Goal: Task Accomplishment & Management: Manage account settings

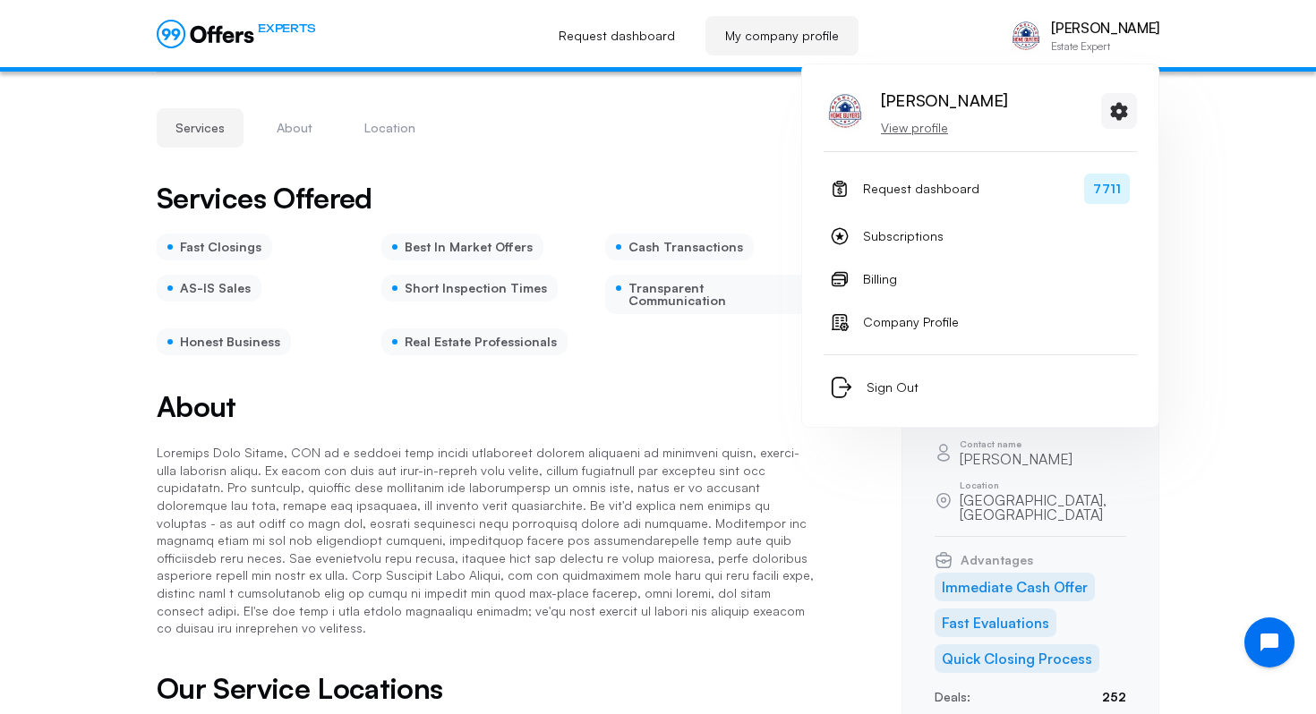
click at [1093, 27] on p "[PERSON_NAME]" at bounding box center [1105, 28] width 108 height 17
click at [897, 185] on span "Request dashboard" at bounding box center [921, 188] width 116 height 21
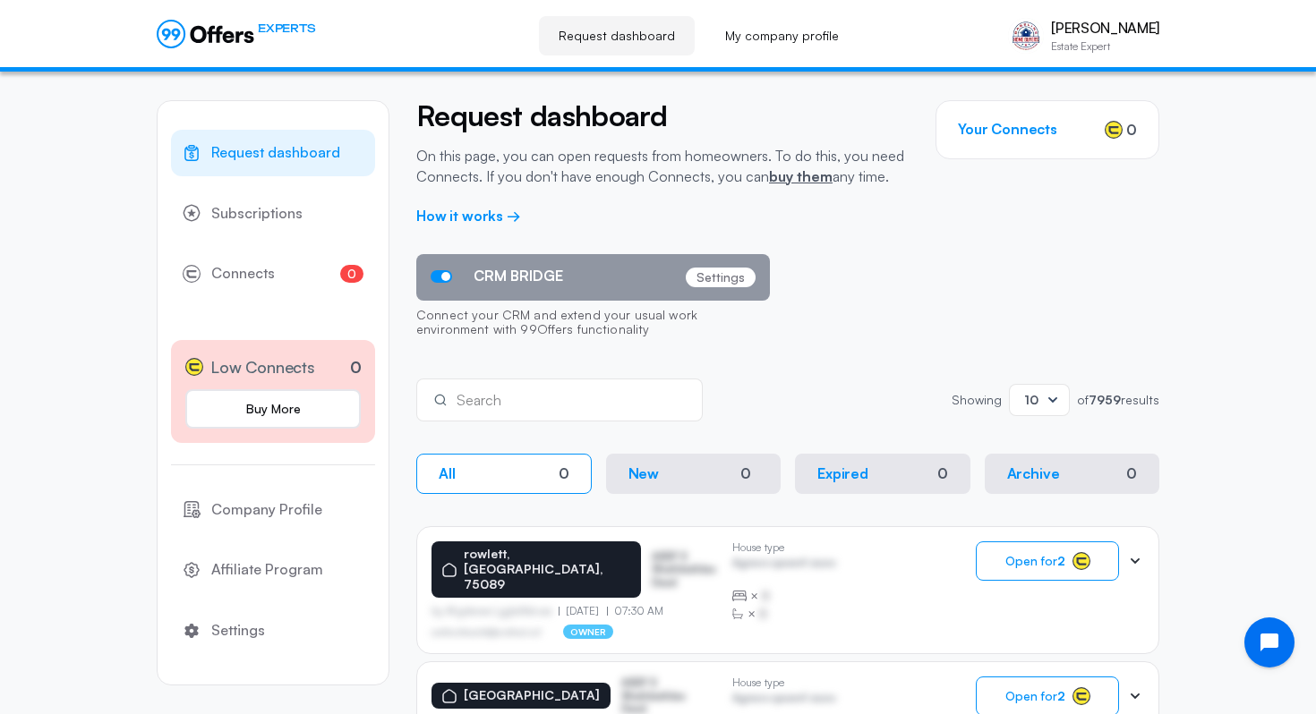
click at [449, 346] on p "Connect your CRM and extend your usual work environment with 99Offers functiona…" at bounding box center [593, 324] width 354 height 47
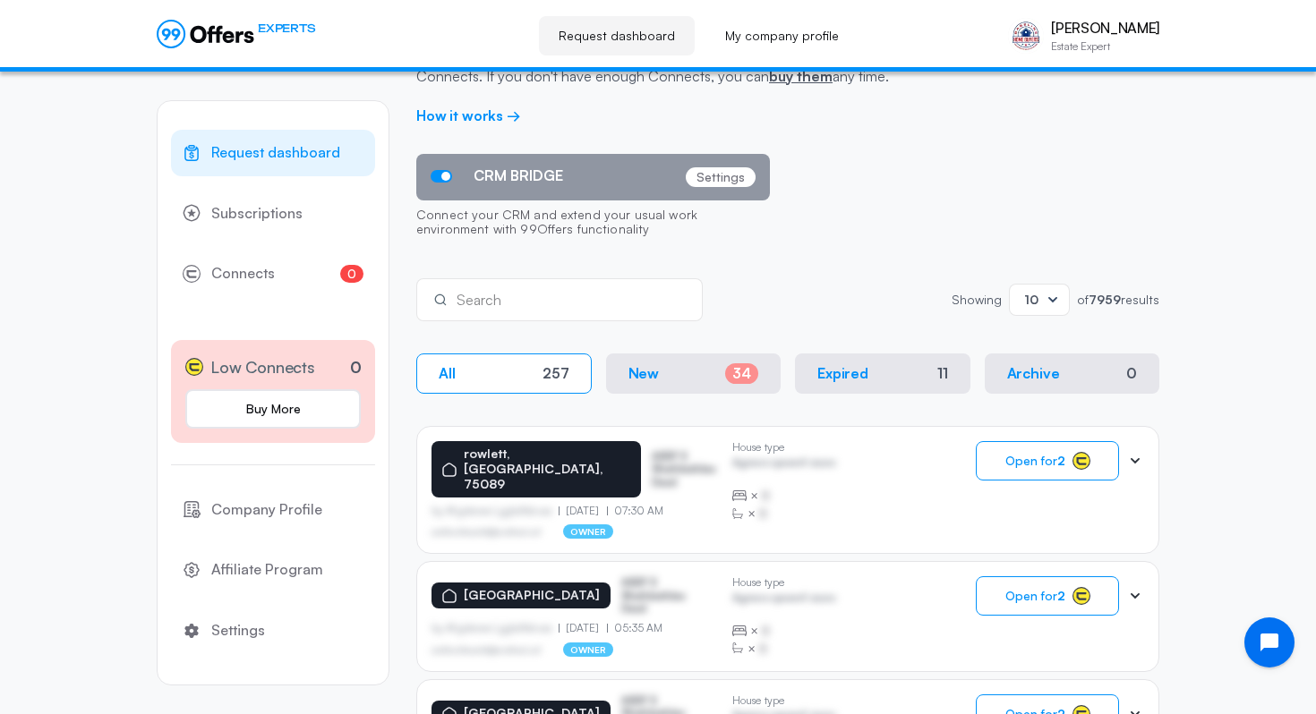
scroll to position [99, 0]
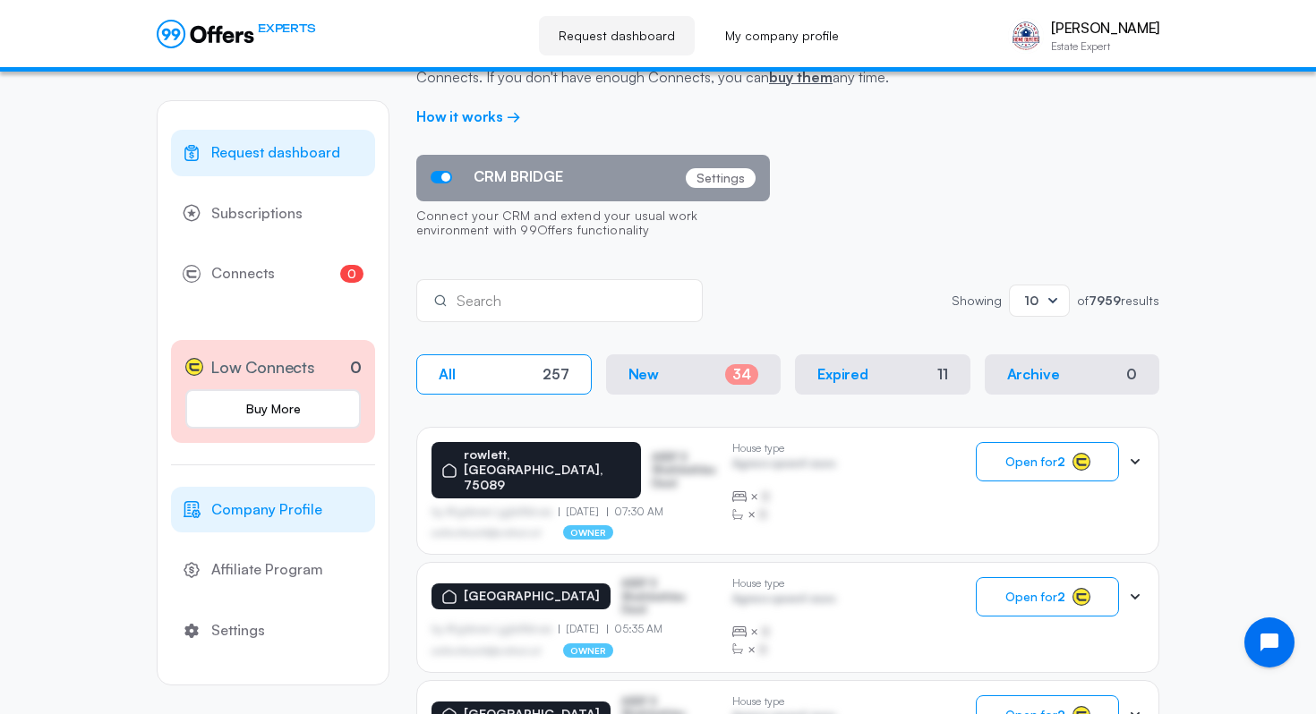
click at [302, 513] on span "Company Profile" at bounding box center [266, 510] width 111 height 23
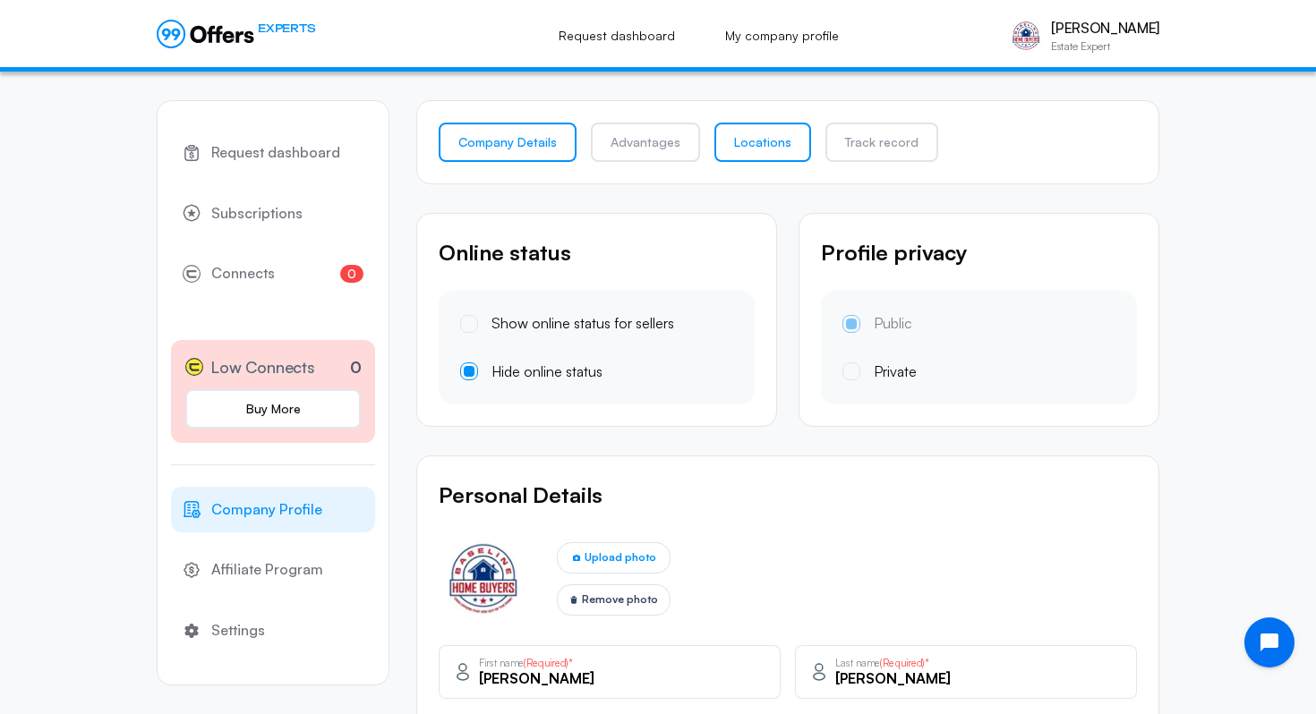
click at [767, 147] on link "Locations" at bounding box center [762, 142] width 97 height 39
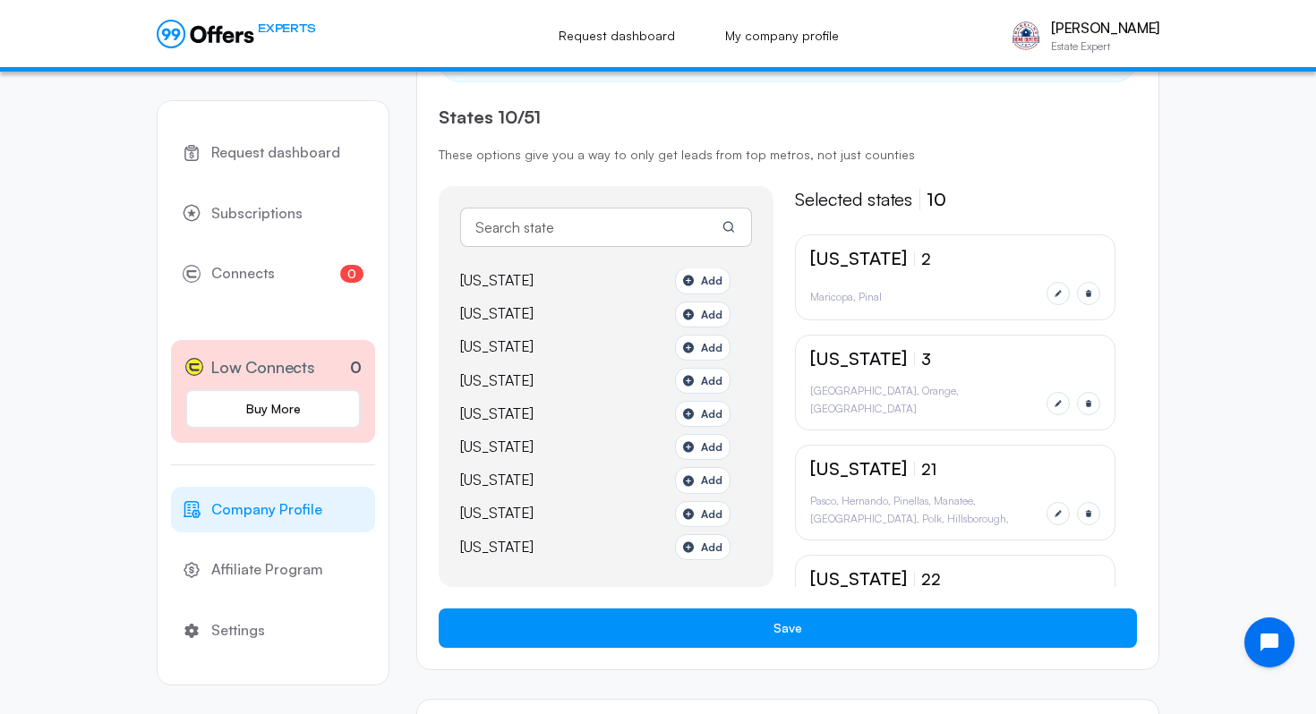
click at [1086, 306] on div "[US_STATE] 2 Maricopa Pinal" at bounding box center [955, 278] width 321 height 86
click at [1084, 297] on icon "button" at bounding box center [1088, 293] width 9 height 9
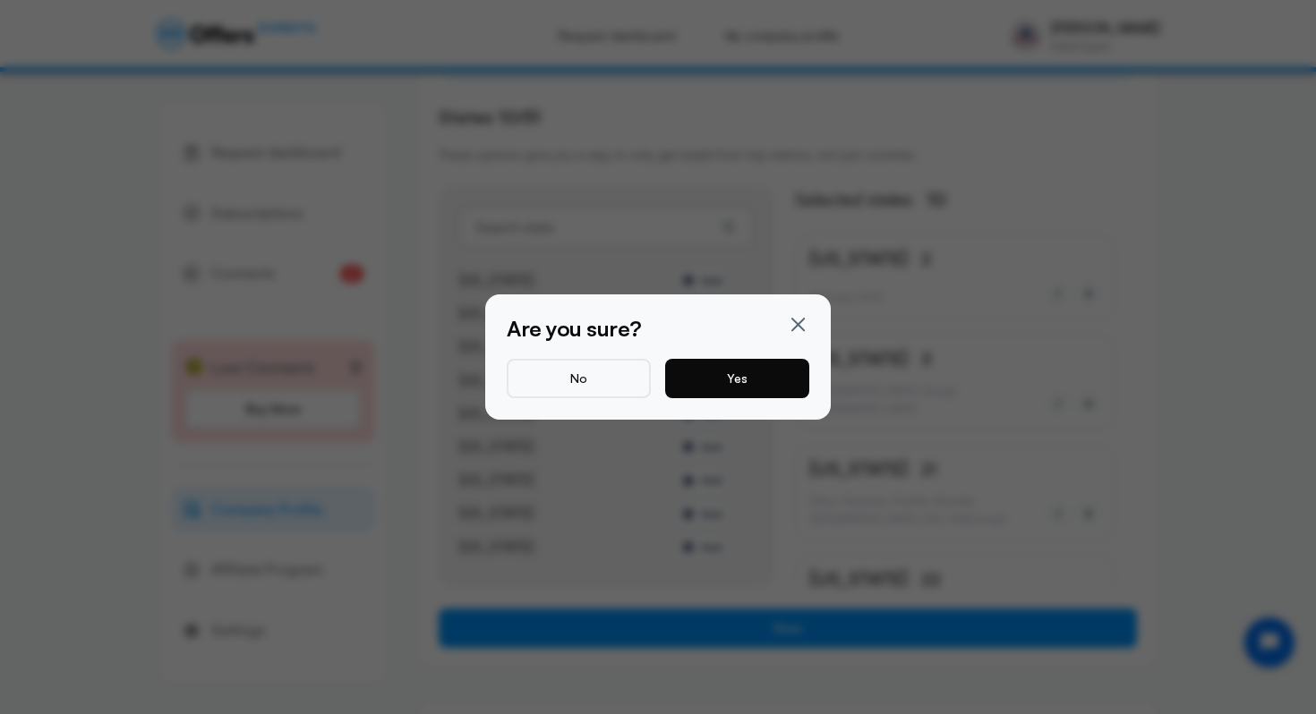
click at [775, 369] on button "Yes" at bounding box center [737, 378] width 144 height 39
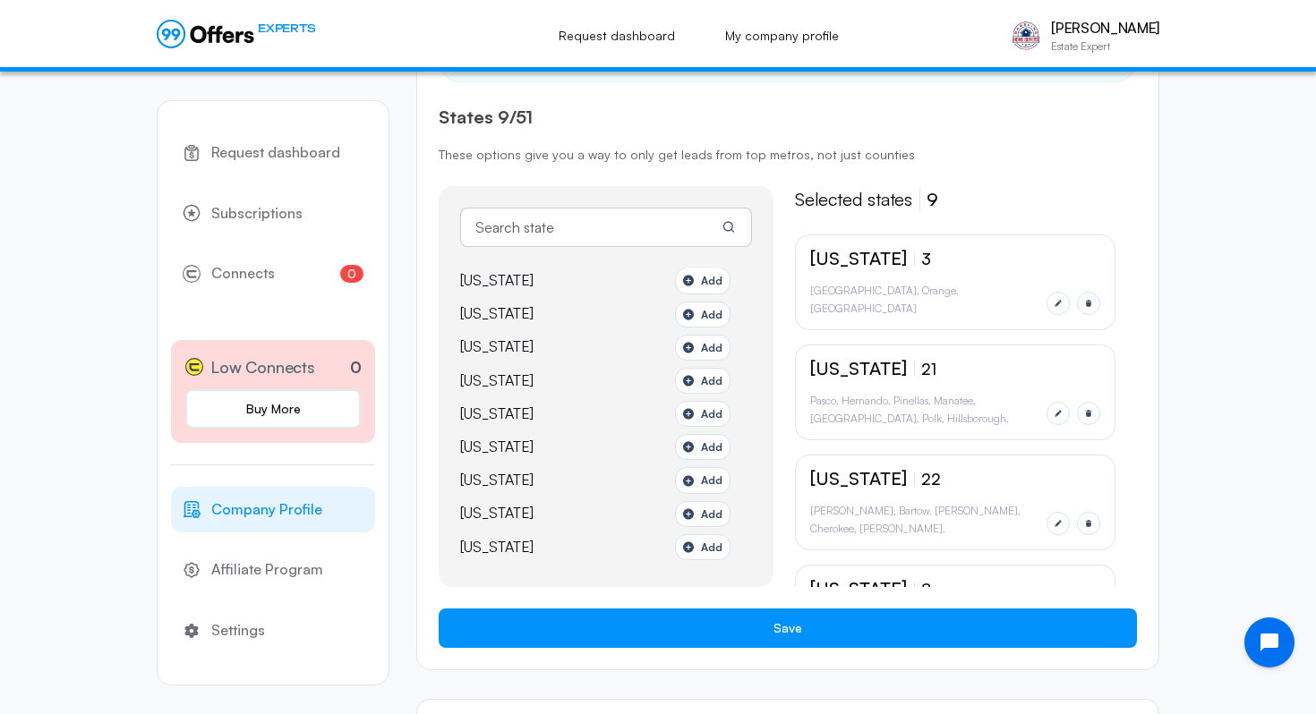
scroll to position [201, 0]
click at [1088, 299] on icon "button" at bounding box center [1088, 303] width 9 height 9
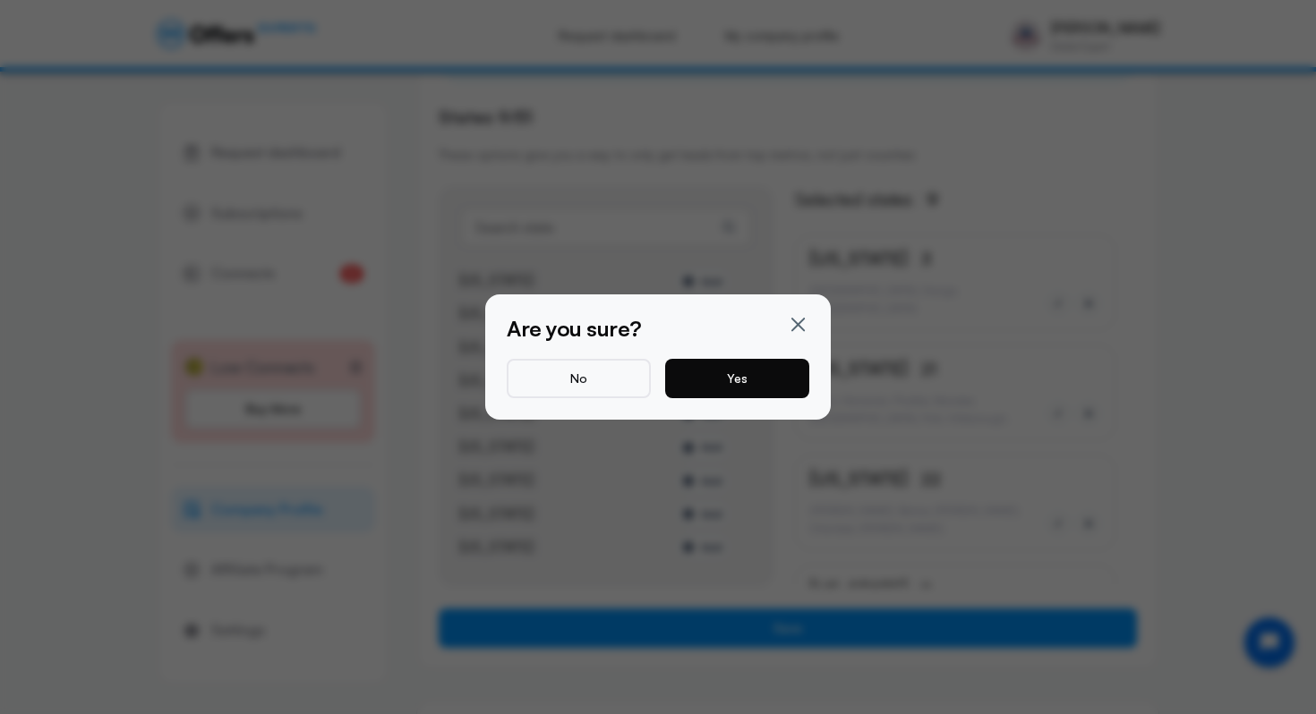
click at [795, 377] on button "Yes" at bounding box center [737, 378] width 144 height 39
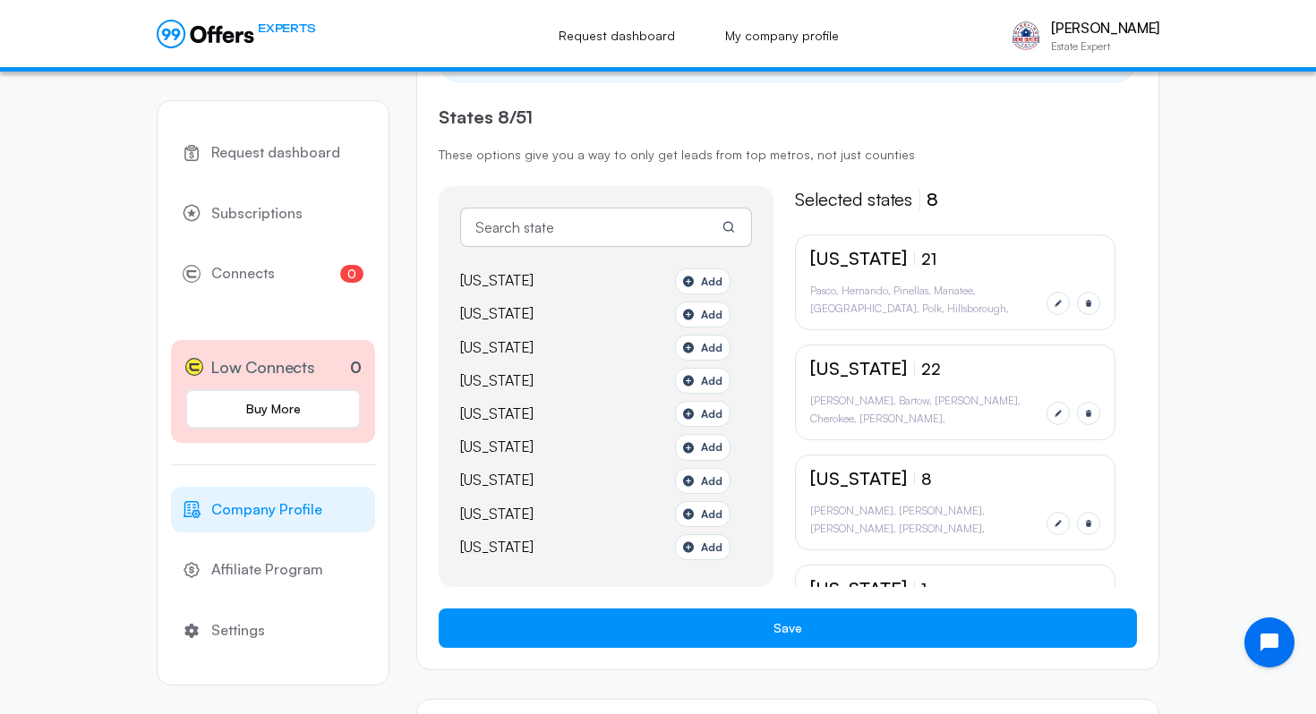
scroll to position [234, 0]
click at [1102, 304] on div "[US_STATE] 21 [PERSON_NAME] [GEOGRAPHIC_DATA] [GEOGRAPHIC_DATA] [GEOGRAPHIC_DAT…" at bounding box center [955, 283] width 321 height 96
click at [1090, 304] on icon "button" at bounding box center [1088, 303] width 9 height 9
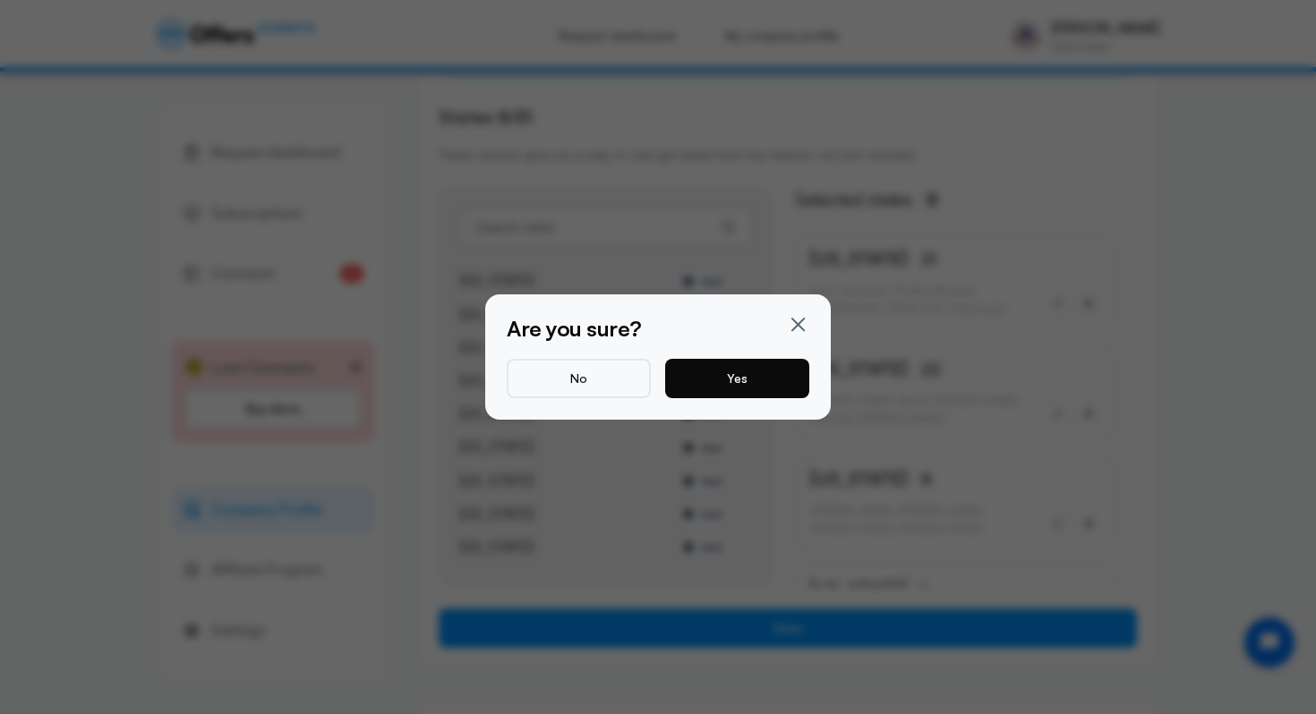
click at [746, 373] on button "Yes" at bounding box center [737, 378] width 144 height 39
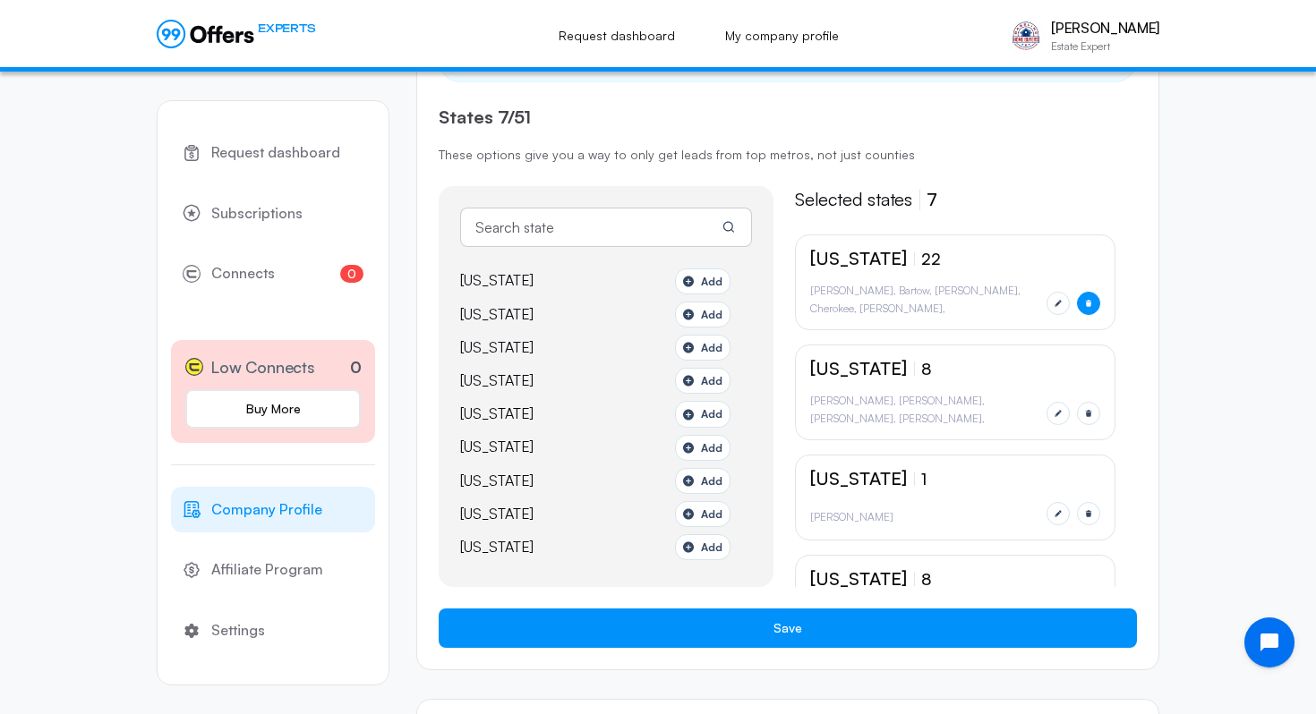
click at [1080, 295] on button "button" at bounding box center [1088, 303] width 23 height 23
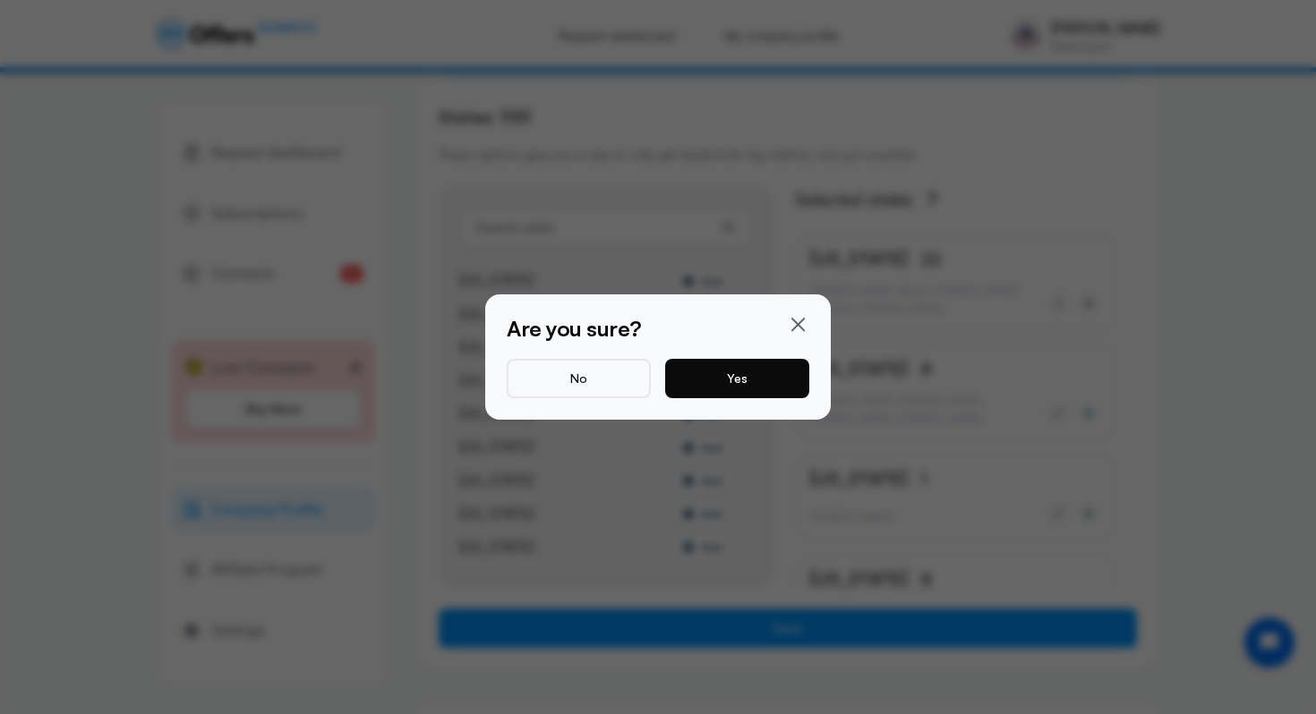
click at [731, 381] on button "Yes" at bounding box center [737, 378] width 144 height 39
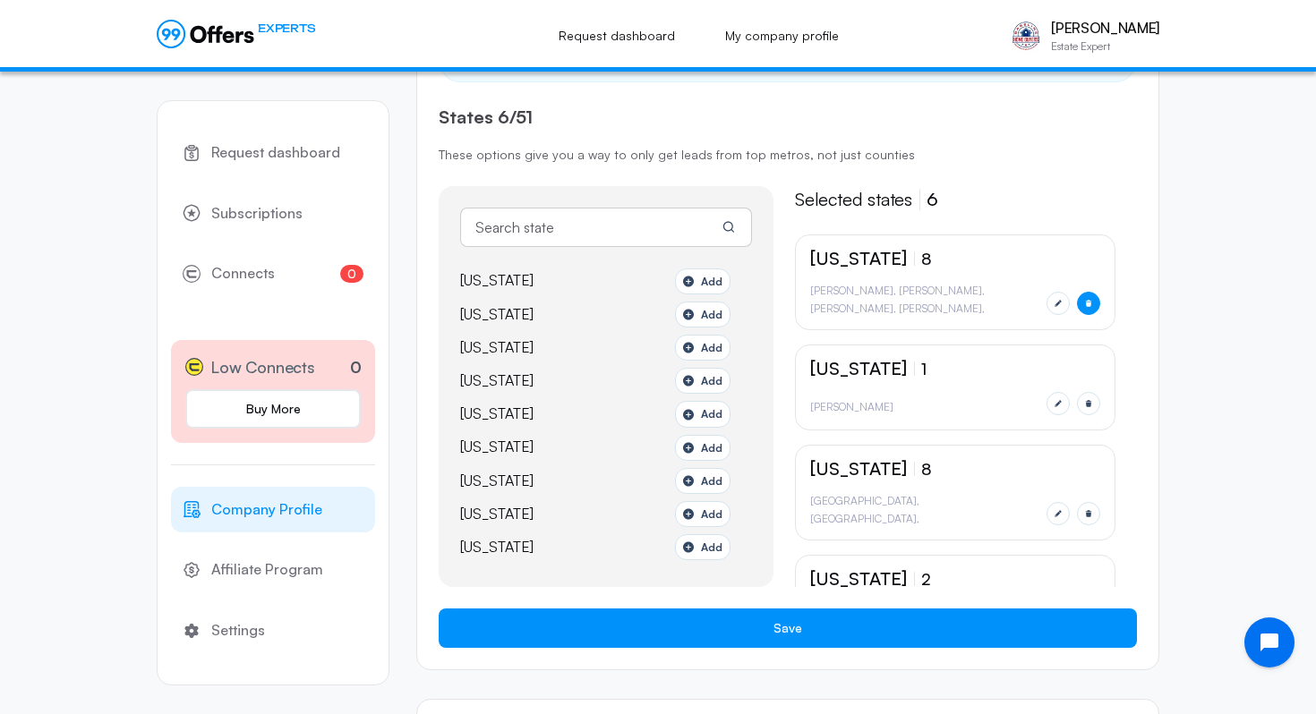
click at [1091, 311] on button "button" at bounding box center [1088, 303] width 23 height 23
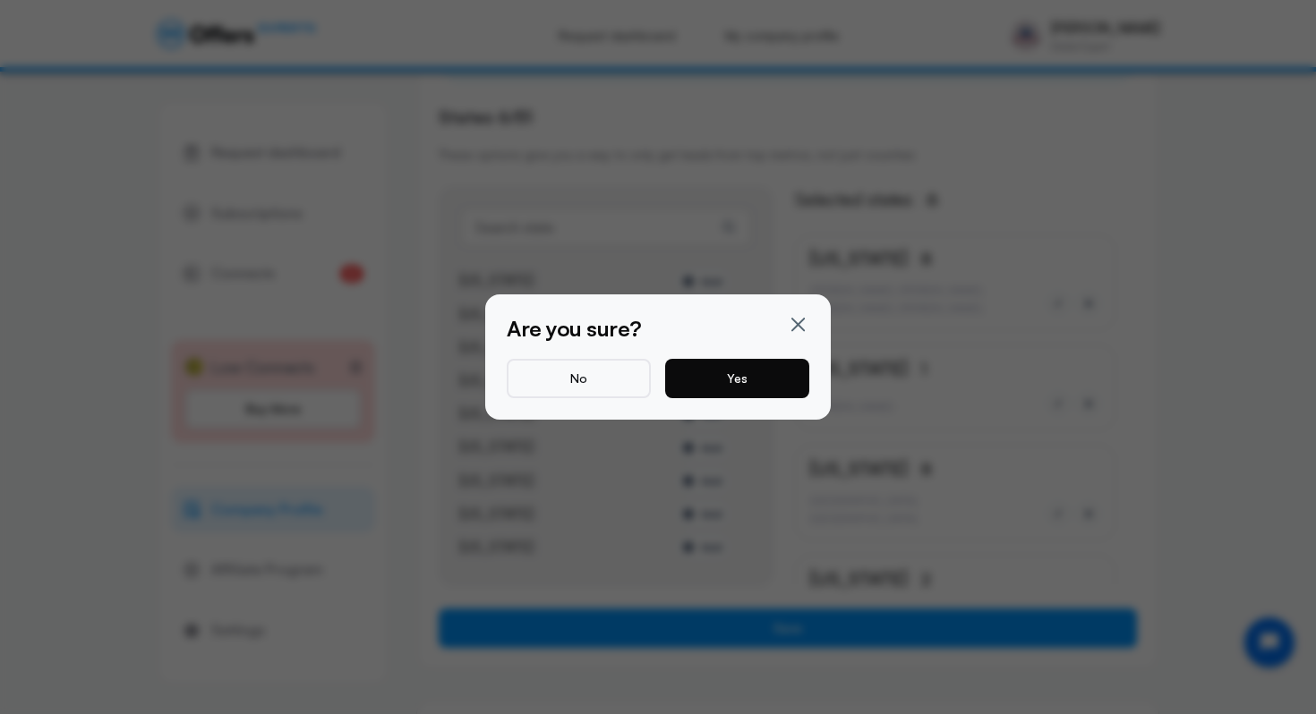
click at [718, 384] on button "Yes" at bounding box center [737, 378] width 144 height 39
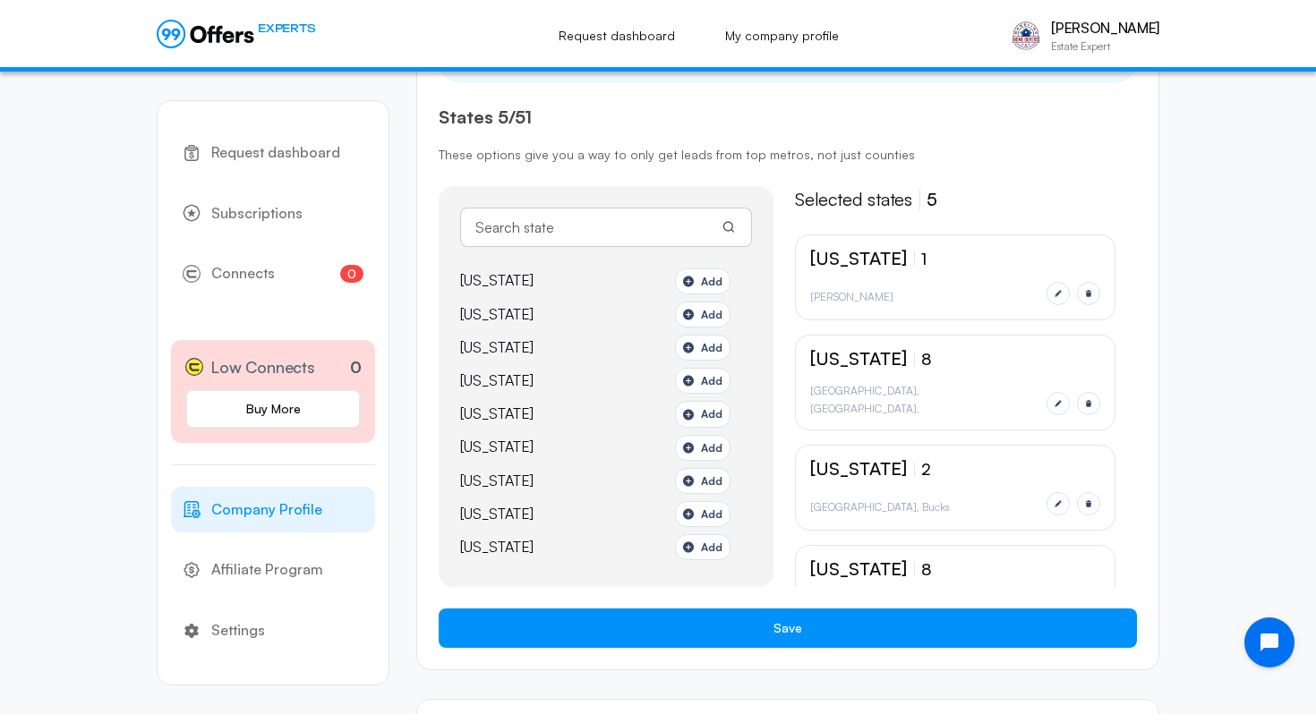
click at [1104, 304] on div "[US_STATE] 1 [PERSON_NAME]" at bounding box center [955, 278] width 321 height 86
click at [1094, 300] on button "button" at bounding box center [1088, 293] width 23 height 23
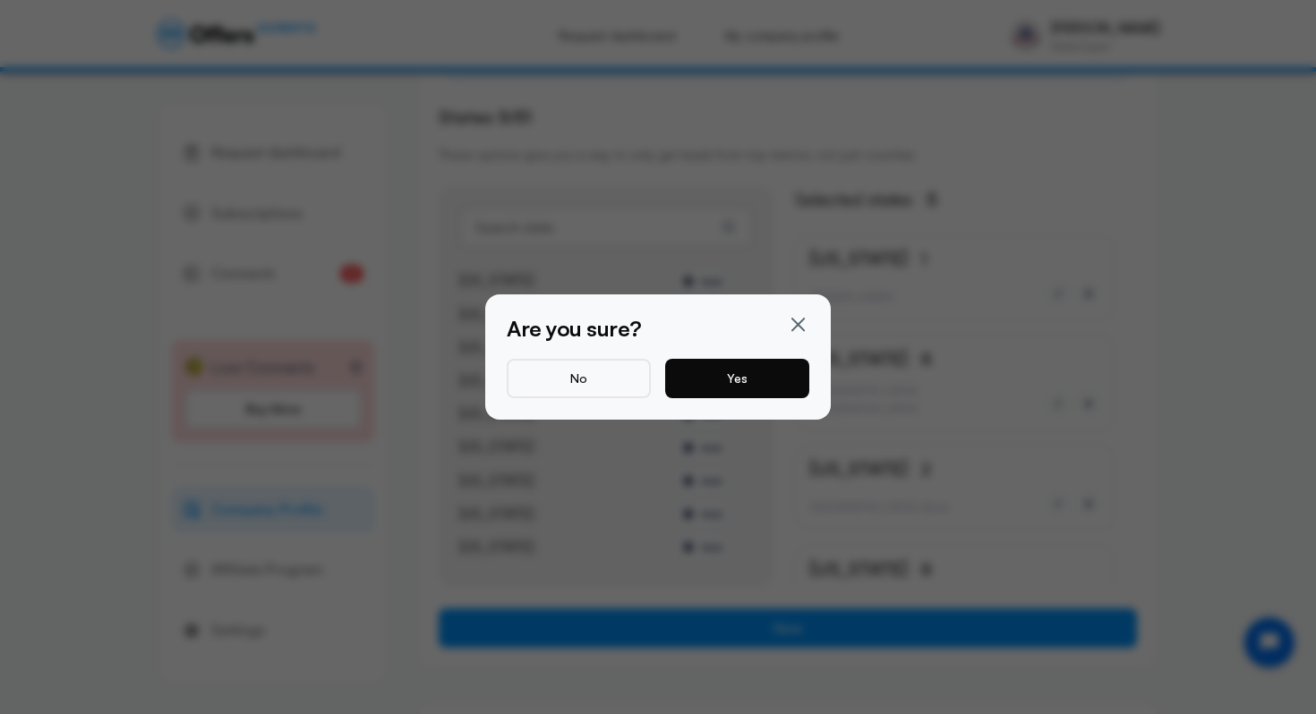
click at [774, 368] on button "Yes" at bounding box center [737, 378] width 144 height 39
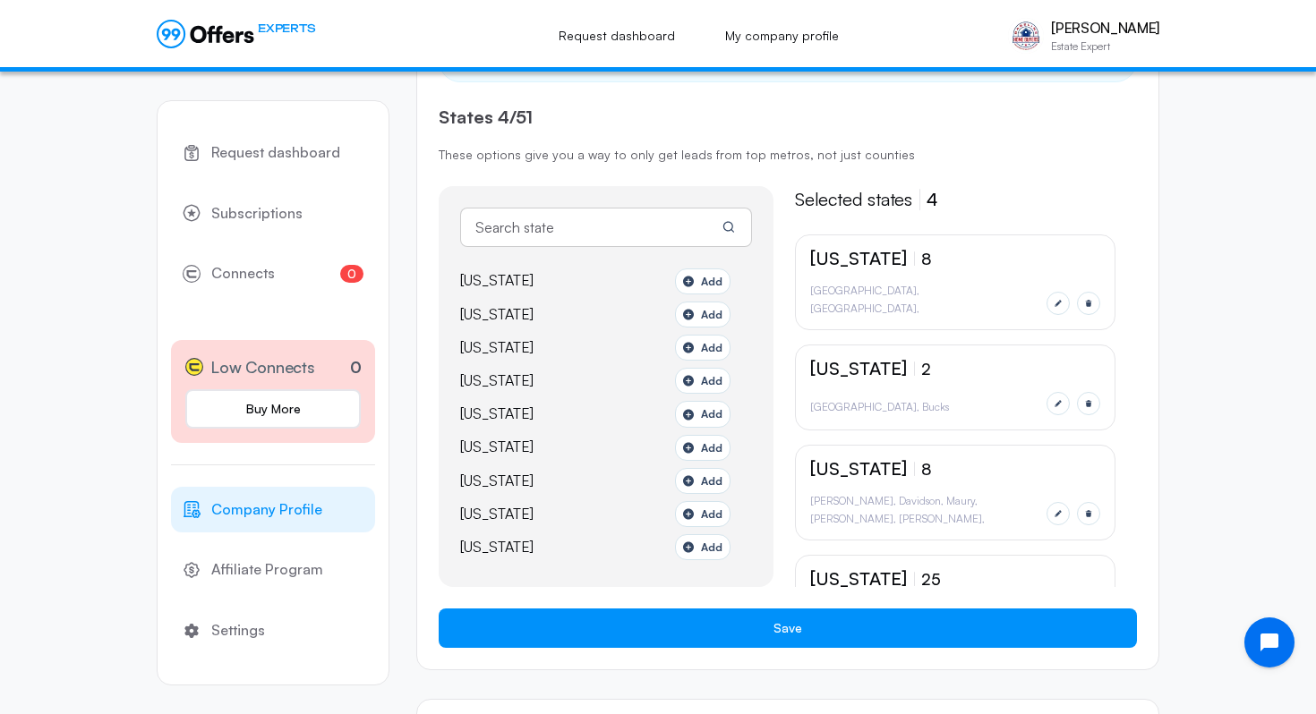
click at [1090, 290] on div "[GEOGRAPHIC_DATA] [GEOGRAPHIC_DATA] [GEOGRAPHIC_DATA] Atlantic [GEOGRAPHIC_DATA…" at bounding box center [955, 298] width 290 height 33
click at [1090, 404] on icon "button" at bounding box center [1088, 403] width 9 height 9
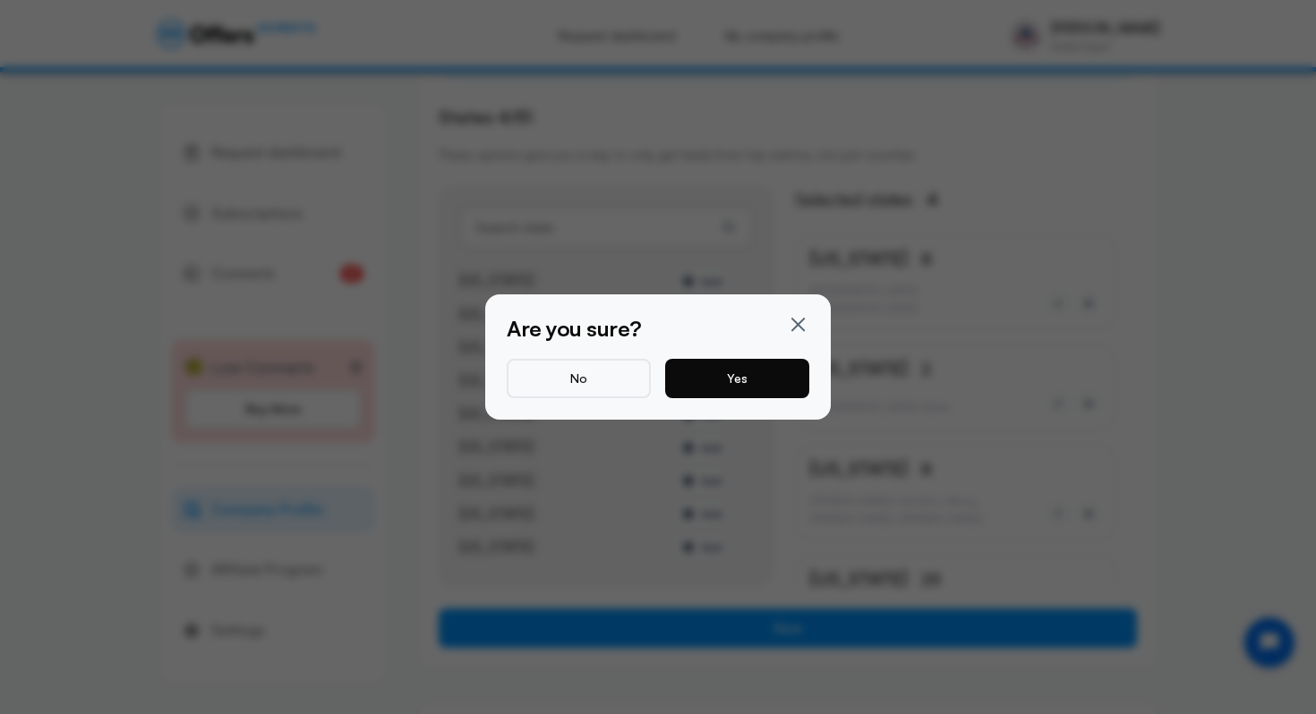
click at [767, 389] on button "Yes" at bounding box center [737, 378] width 144 height 39
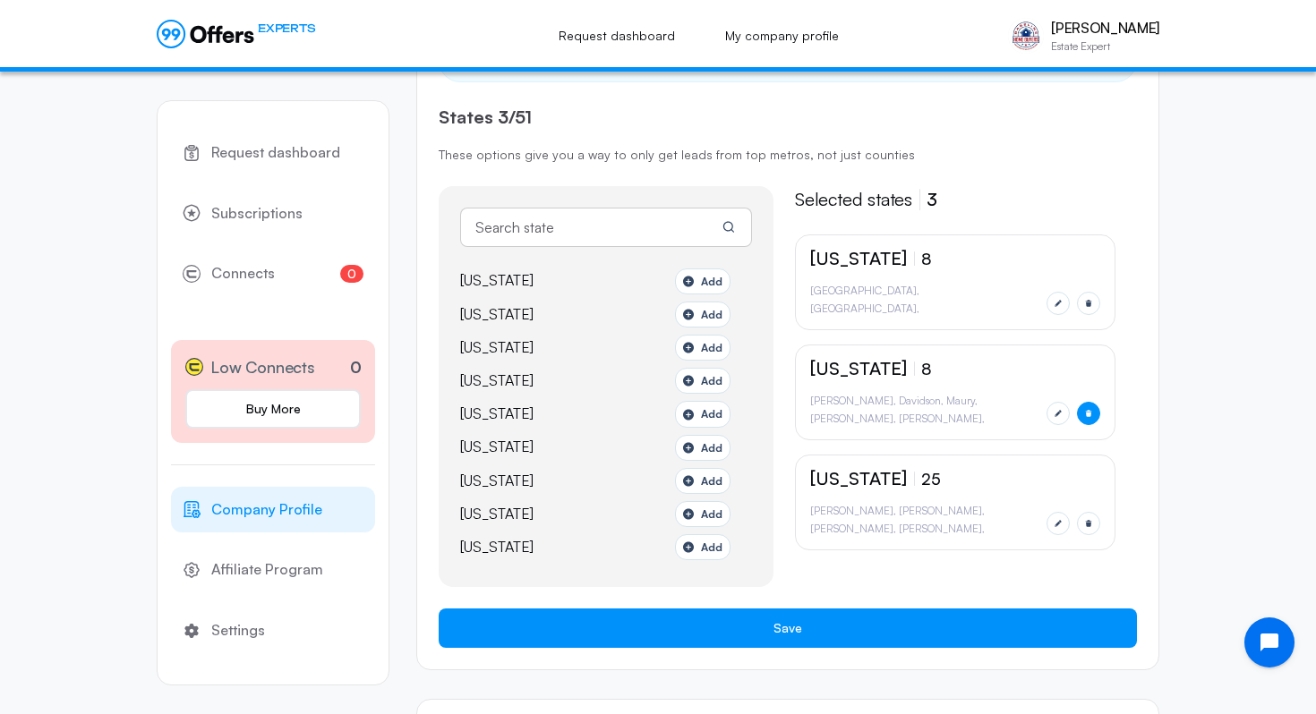
click at [1093, 410] on button "button" at bounding box center [1088, 413] width 23 height 23
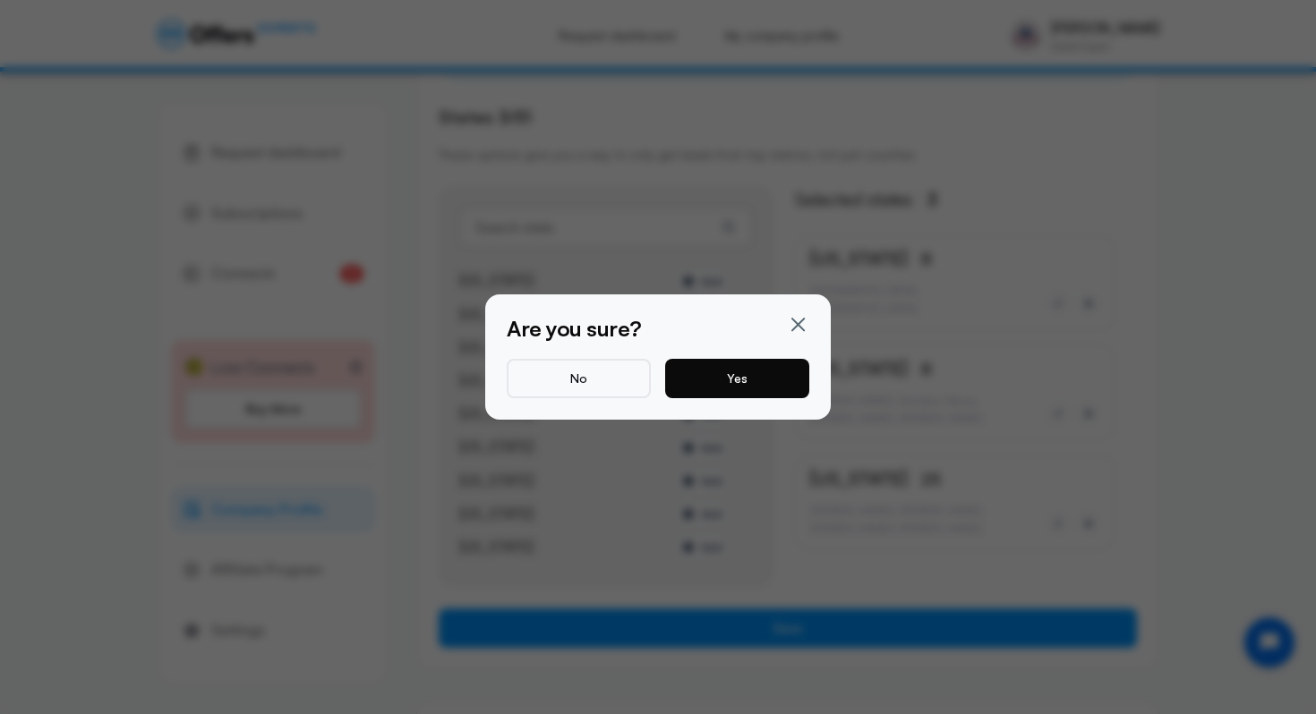
click at [764, 396] on button "Yes" at bounding box center [737, 378] width 144 height 39
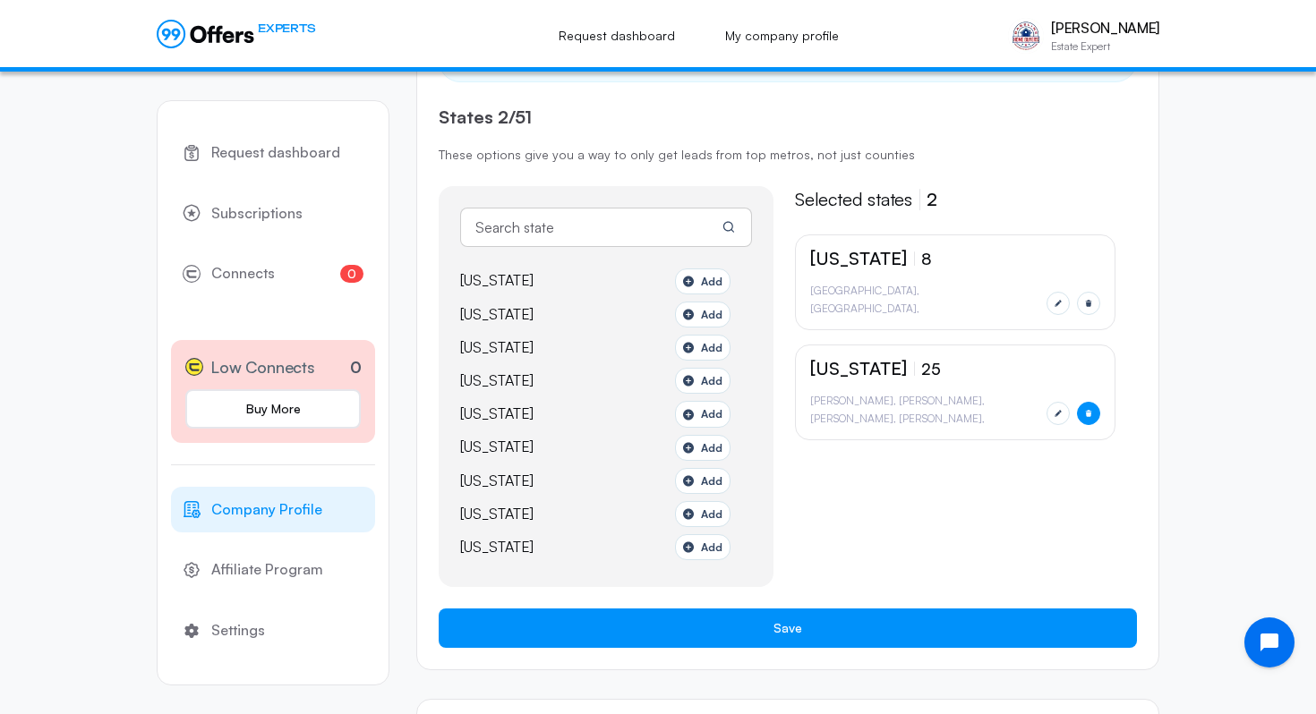
click at [1085, 407] on button "button" at bounding box center [1088, 413] width 23 height 23
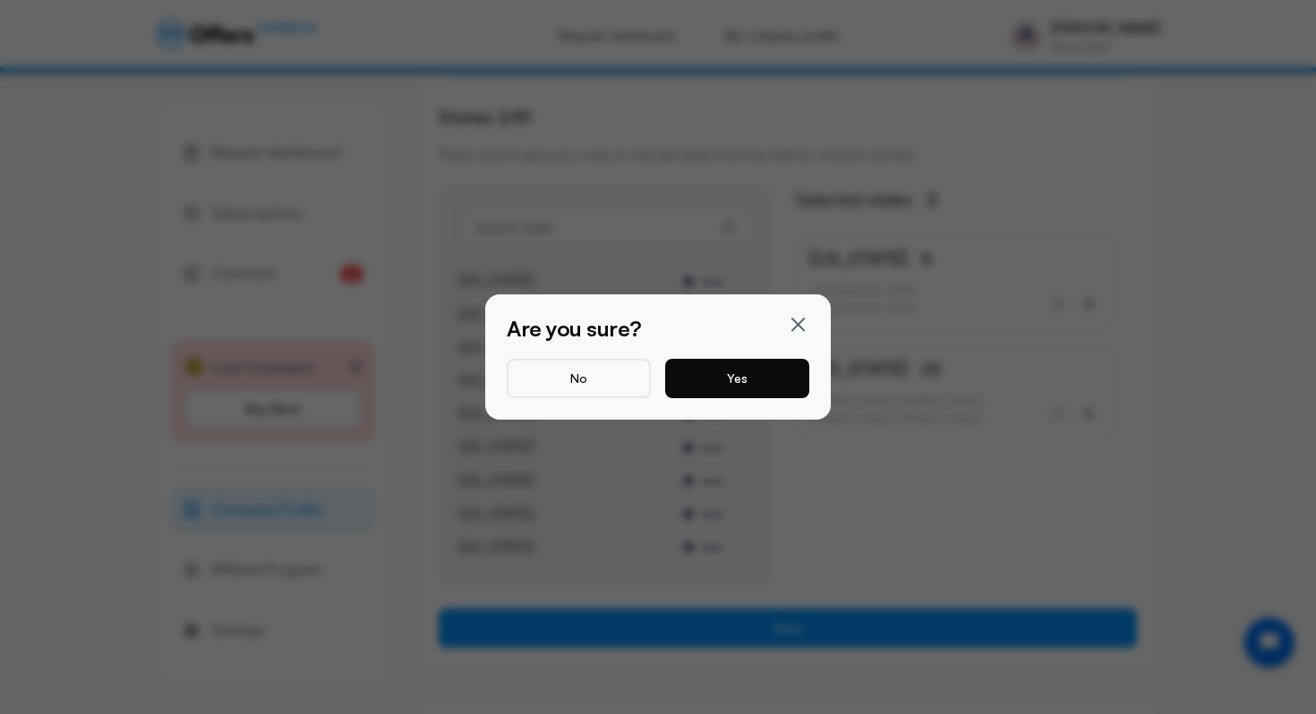
click at [754, 392] on button "Yes" at bounding box center [737, 378] width 144 height 39
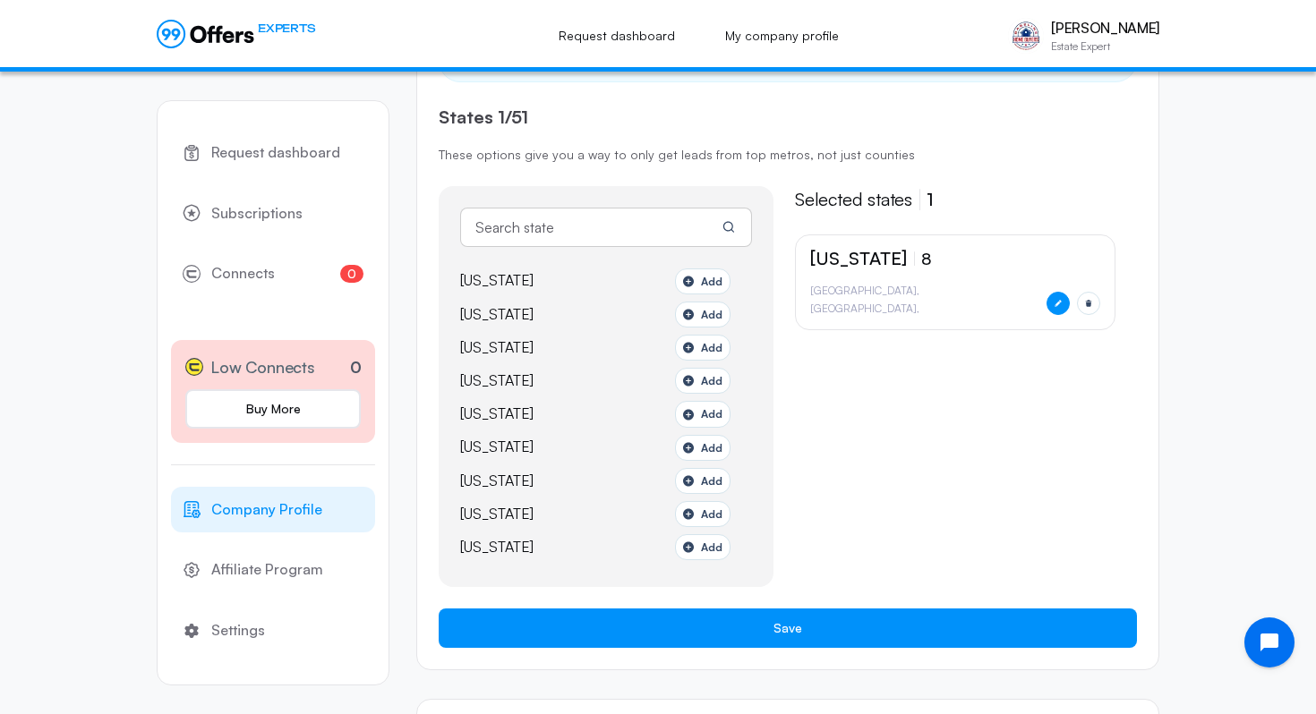
click at [1058, 303] on icon "button" at bounding box center [1058, 304] width 6 height 6
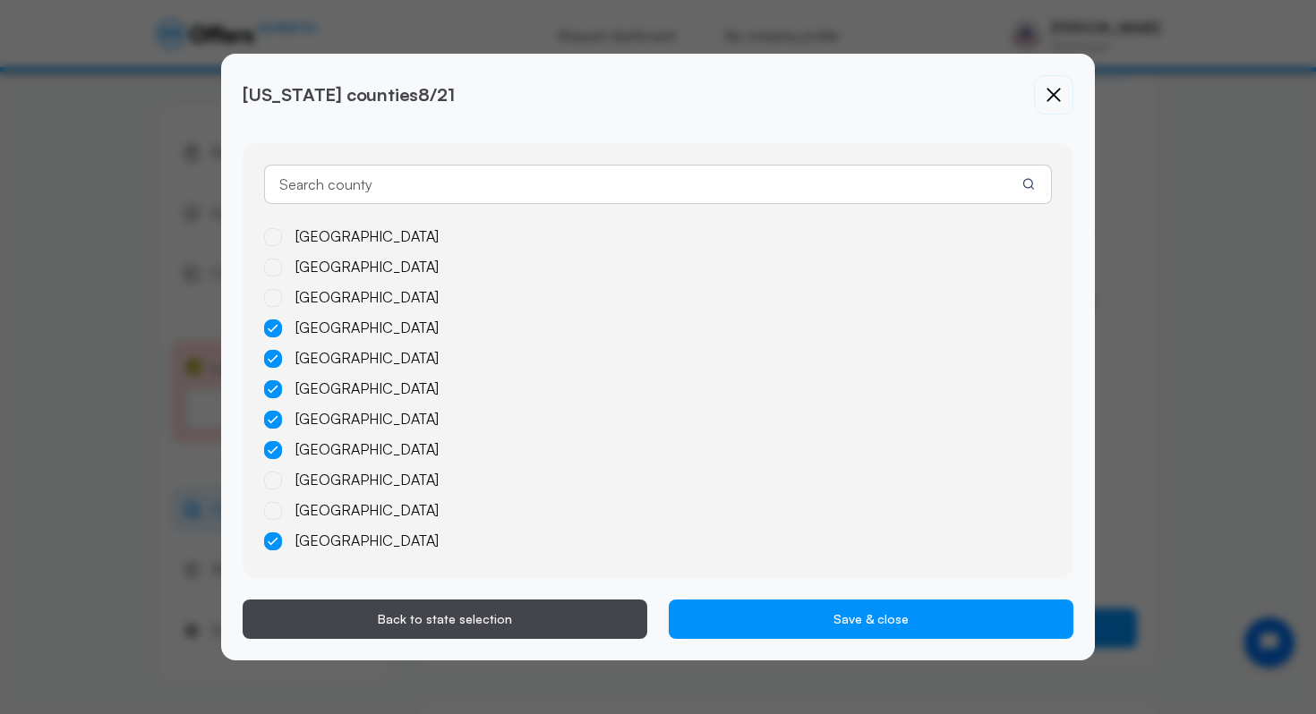
click at [277, 544] on icon at bounding box center [273, 541] width 11 height 9
click at [0, 0] on input "[GEOGRAPHIC_DATA]" at bounding box center [0, 0] width 0 height 0
click at [273, 449] on icon at bounding box center [273, 450] width 11 height 9
click at [0, 0] on input "[GEOGRAPHIC_DATA]" at bounding box center [0, 0] width 0 height 0
click at [271, 391] on icon at bounding box center [273, 390] width 10 height 8
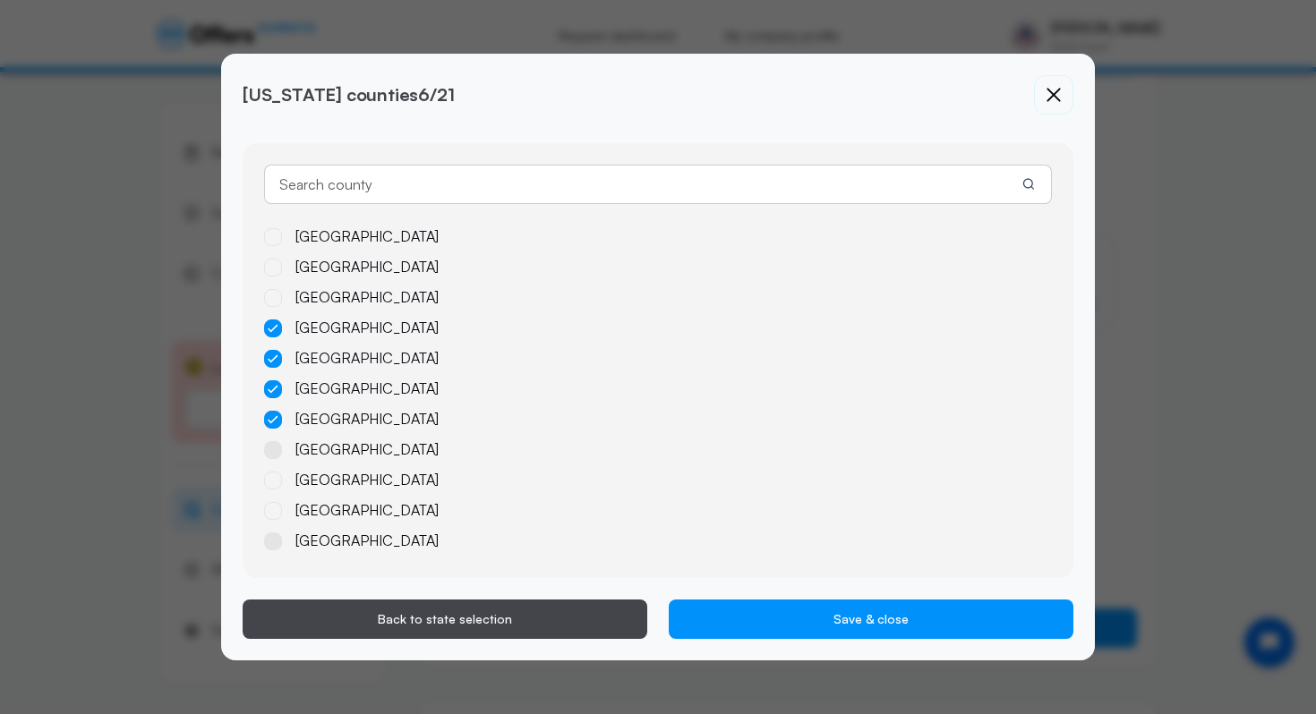
click at [0, 0] on input "[GEOGRAPHIC_DATA]" at bounding box center [0, 0] width 0 height 0
click at [271, 357] on icon at bounding box center [273, 359] width 11 height 9
click at [0, 0] on input "[GEOGRAPHIC_DATA]" at bounding box center [0, 0] width 0 height 0
click at [270, 340] on div "[GEOGRAPHIC_DATA] [GEOGRAPHIC_DATA] [GEOGRAPHIC_DATA] [GEOGRAPHIC_DATA] [GEOGRA…" at bounding box center [658, 391] width 788 height 331
click at [270, 324] on icon at bounding box center [273, 328] width 11 height 9
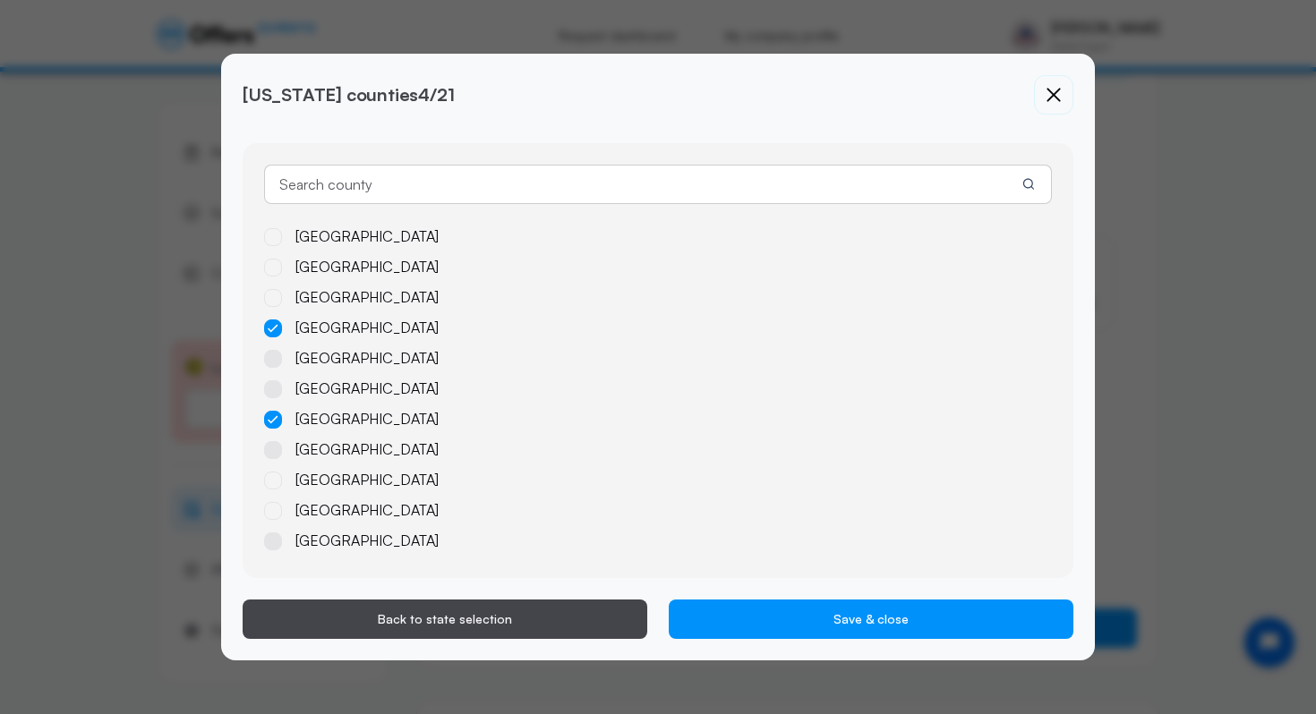
click at [0, 0] on input "[GEOGRAPHIC_DATA]" at bounding box center [0, 0] width 0 height 0
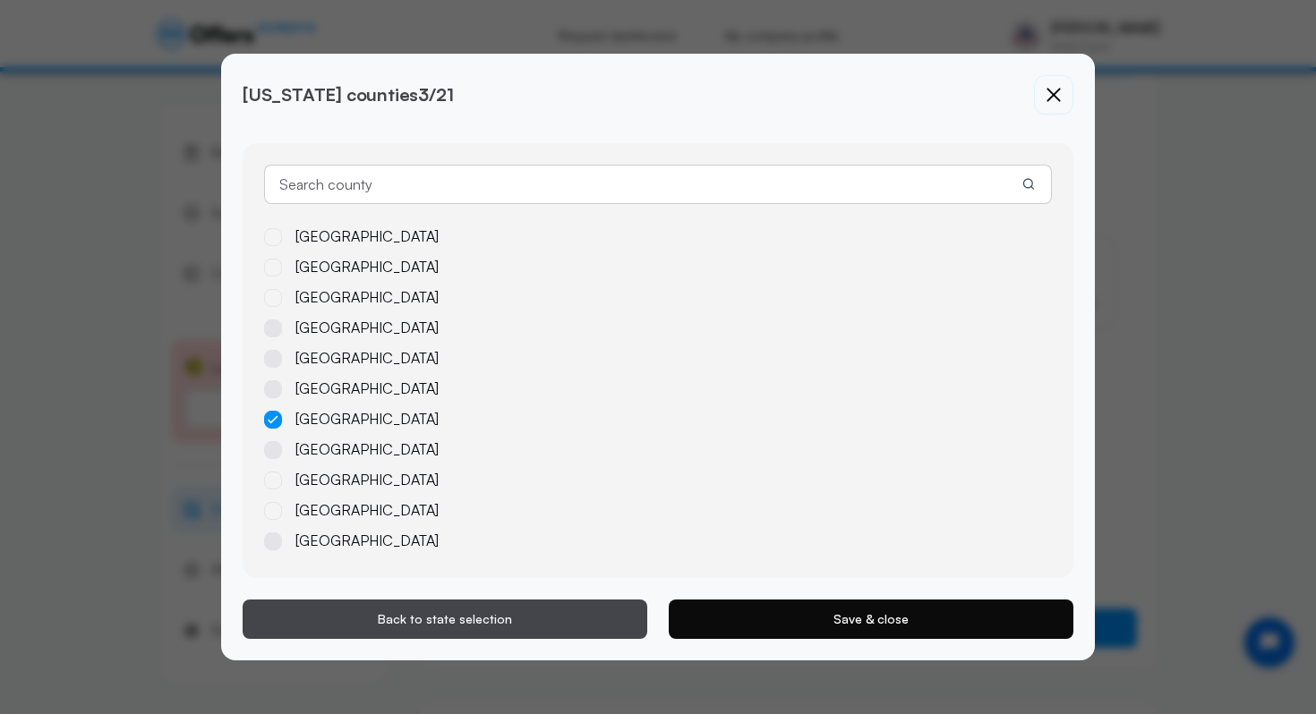
click at [872, 625] on button "Save & close" at bounding box center [871, 619] width 405 height 39
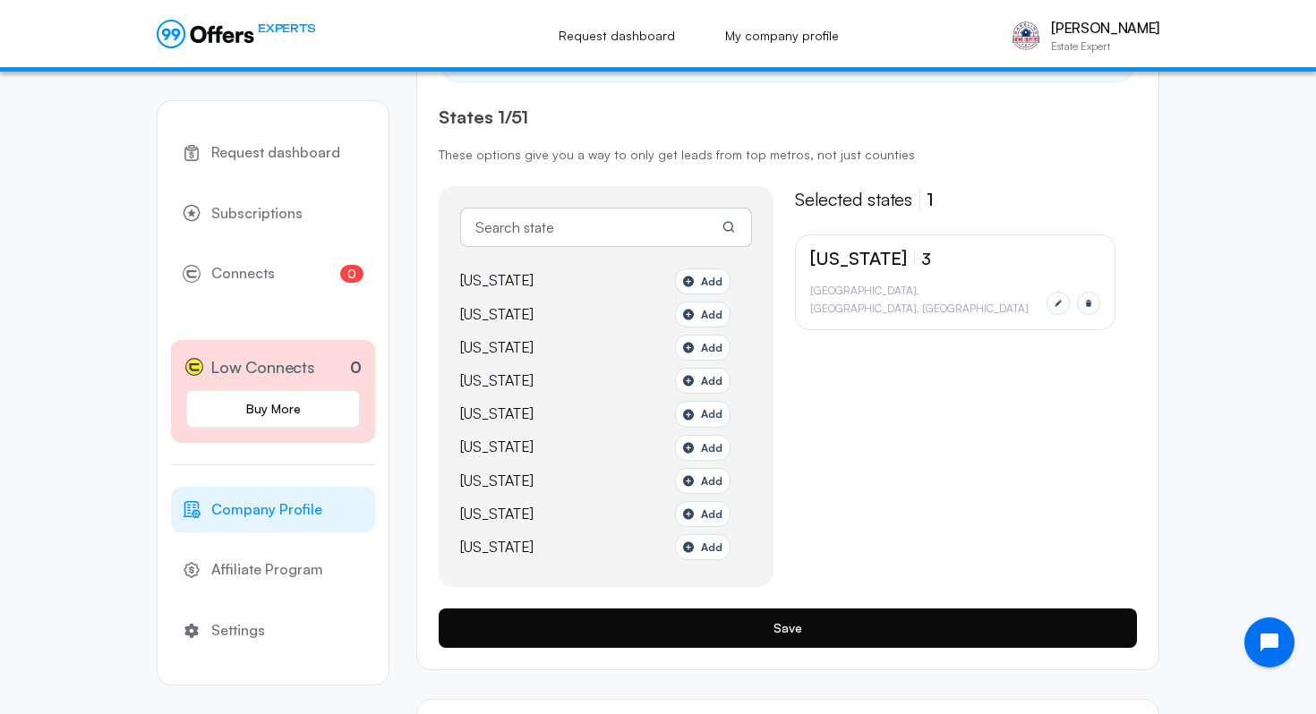
click at [958, 620] on button "Save" at bounding box center [788, 628] width 698 height 39
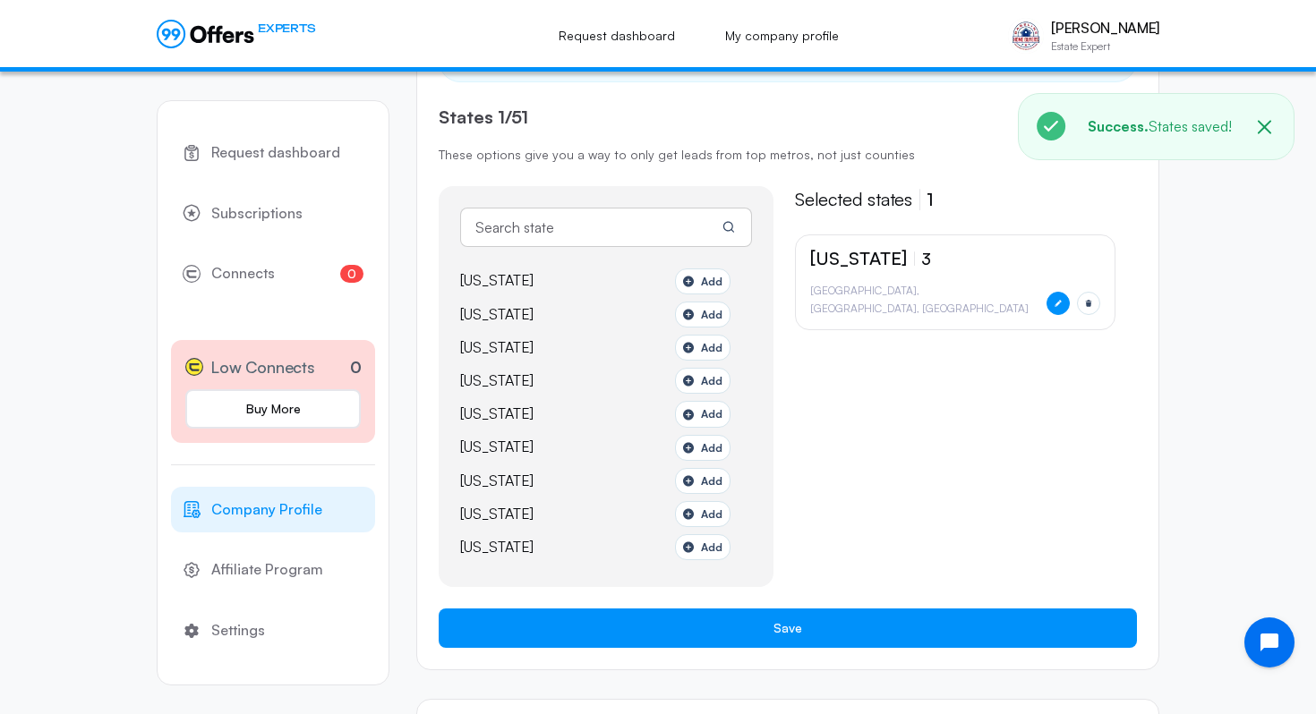
click at [1062, 299] on button "button" at bounding box center [1058, 303] width 23 height 23
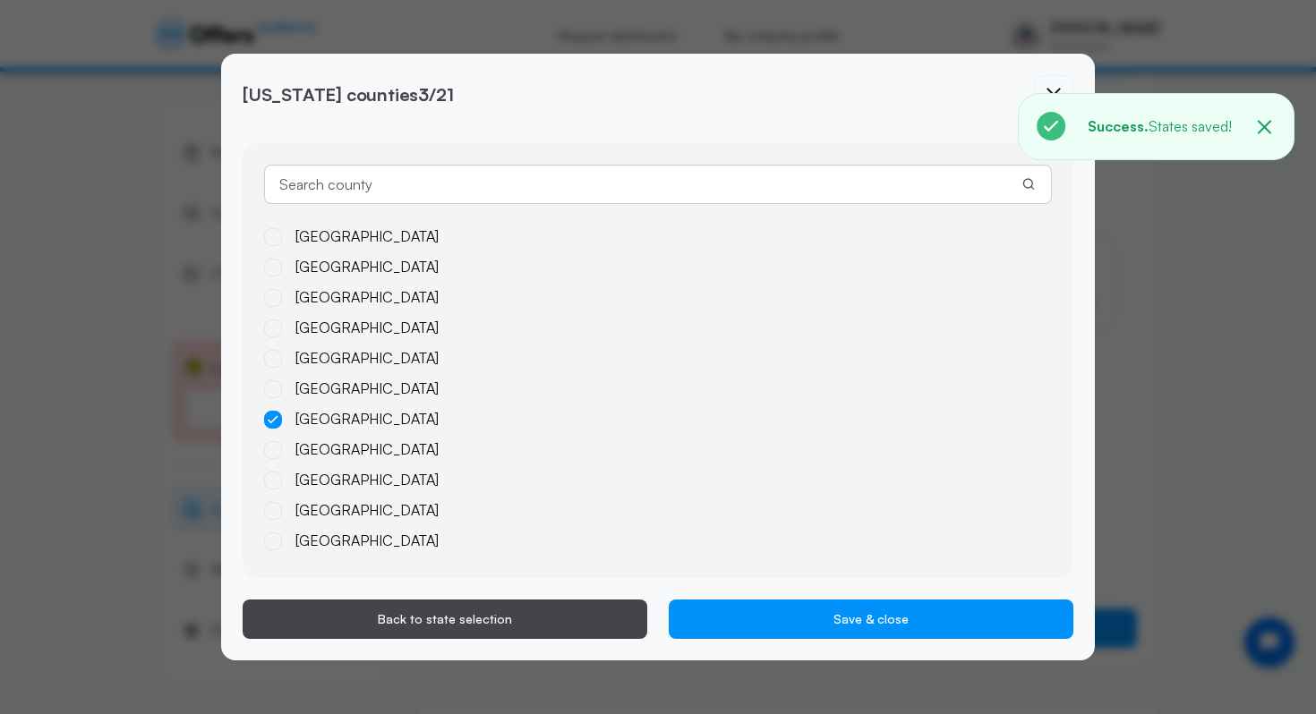
scroll to position [302, 0]
click at [274, 450] on icon at bounding box center [273, 453] width 10 height 8
click at [0, 0] on input "[GEOGRAPHIC_DATA]" at bounding box center [0, 0] width 0 height 0
click at [269, 534] on label "[GEOGRAPHIC_DATA]" at bounding box center [351, 544] width 175 height 23
click at [0, 0] on input "[GEOGRAPHIC_DATA]" at bounding box center [0, 0] width 0 height 0
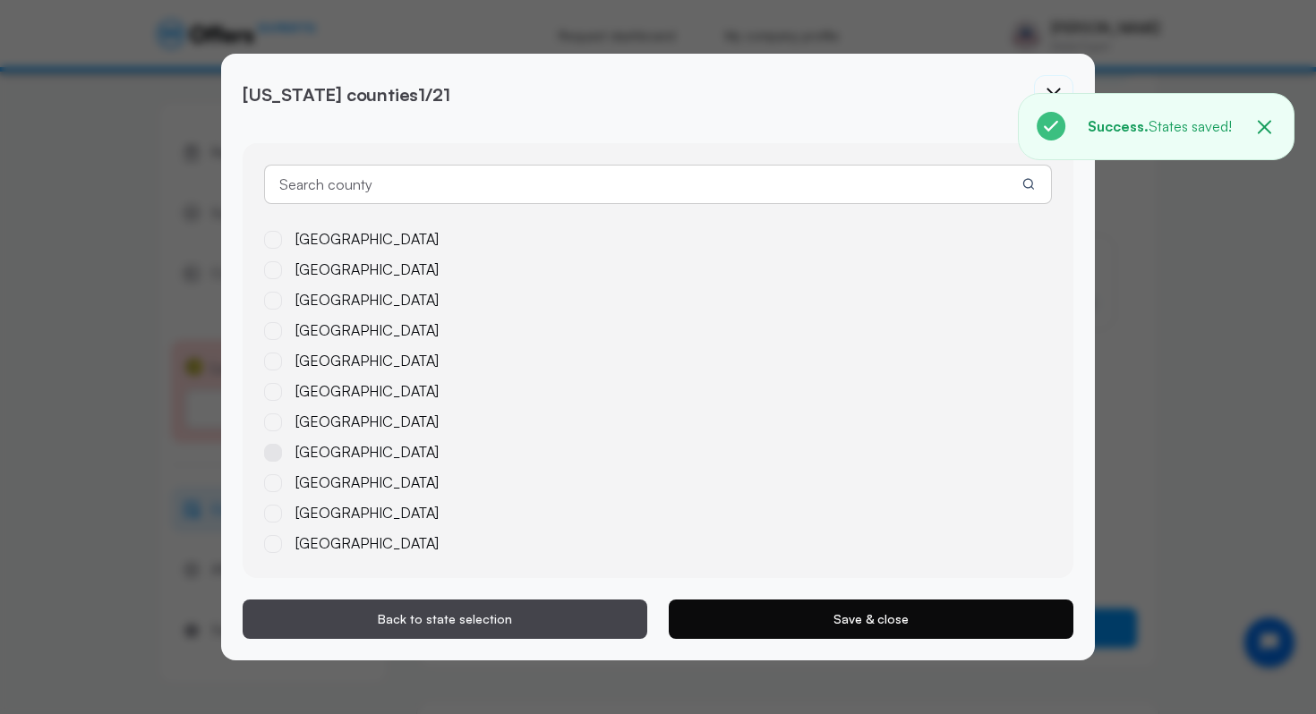
click at [945, 615] on button "Save & close" at bounding box center [871, 619] width 405 height 39
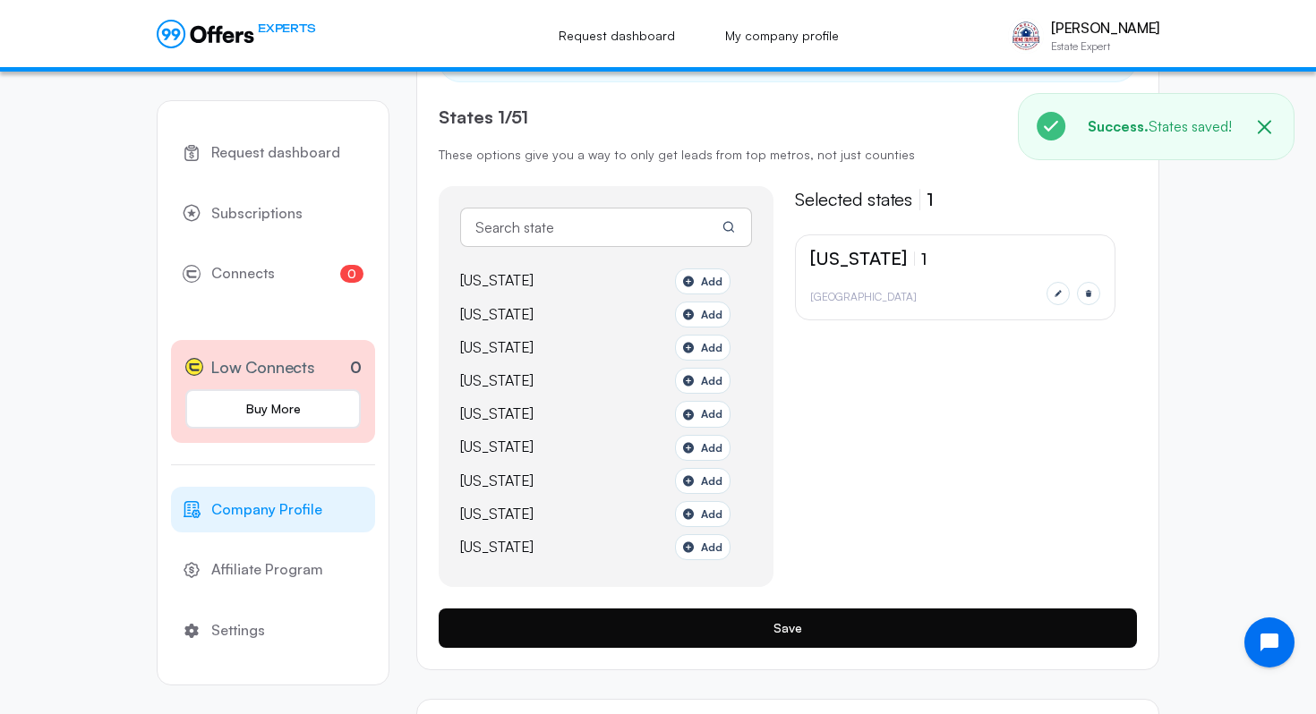
click at [826, 627] on button "Save" at bounding box center [788, 628] width 698 height 39
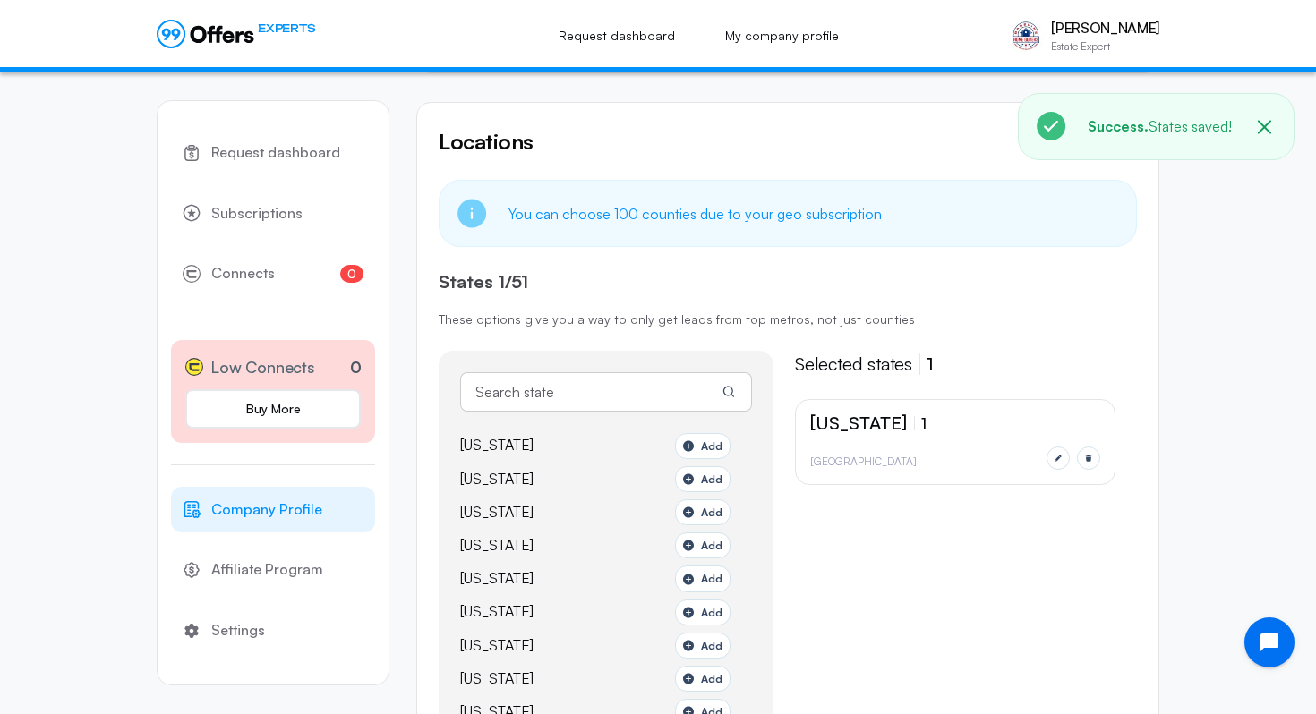
scroll to position [0, 0]
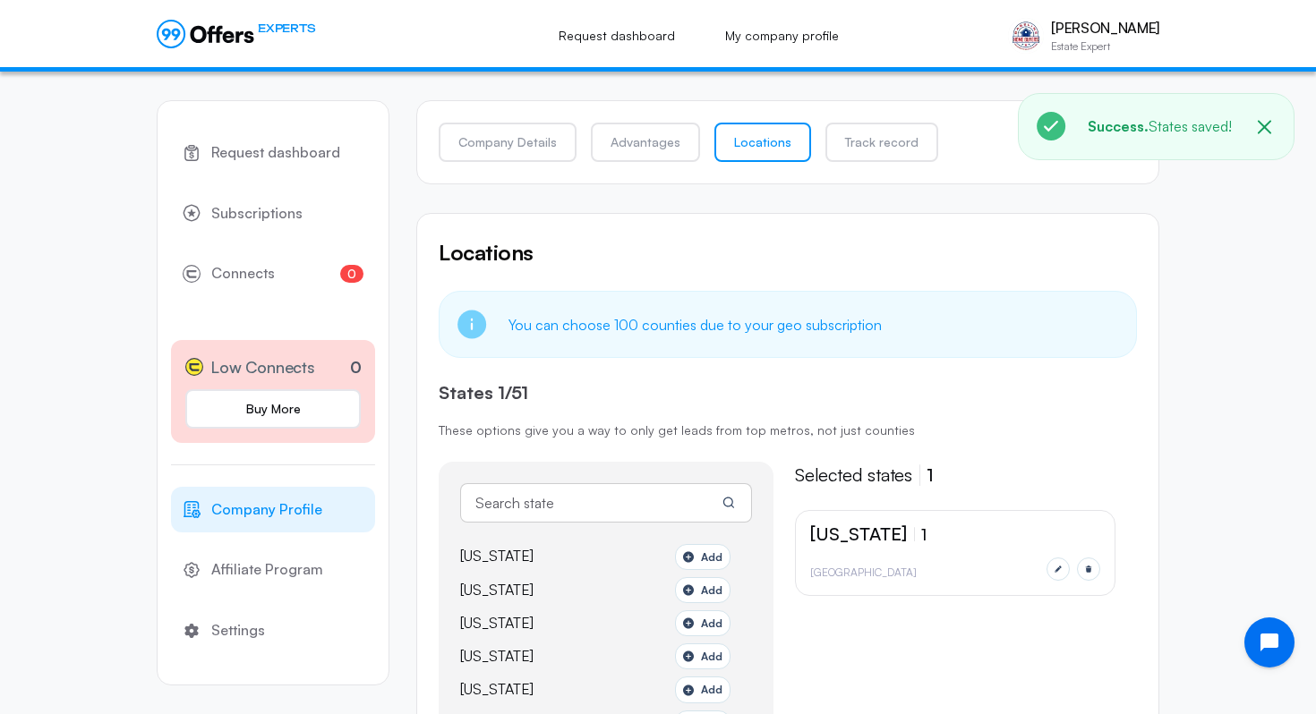
click at [463, 98] on div "Company Details Advantages Locations Track record Locations You can choose 100 …" at bounding box center [787, 580] width 743 height 1016
click at [497, 135] on link "Company Details" at bounding box center [508, 142] width 138 height 39
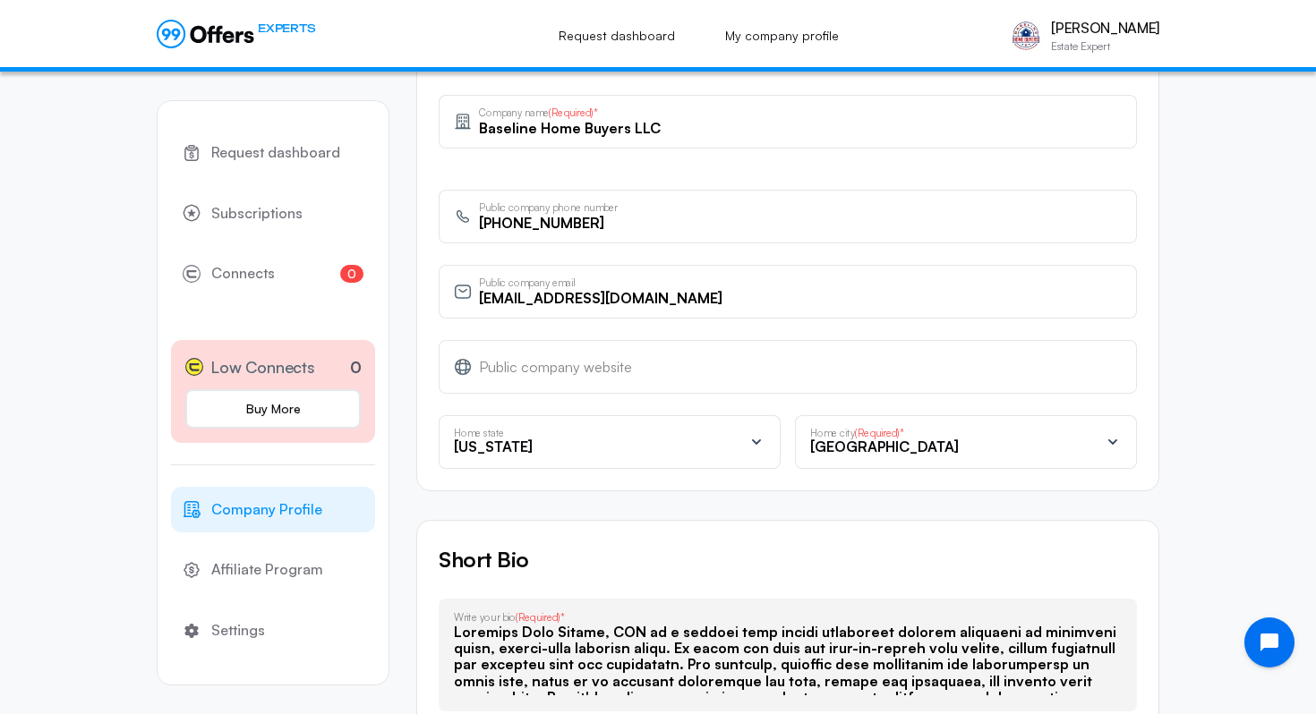
scroll to position [647, 0]
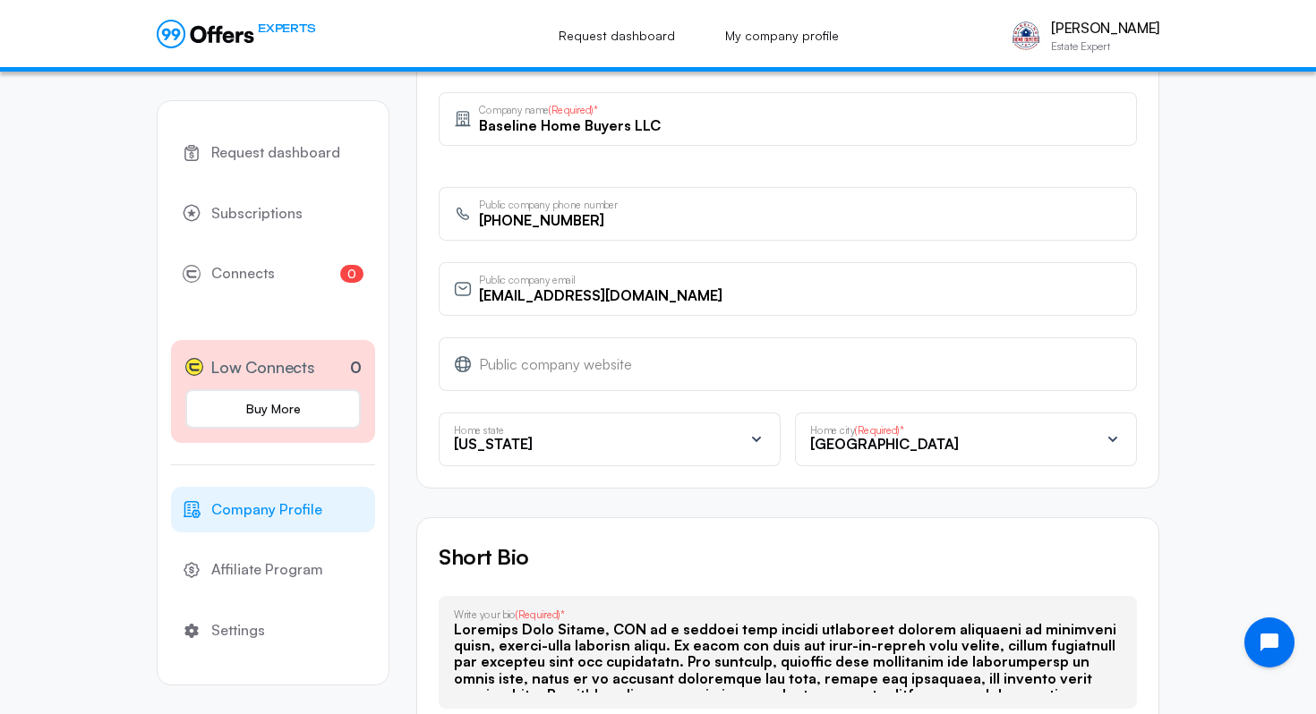
click at [716, 451] on div "[US_STATE]" at bounding box center [598, 447] width 289 height 21
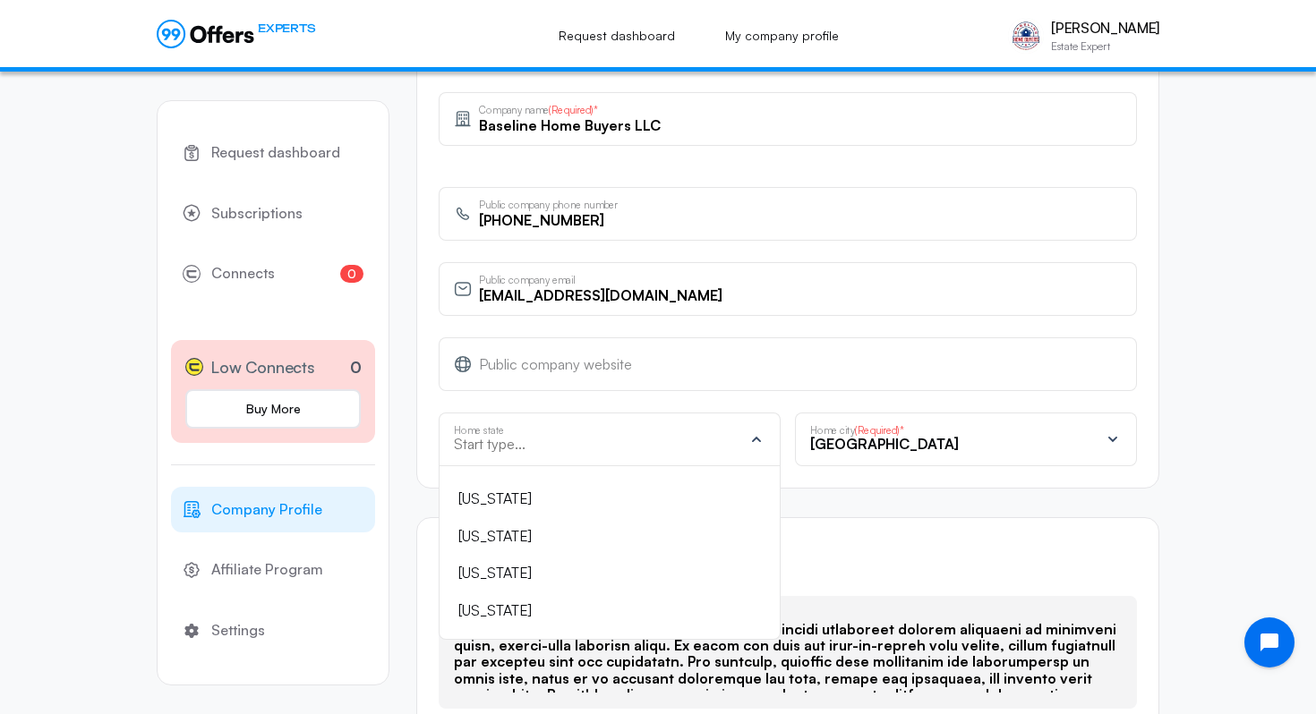
click at [606, 445] on input "text" at bounding box center [598, 444] width 289 height 16
type input "C"
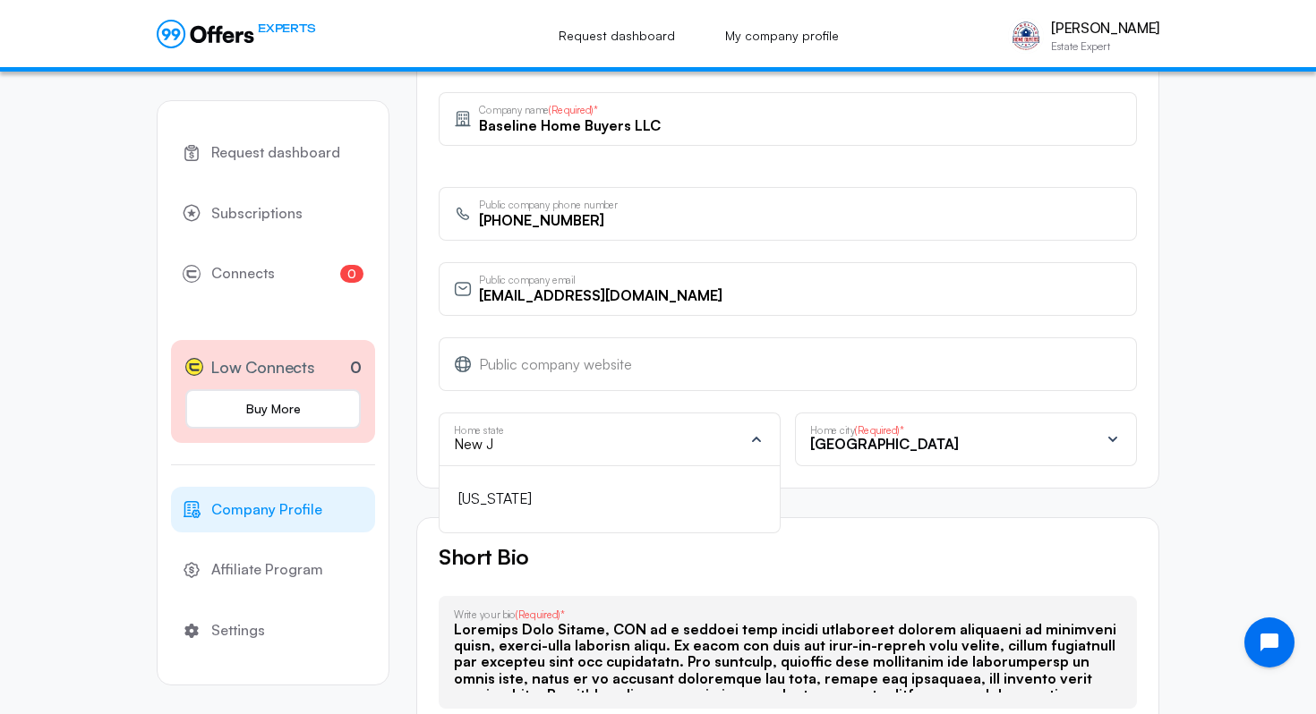
type input "New J"
click at [598, 511] on li "[US_STATE]" at bounding box center [599, 500] width 290 height 38
click at [837, 440] on p "Home city (Required)*" at bounding box center [877, 439] width 134 height 14
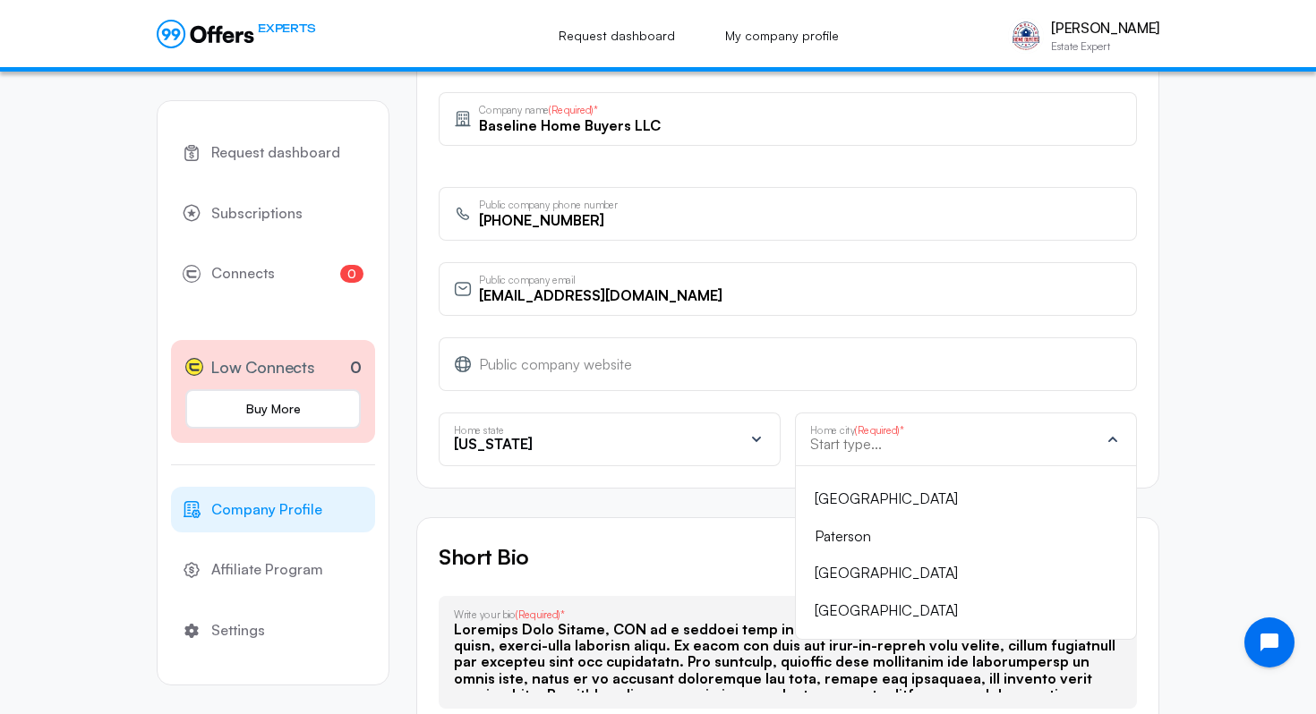
click at [834, 437] on input "text" at bounding box center [954, 444] width 289 height 16
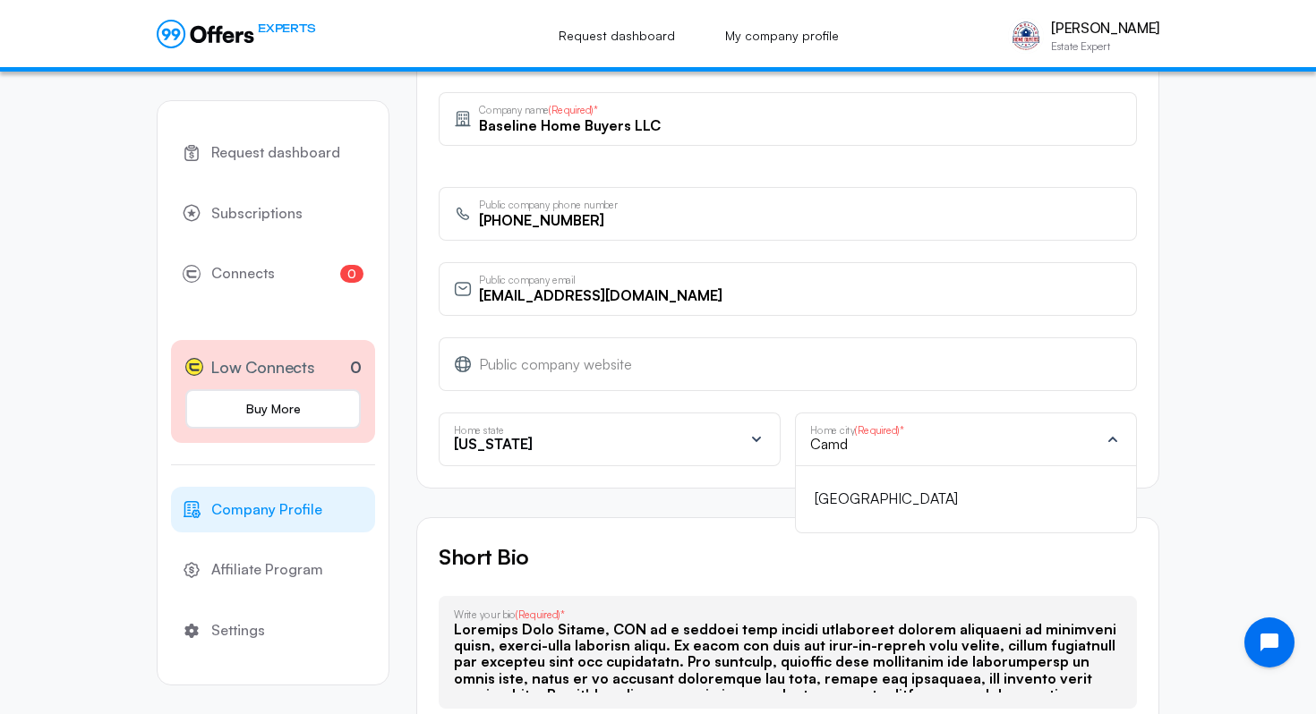
type input "Camd"
click at [871, 505] on div "[GEOGRAPHIC_DATA]" at bounding box center [955, 499] width 281 height 23
click at [796, 513] on form "Online status Show online status for sellers Hide online status Profile privacy…" at bounding box center [787, 589] width 743 height 2047
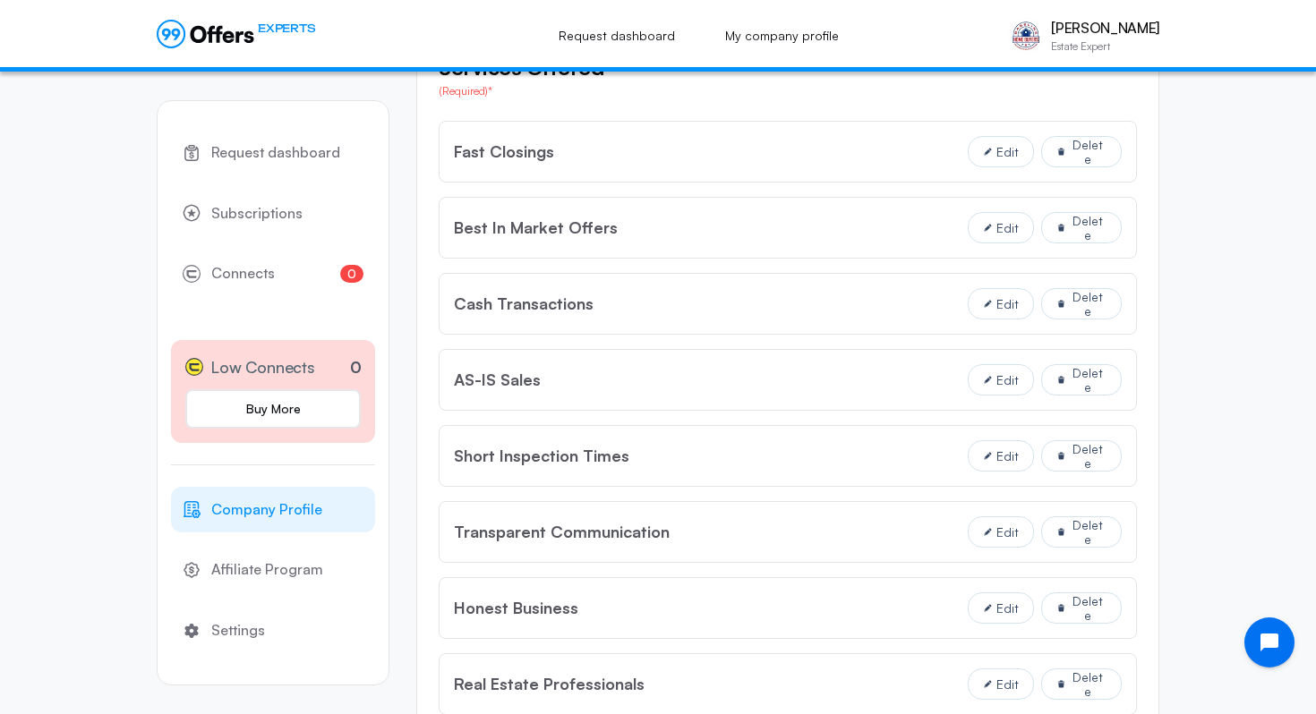
scroll to position [1451, 0]
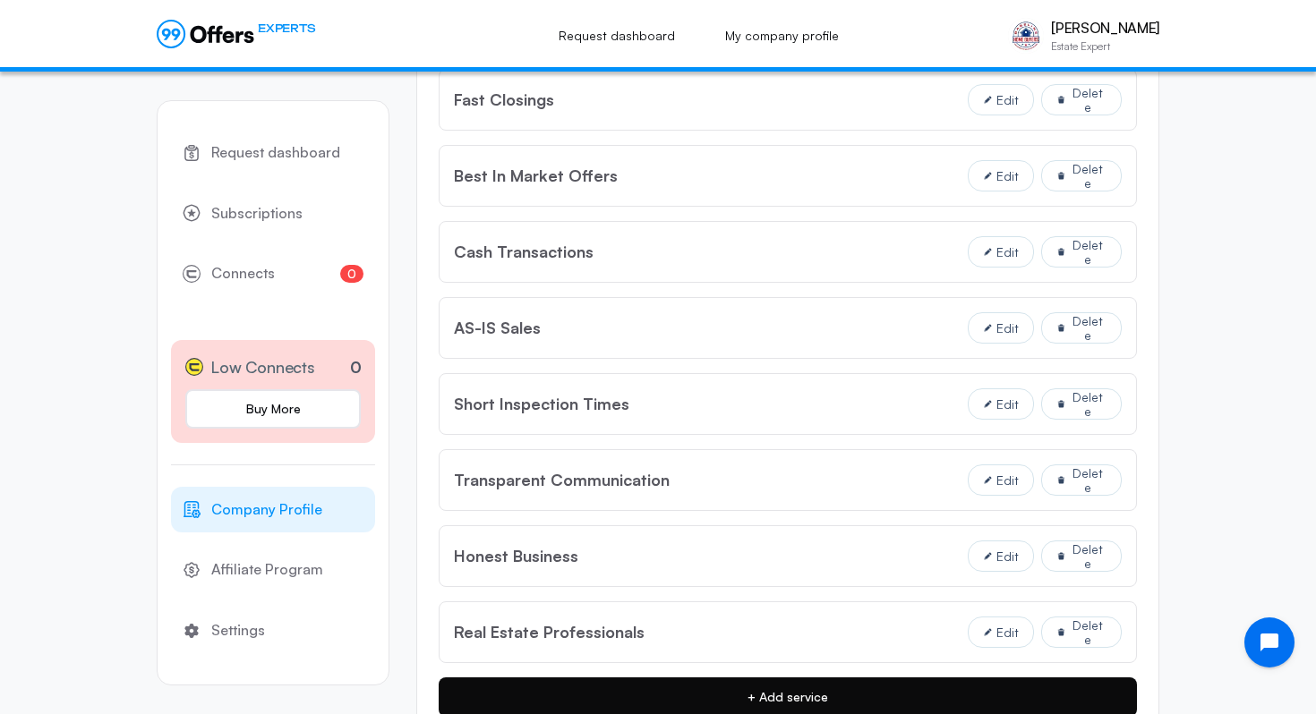
click at [603, 703] on button "+ Add service" at bounding box center [788, 697] width 698 height 39
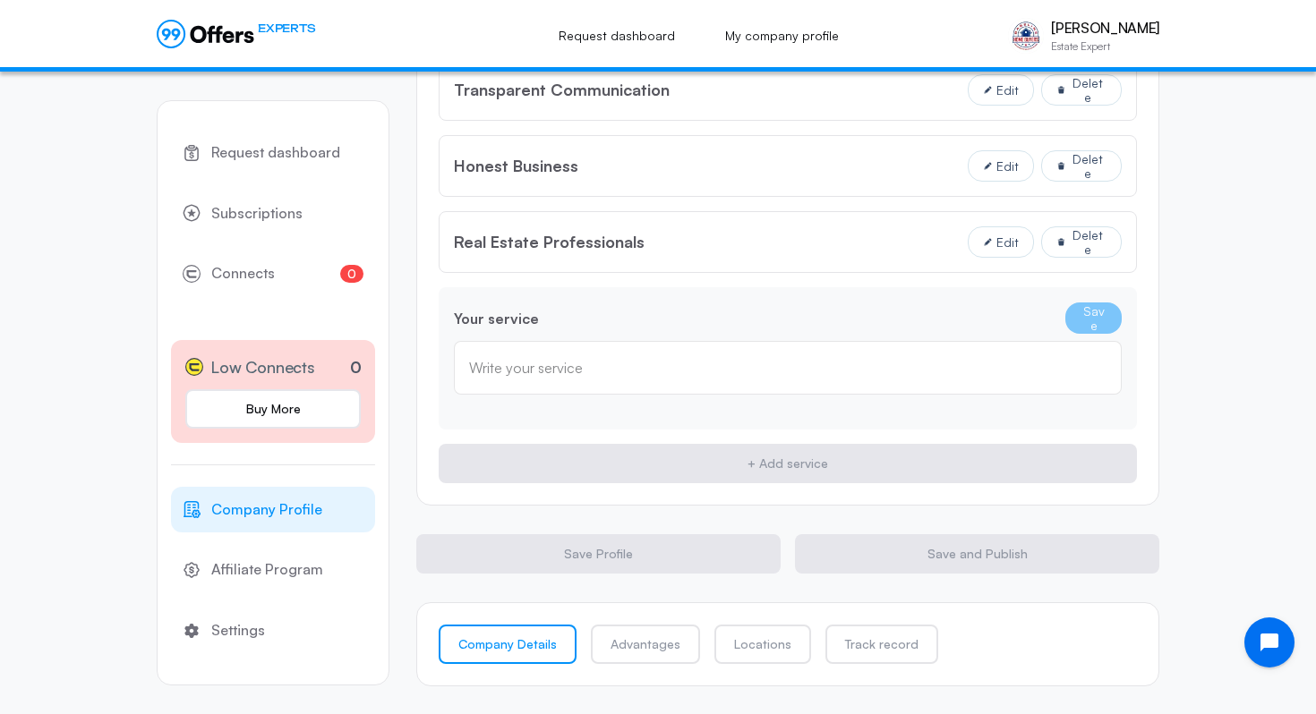
scroll to position [0, 0]
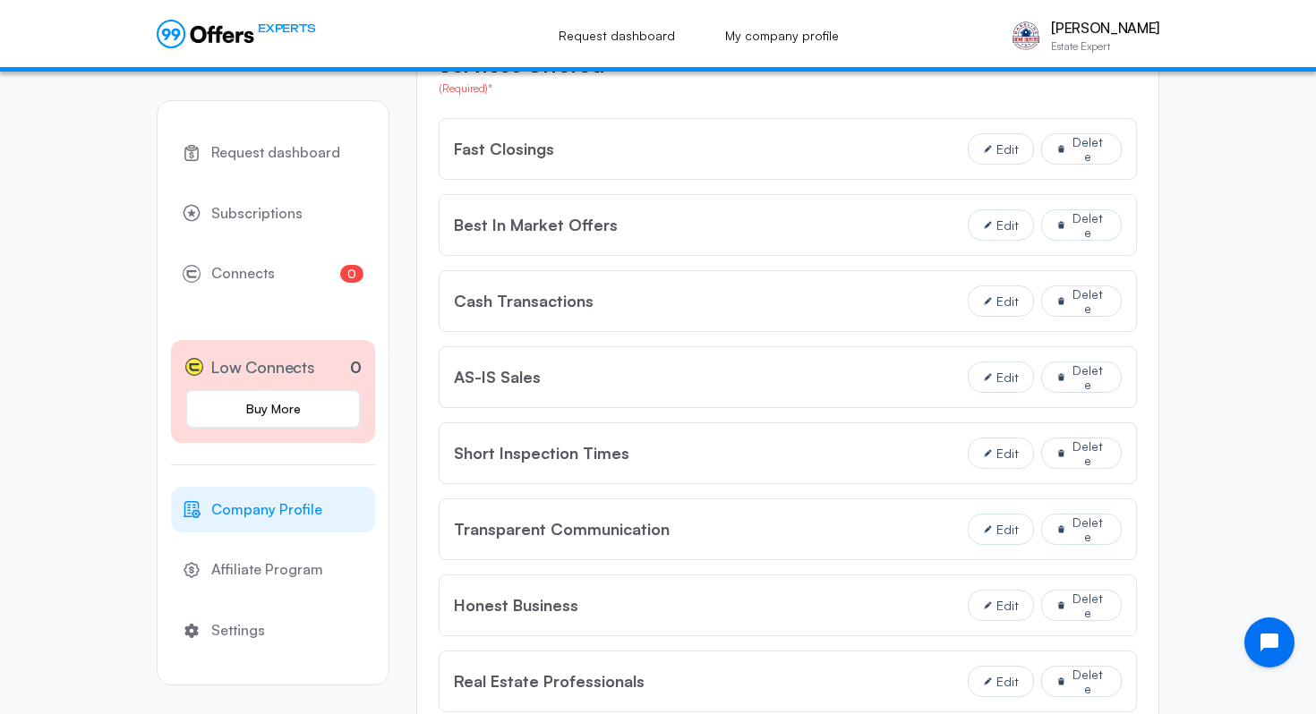
scroll to position [1842, 0]
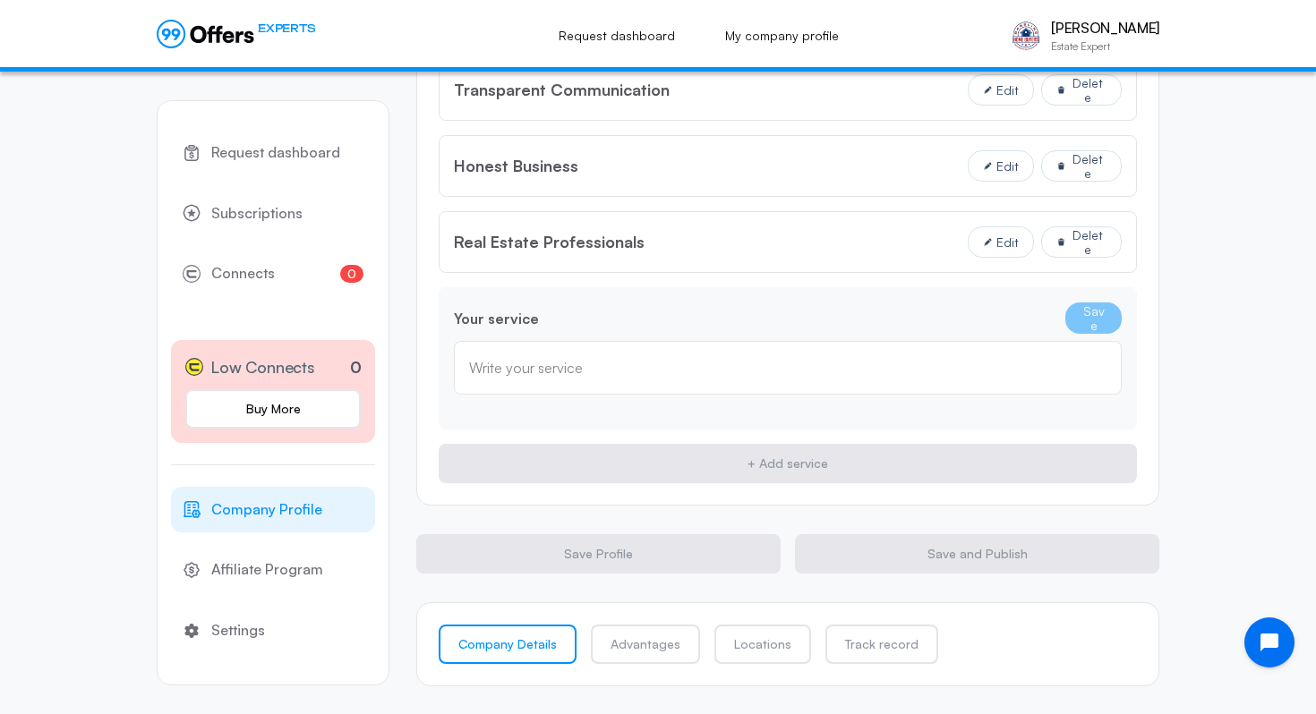
click at [793, 432] on div "Services Offered (Required)* Fast Closings Edit Delete Best In Market Offers Ed…" at bounding box center [787, 45] width 743 height 920
click at [745, 365] on input "text" at bounding box center [787, 368] width 637 height 20
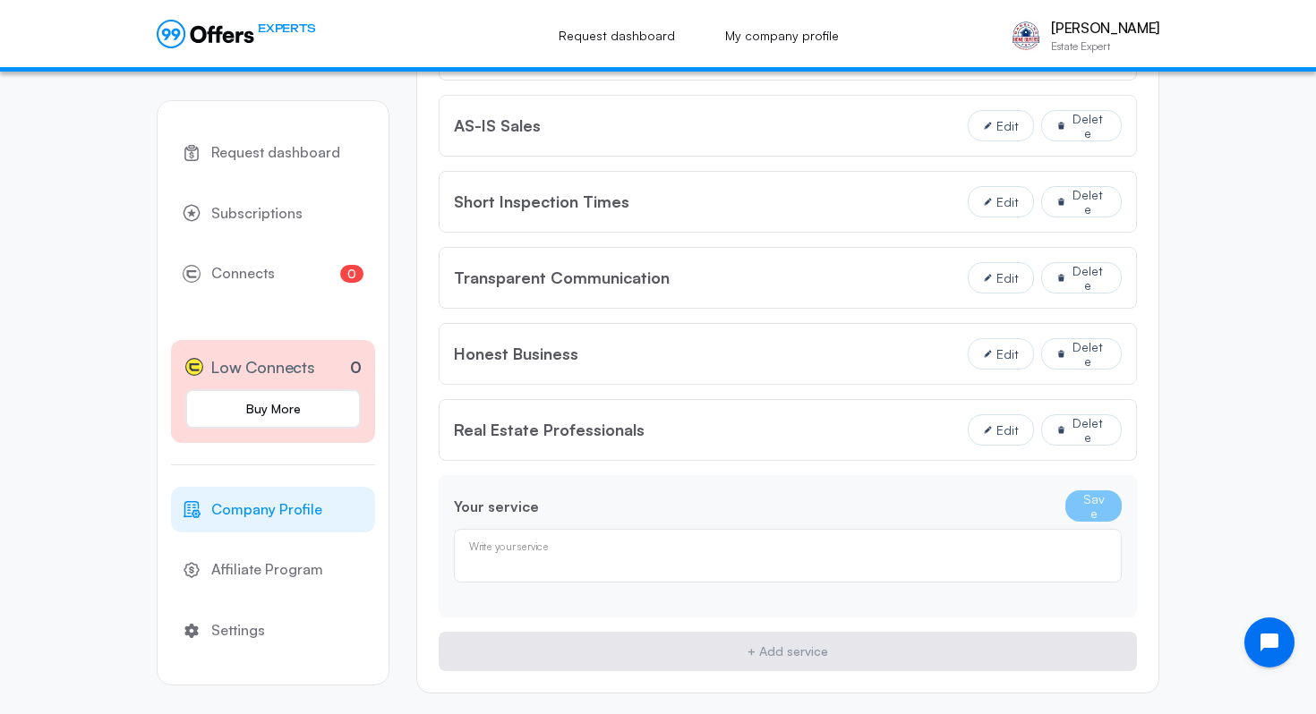
scroll to position [1658, 0]
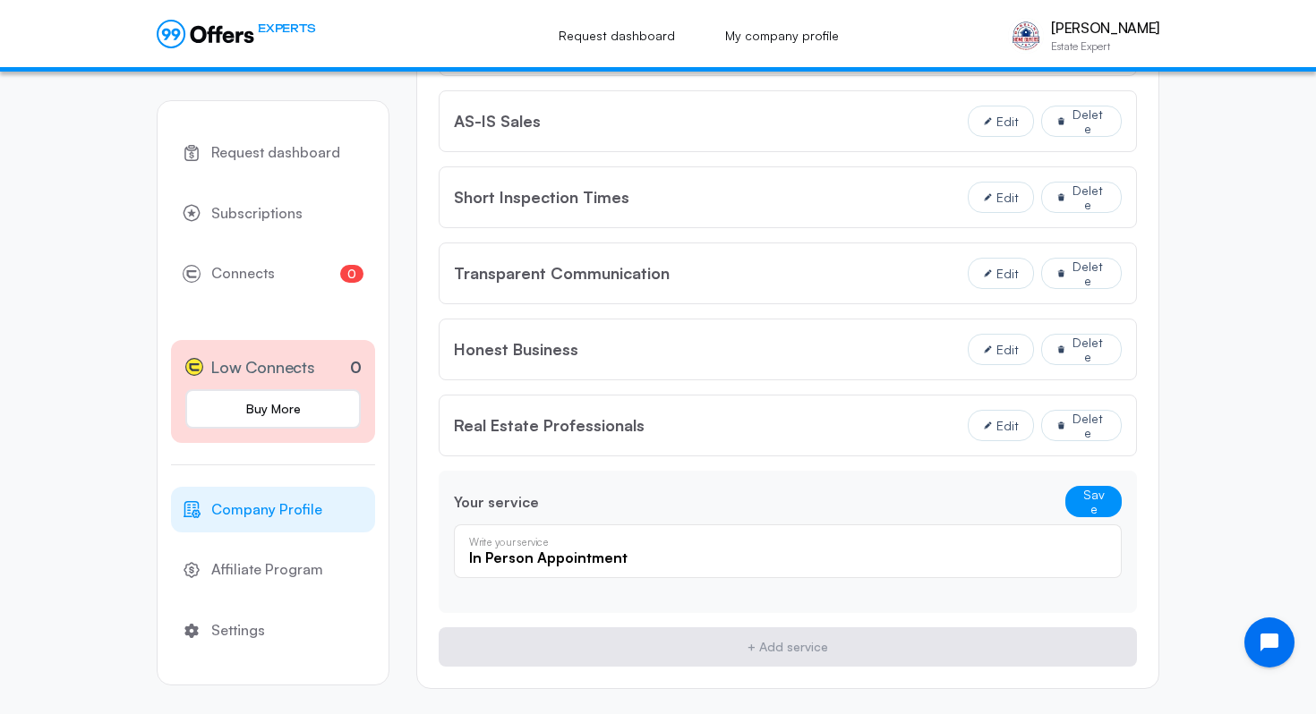
type input "In Person Appointment"
click at [1065, 486] on button "Save" at bounding box center [1093, 501] width 56 height 31
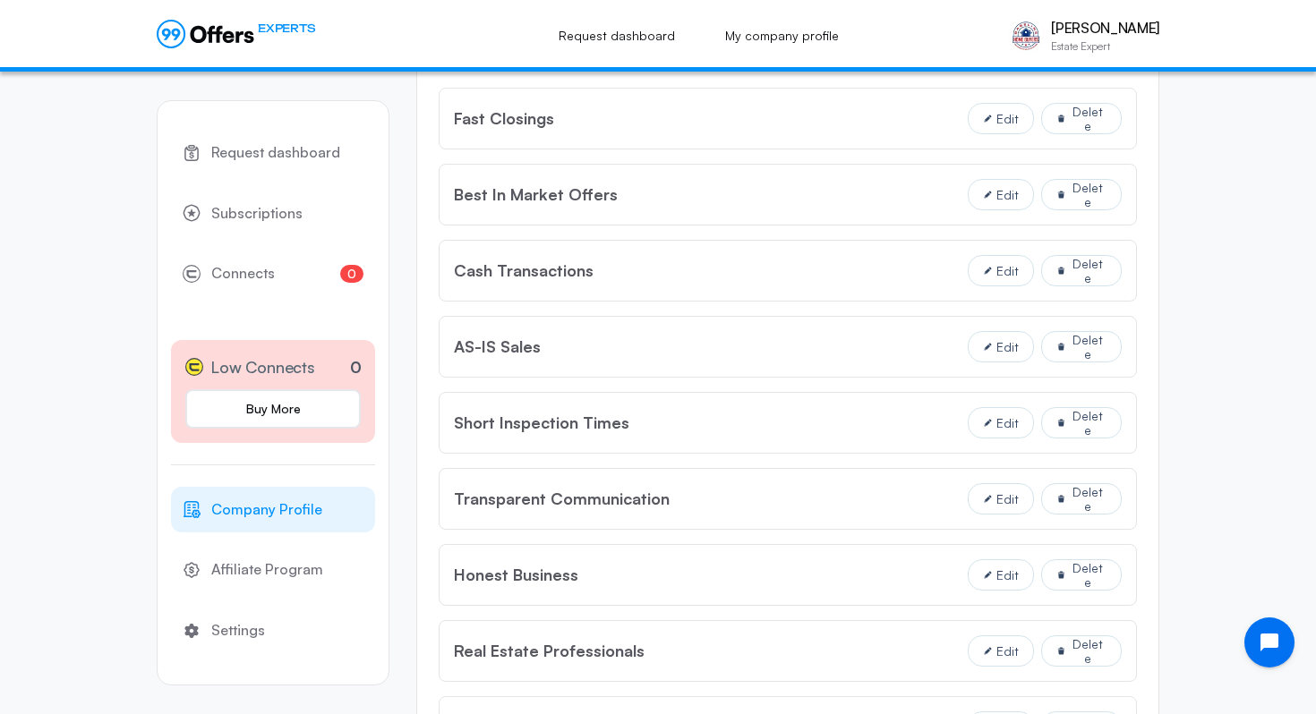
scroll to position [1762, 0]
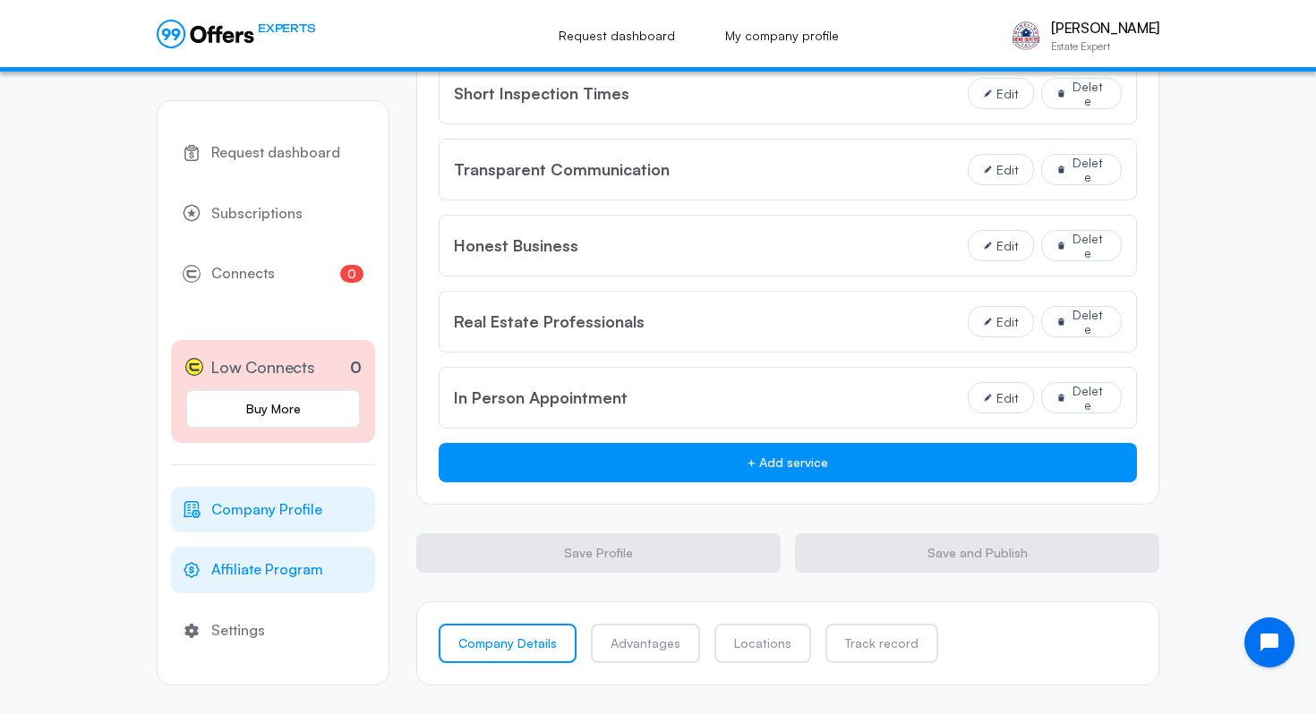
click at [276, 559] on span "Affiliate Program" at bounding box center [267, 570] width 112 height 23
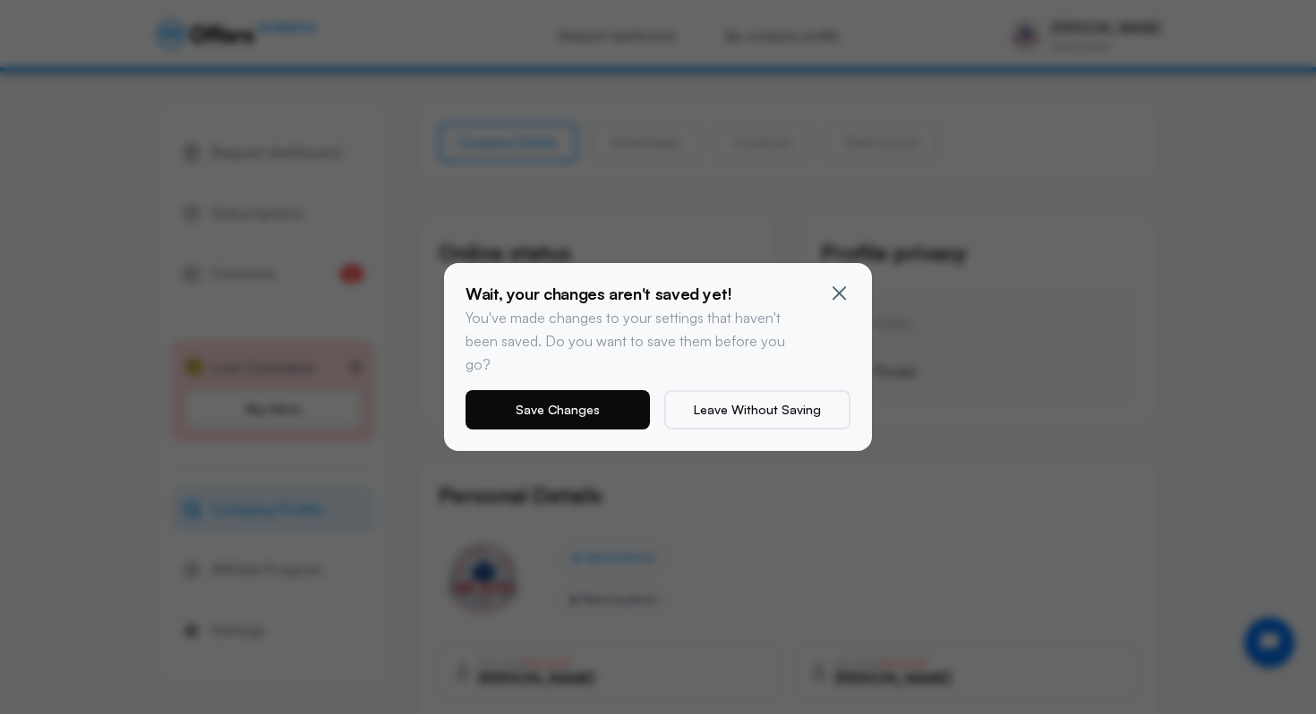
click at [604, 404] on button "Save Changes" at bounding box center [558, 409] width 184 height 39
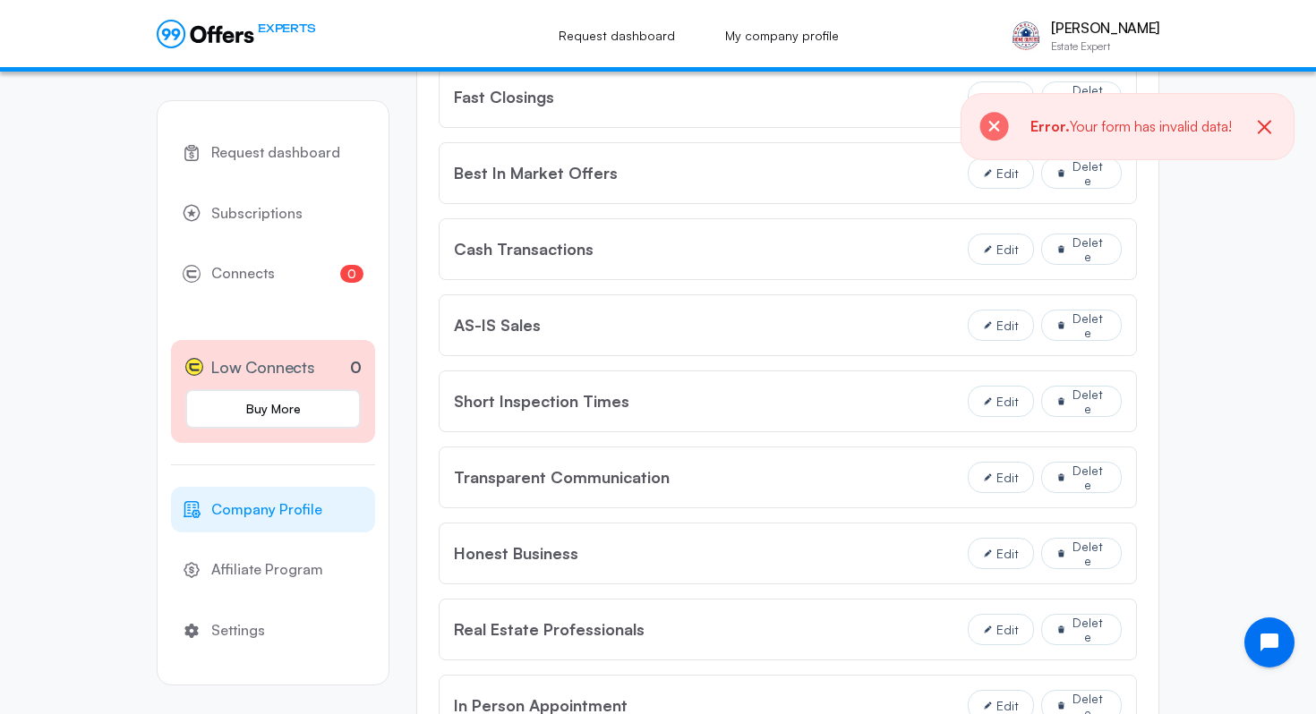
scroll to position [1762, 0]
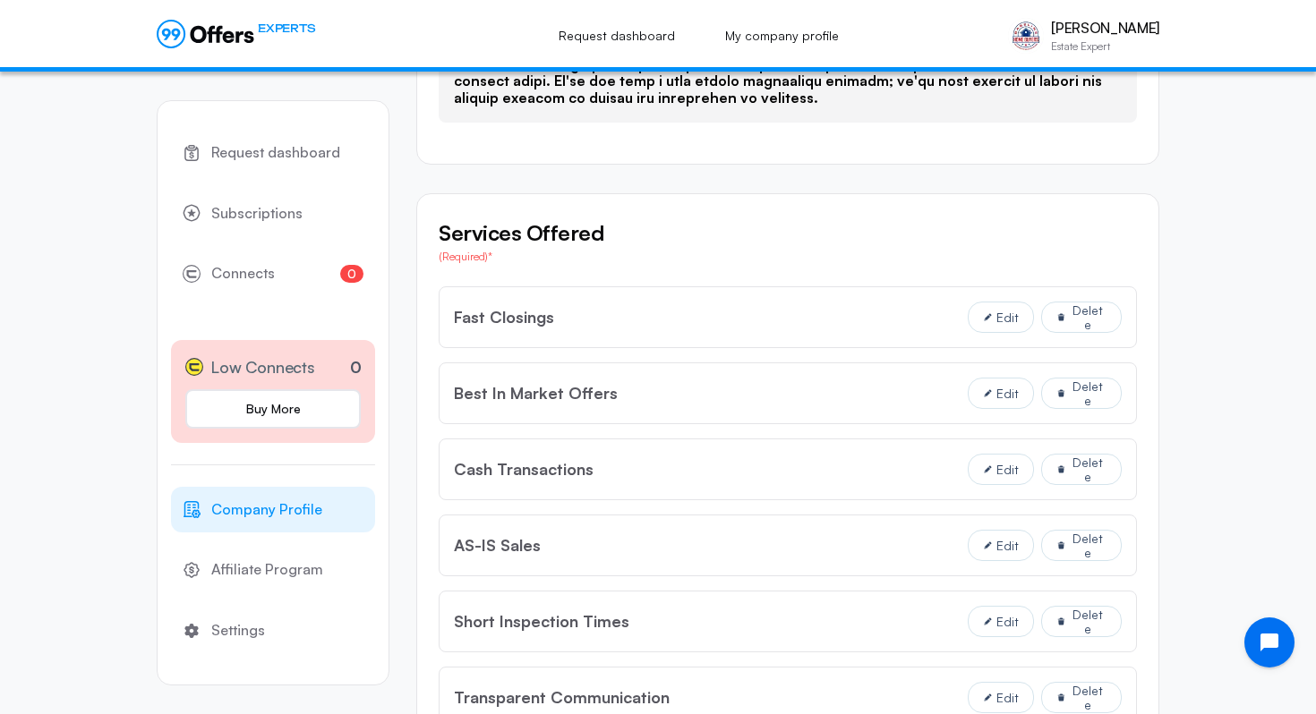
scroll to position [779, 0]
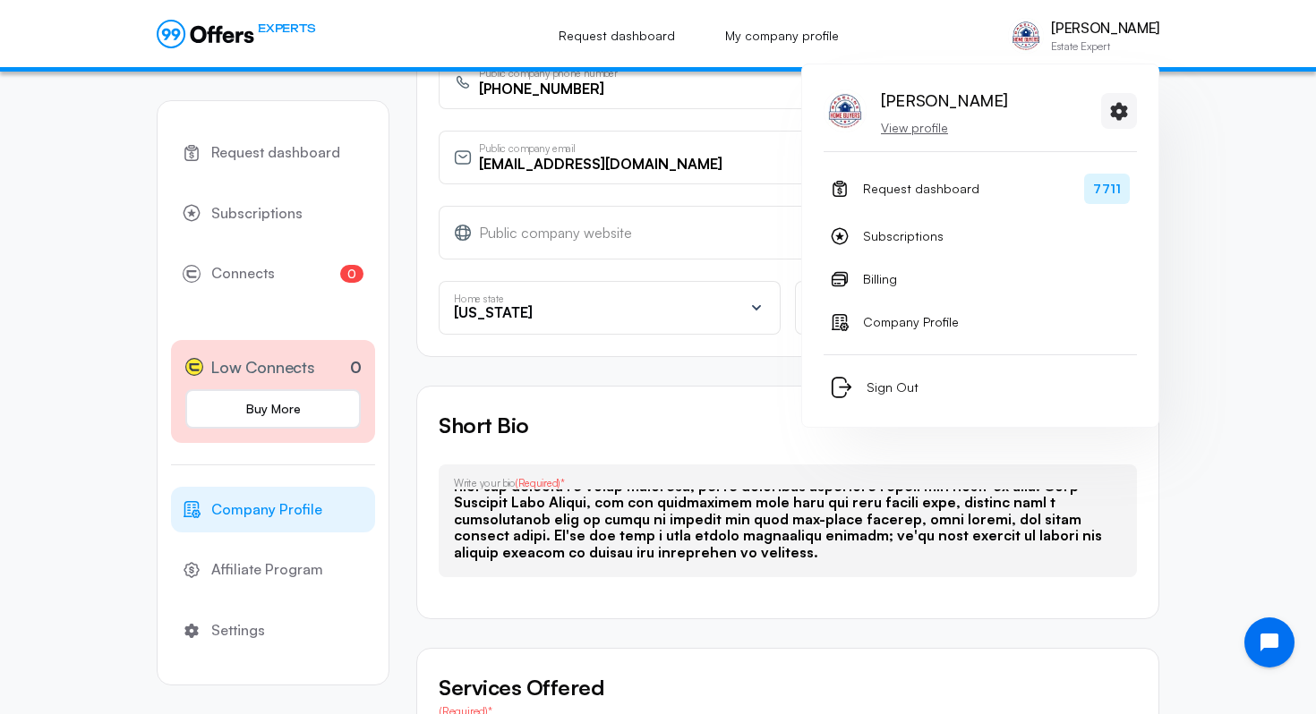
click at [1039, 37] on img at bounding box center [1026, 36] width 36 height 36
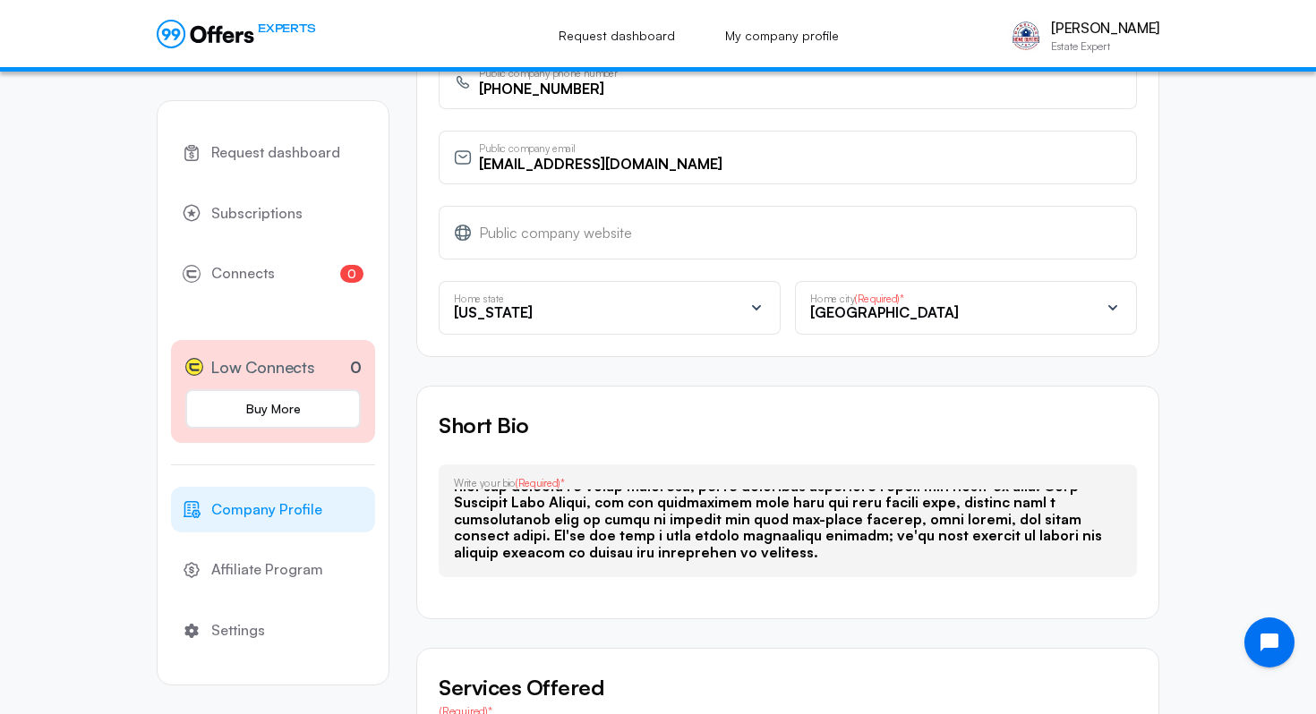
click at [659, 349] on div "Personal Details Upload photo Remove photo [PERSON_NAME] First name (Required)*…" at bounding box center [787, 17] width 743 height 680
click at [955, 317] on div "[GEOGRAPHIC_DATA]" at bounding box center [954, 315] width 289 height 21
click at [906, 372] on div "[GEOGRAPHIC_DATA]" at bounding box center [955, 367] width 281 height 23
click at [1144, 349] on div "Personal Details Upload photo Remove photo [PERSON_NAME] First name (Required)*…" at bounding box center [787, 17] width 743 height 680
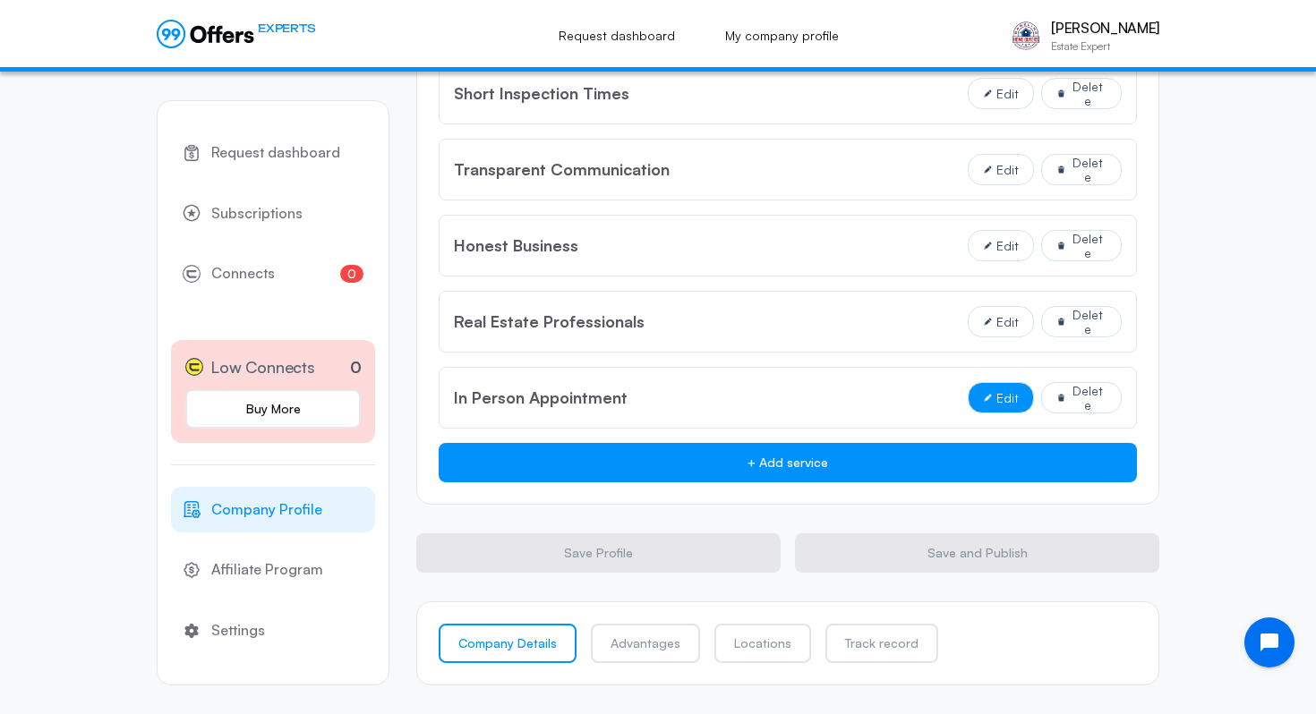
click at [1004, 393] on span "Edit" at bounding box center [1007, 398] width 22 height 14
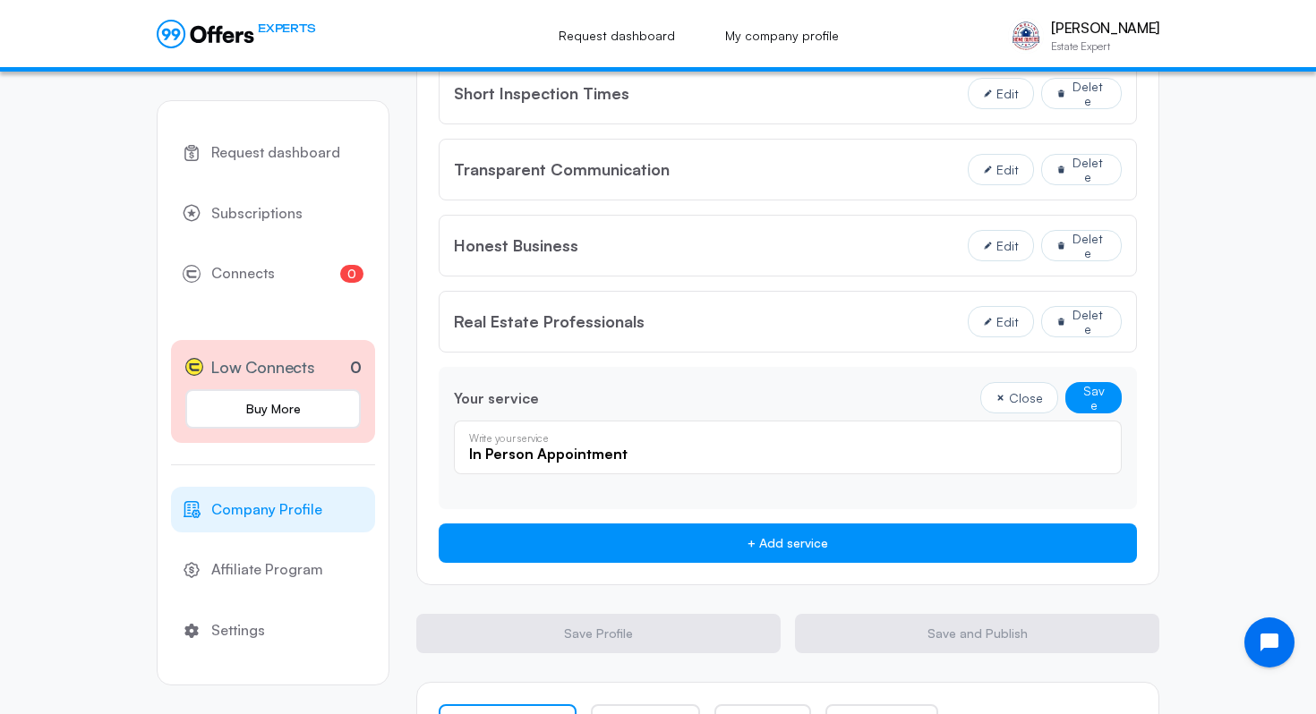
click at [657, 431] on div "In Person Appointment Write your service" at bounding box center [788, 448] width 668 height 54
type input "In Person Appointments"
click at [1065, 382] on button "Save" at bounding box center [1093, 397] width 56 height 31
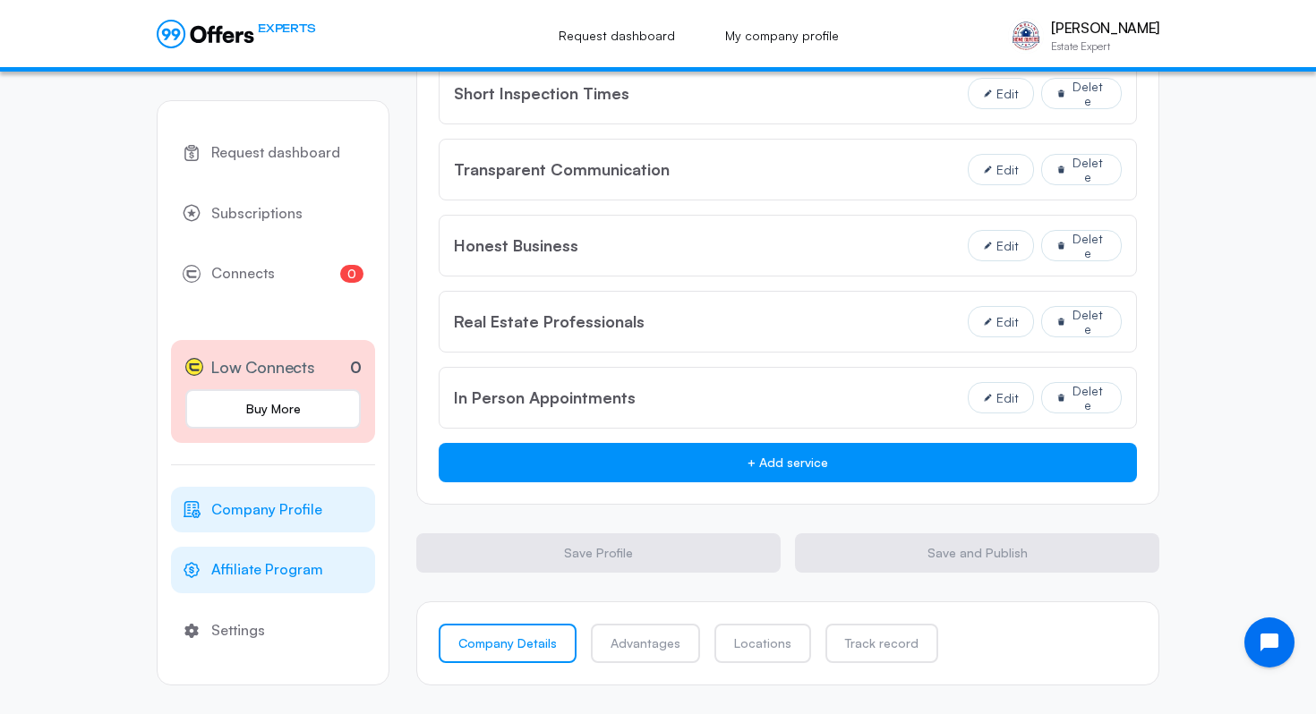
click at [323, 558] on link "Affiliate Program" at bounding box center [273, 570] width 204 height 47
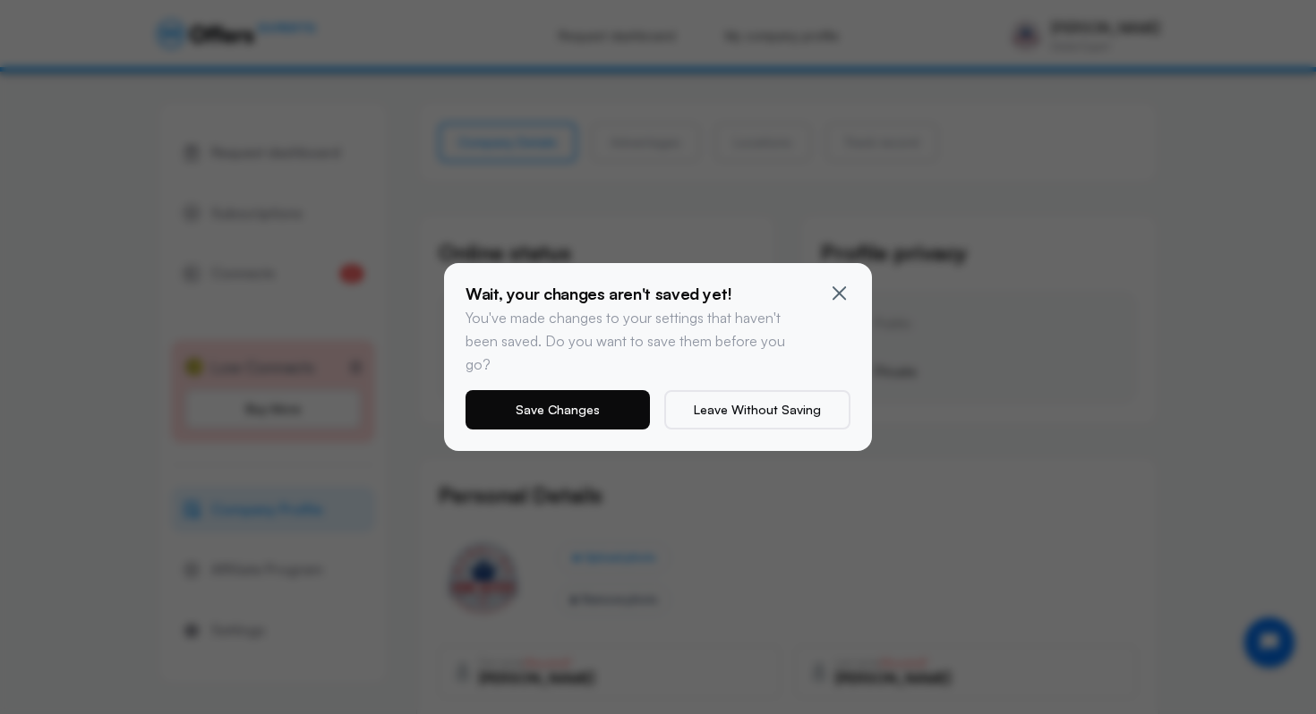
click at [589, 404] on button "Save Changes" at bounding box center [558, 409] width 184 height 39
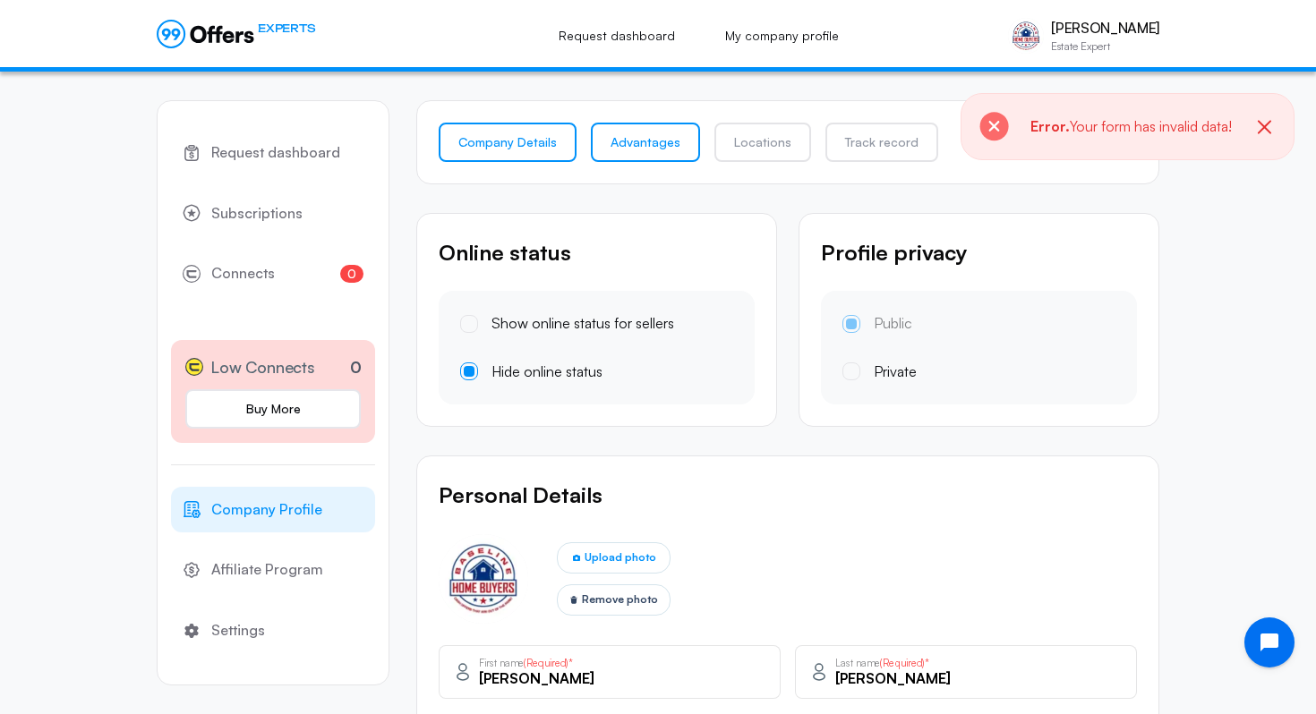
click at [654, 131] on link "Advantages" at bounding box center [645, 142] width 109 height 39
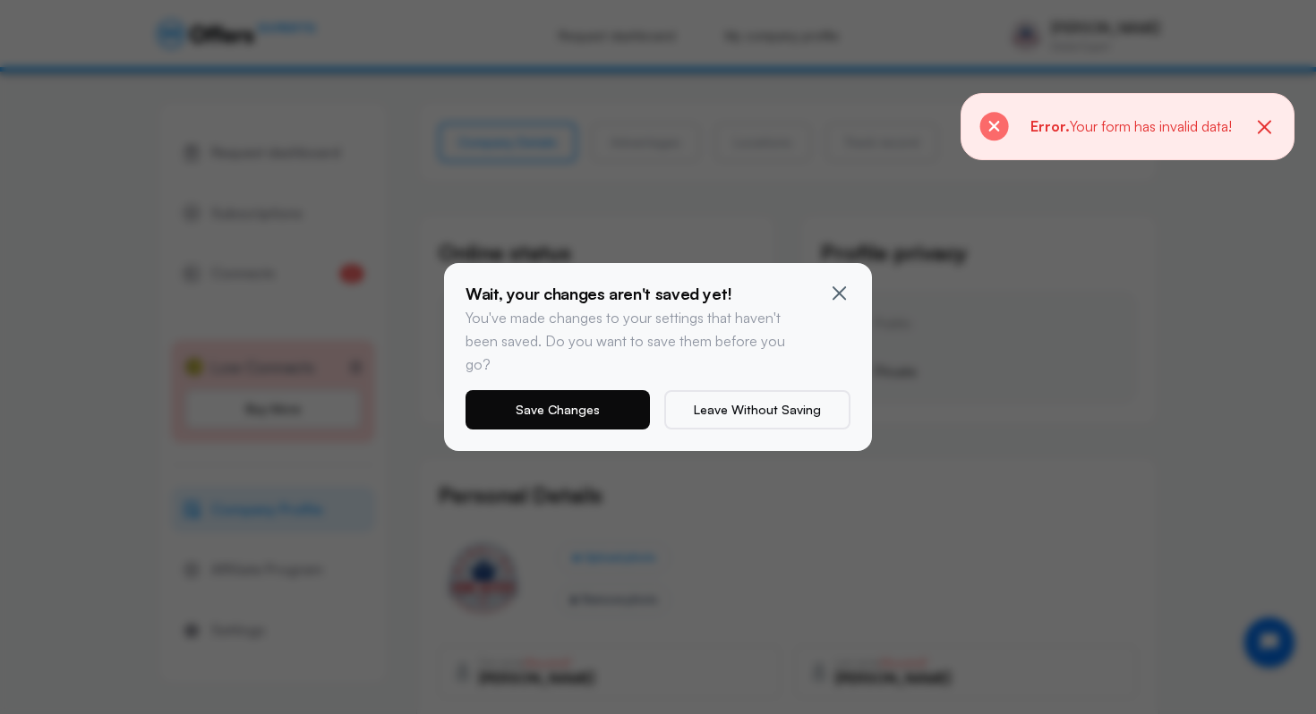
click at [612, 405] on button "Save Changes" at bounding box center [558, 409] width 184 height 39
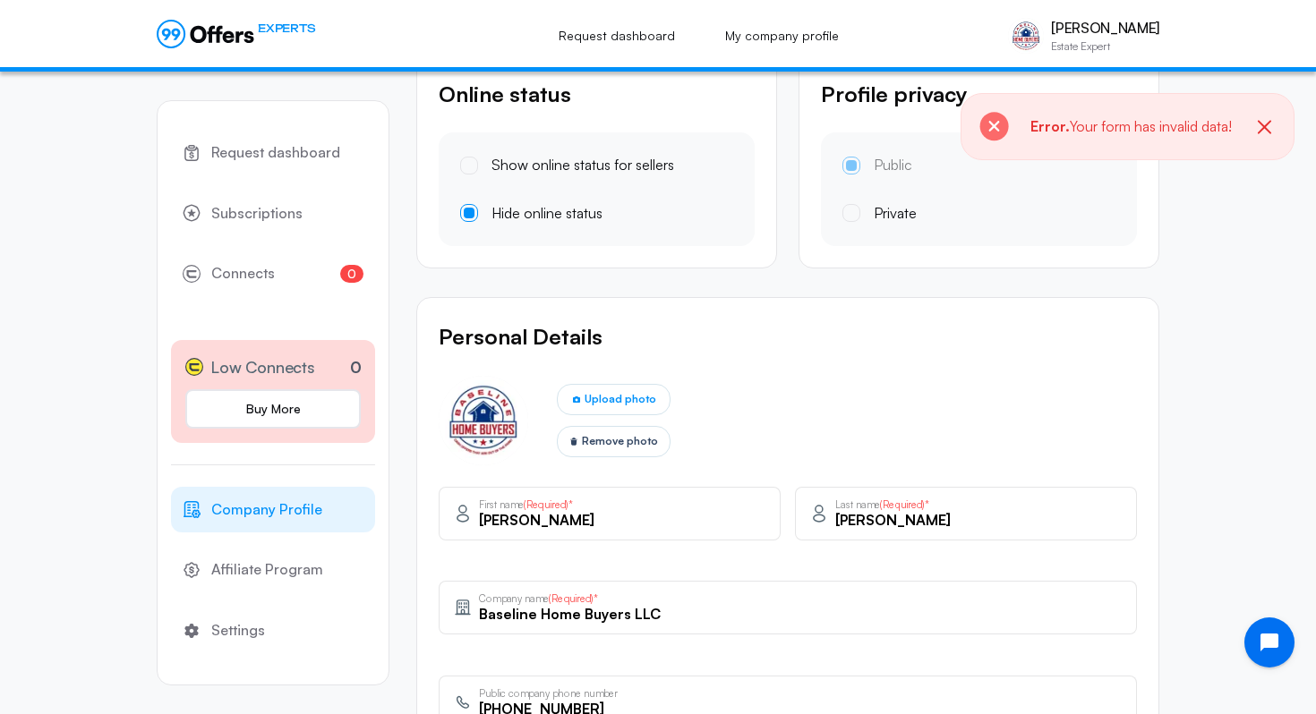
scroll to position [141, 0]
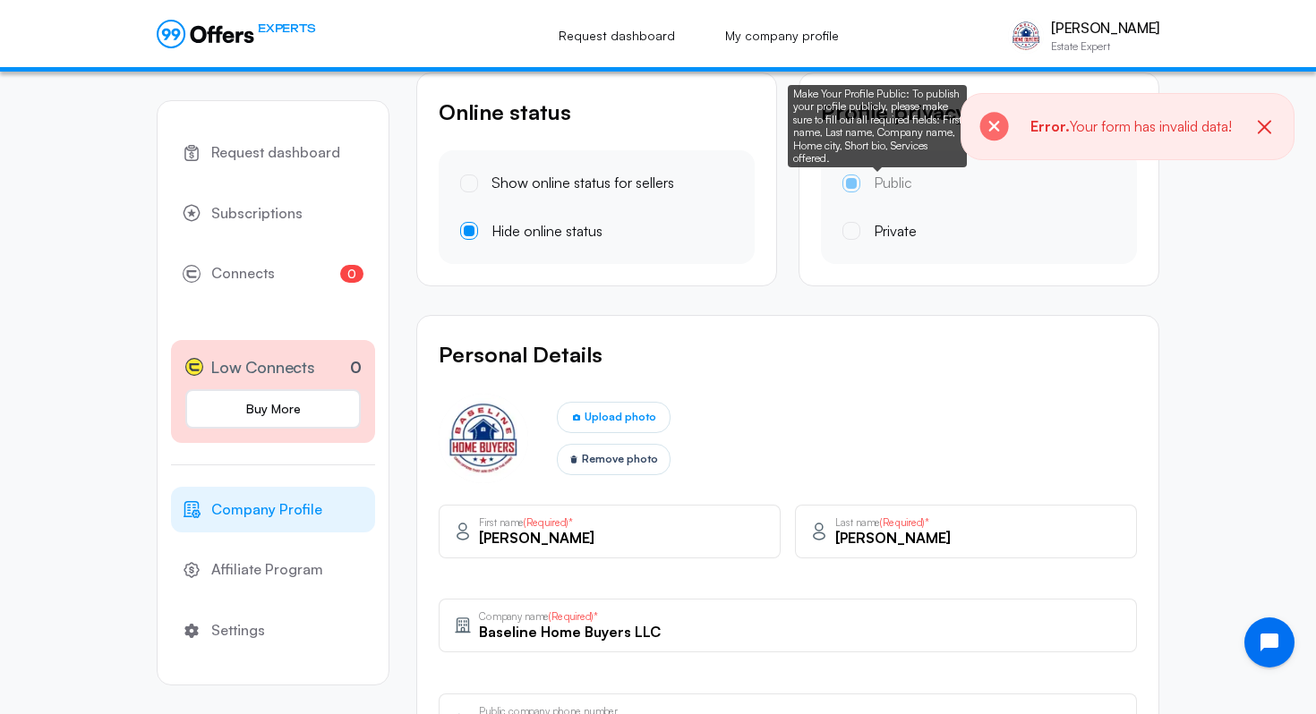
click at [851, 182] on div "Public" at bounding box center [877, 183] width 70 height 23
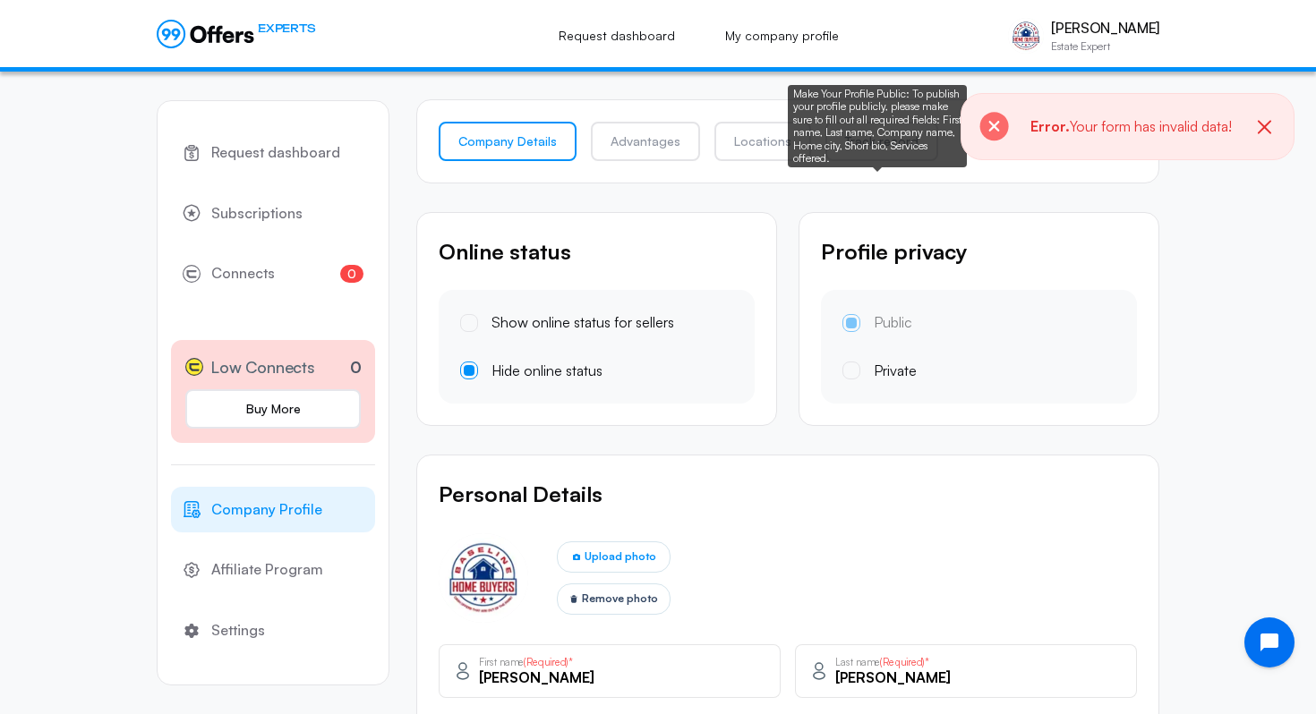
scroll to position [0, 0]
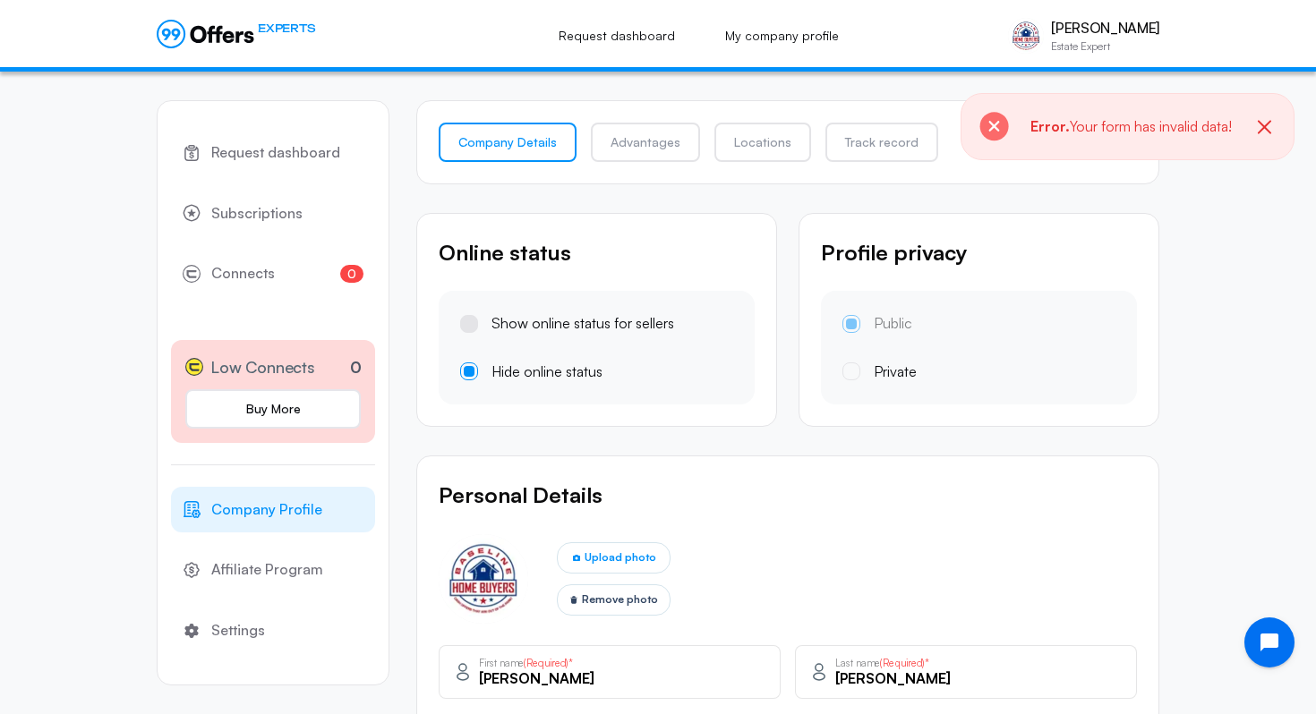
click at [476, 326] on span at bounding box center [469, 324] width 18 height 18
click at [0, 0] on input "Show online status for sellers" at bounding box center [0, 0] width 0 height 0
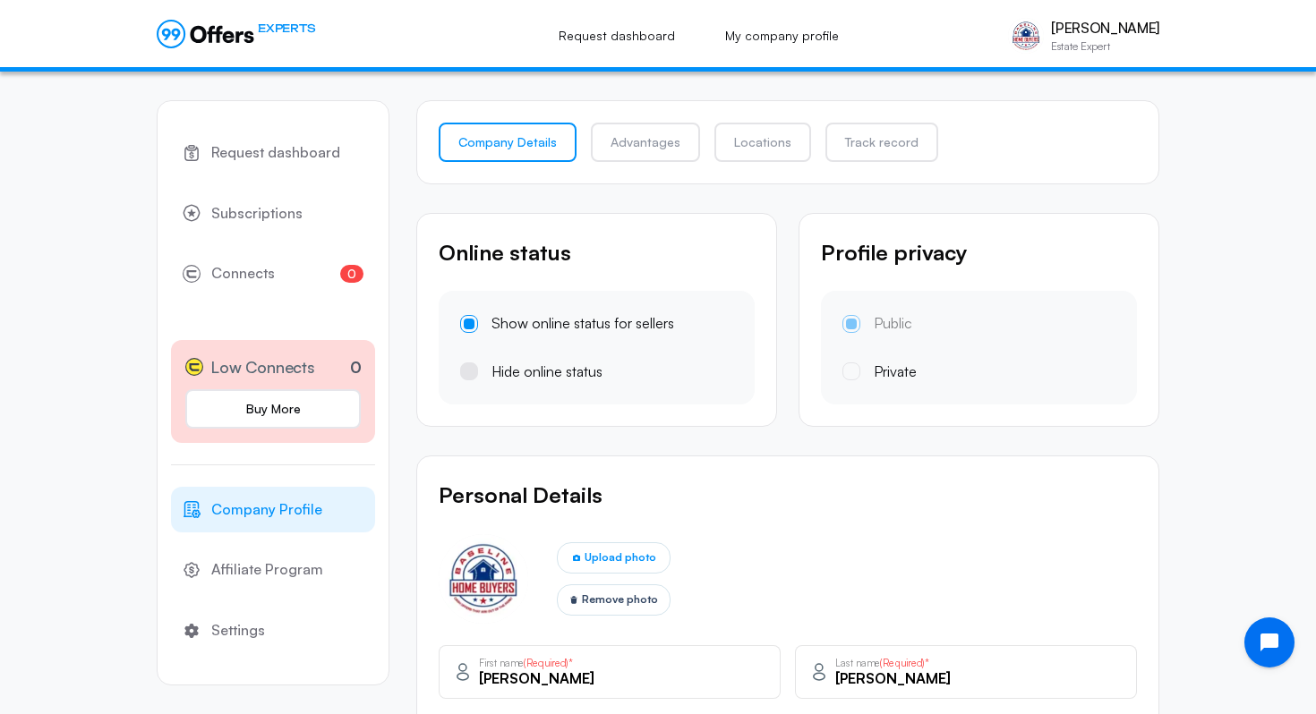
click at [460, 374] on span at bounding box center [469, 372] width 18 height 18
click at [0, 0] on input "Hide online status" at bounding box center [0, 0] width 0 height 0
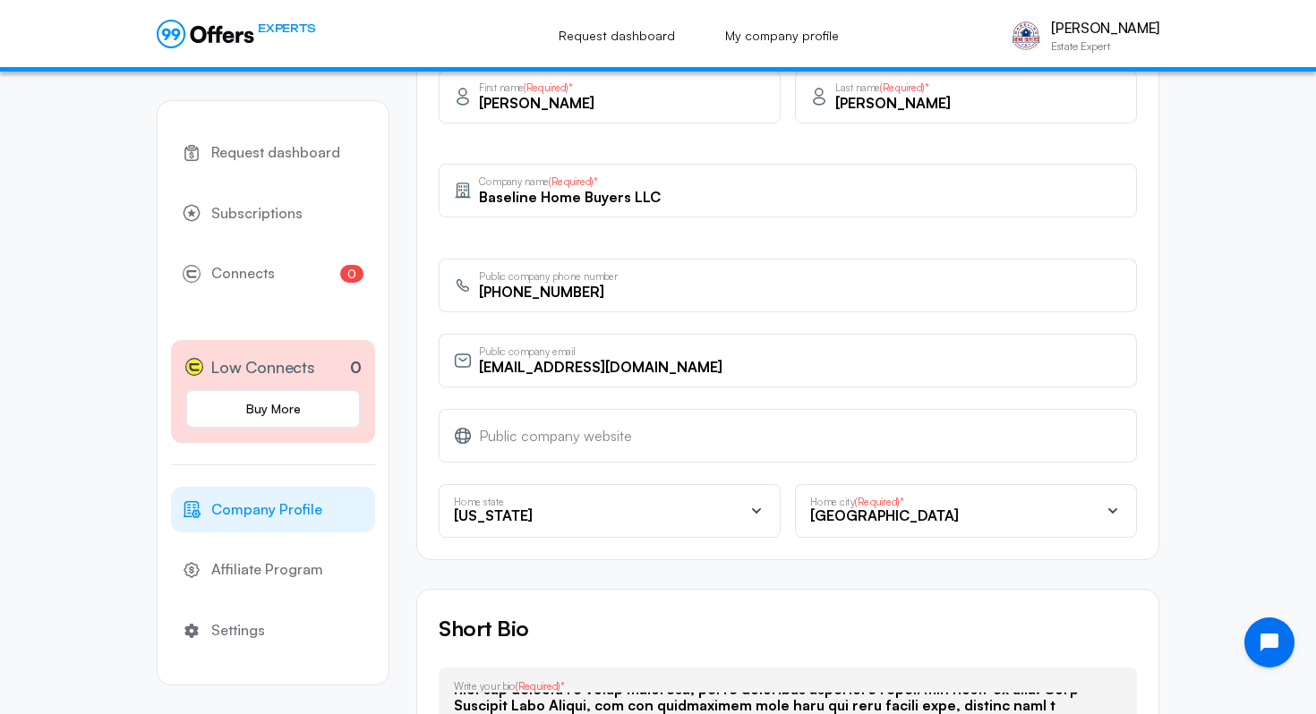
scroll to position [583, 0]
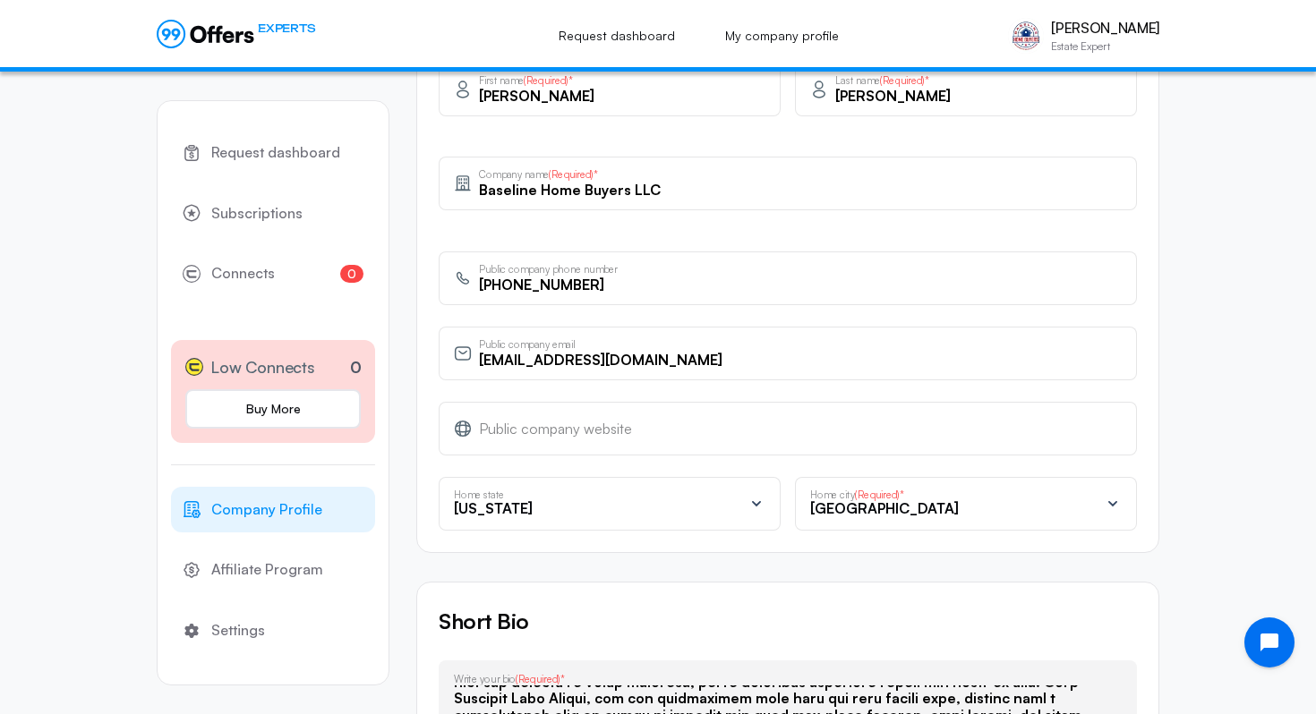
click at [637, 429] on input "text" at bounding box center [800, 429] width 643 height 20
click at [1227, 494] on div "Request dashboard Subscriptions 0 Connects 0 Low Connects 0 Buy More Company Pr…" at bounding box center [658, 691] width 1316 height 2405
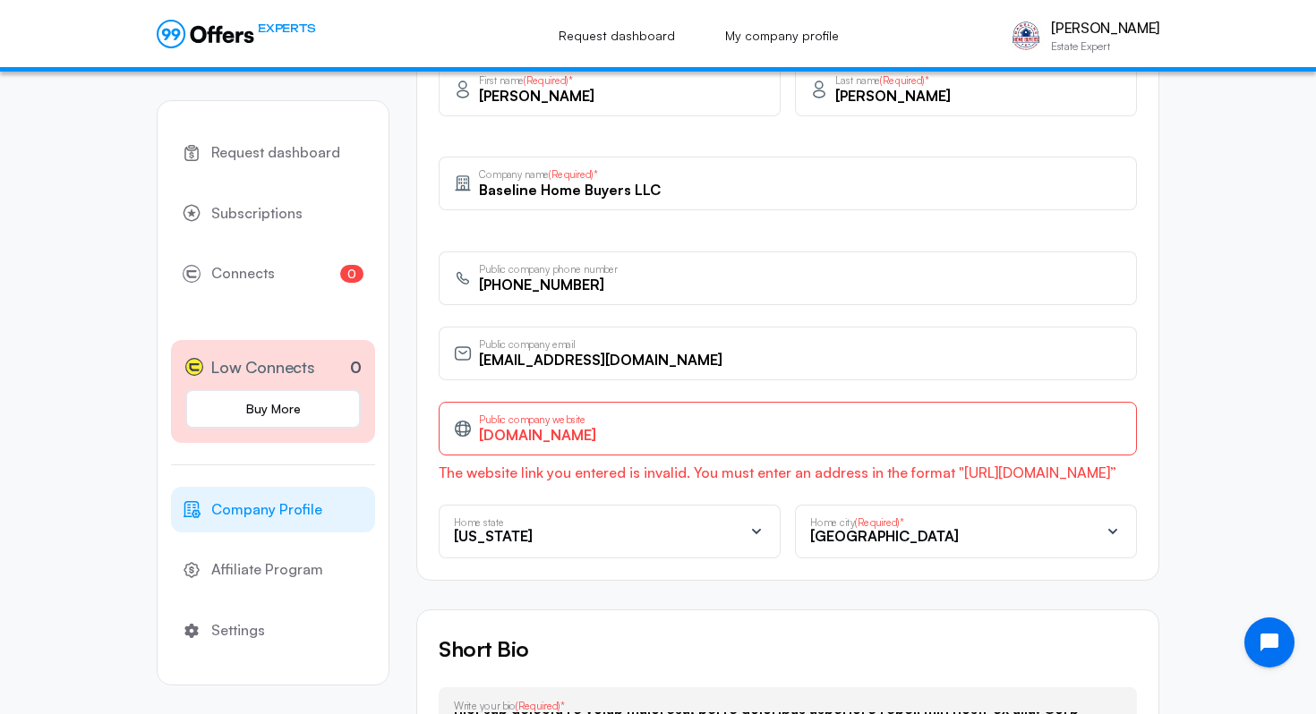
click at [480, 435] on input "[DOMAIN_NAME]" at bounding box center [800, 435] width 643 height 20
click at [1230, 497] on div "Request dashboard Subscriptions 0 Connects 0 Low Connects 0 Buy More Company Pr…" at bounding box center [658, 705] width 1316 height 2432
click at [536, 440] on input "[DOMAIN_NAME]" at bounding box center [800, 435] width 643 height 20
click at [513, 437] on input "[DOMAIN_NAME]" at bounding box center [800, 435] width 643 height 20
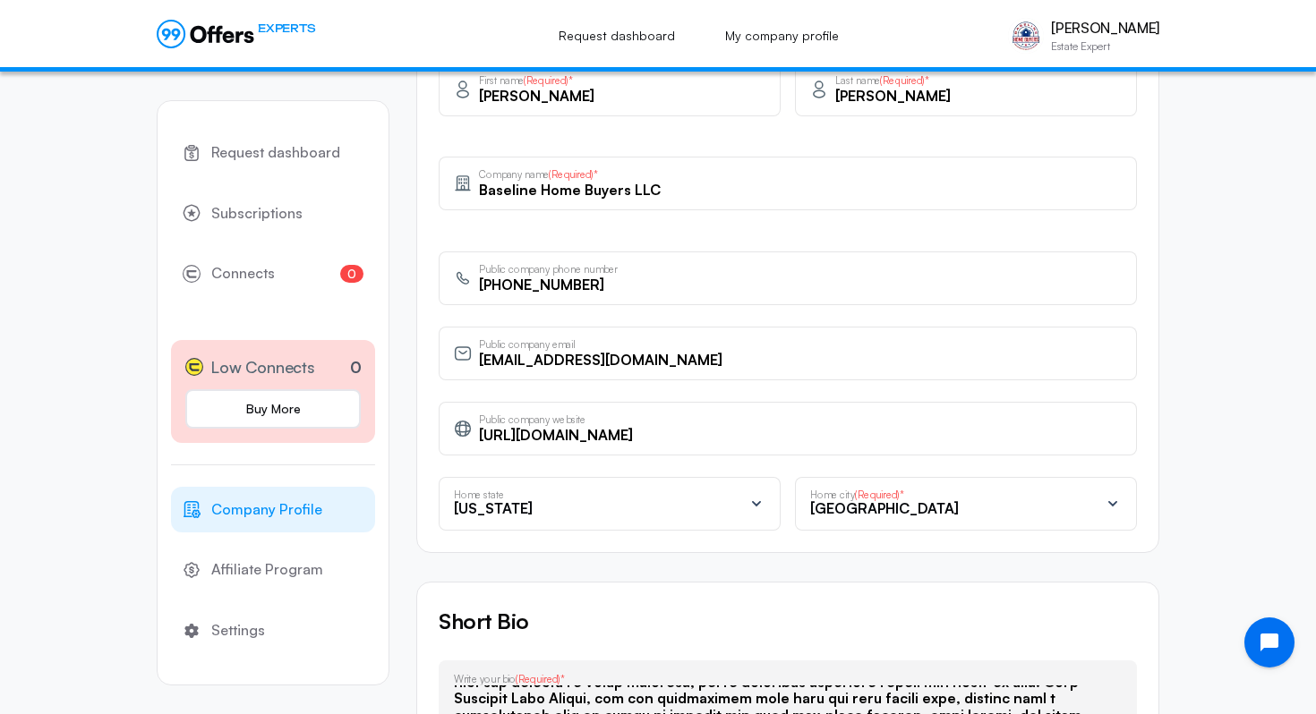
click at [1264, 440] on div "Request dashboard Subscriptions 0 Connects 0 Low Connects 0 Buy More Company Pr…" at bounding box center [658, 691] width 1316 height 2405
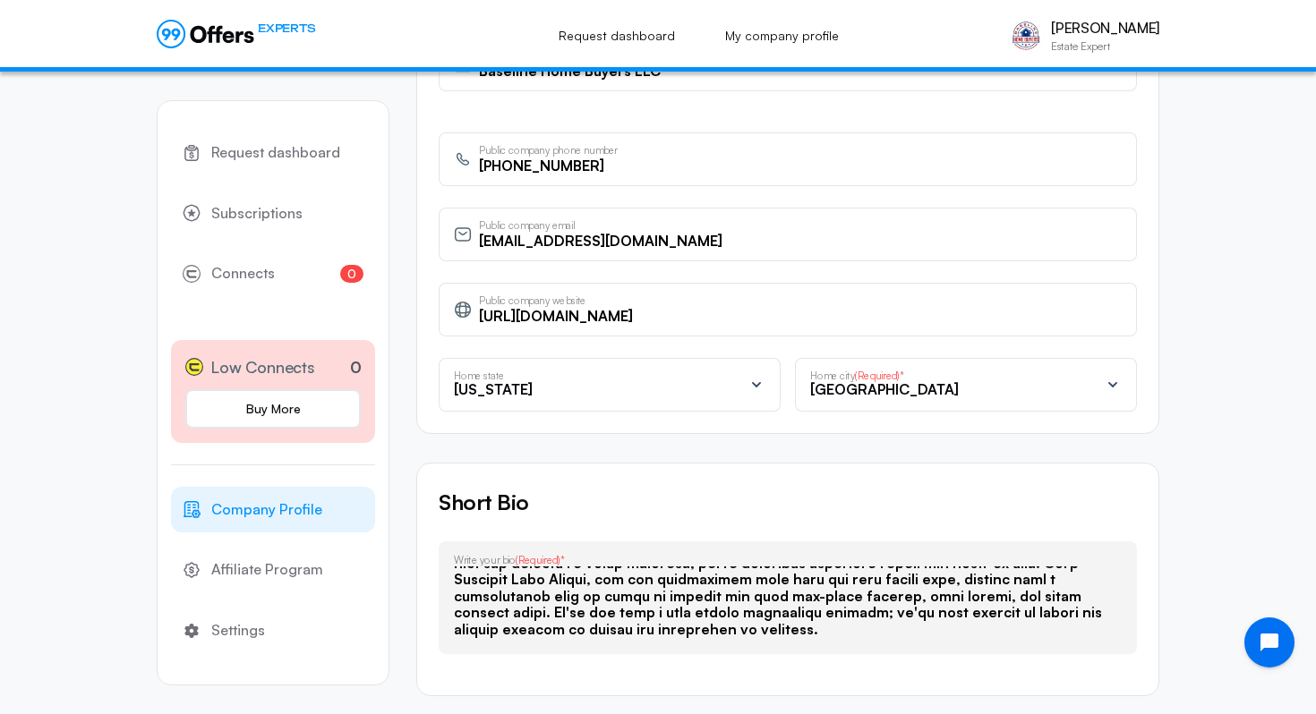
scroll to position [717, 0]
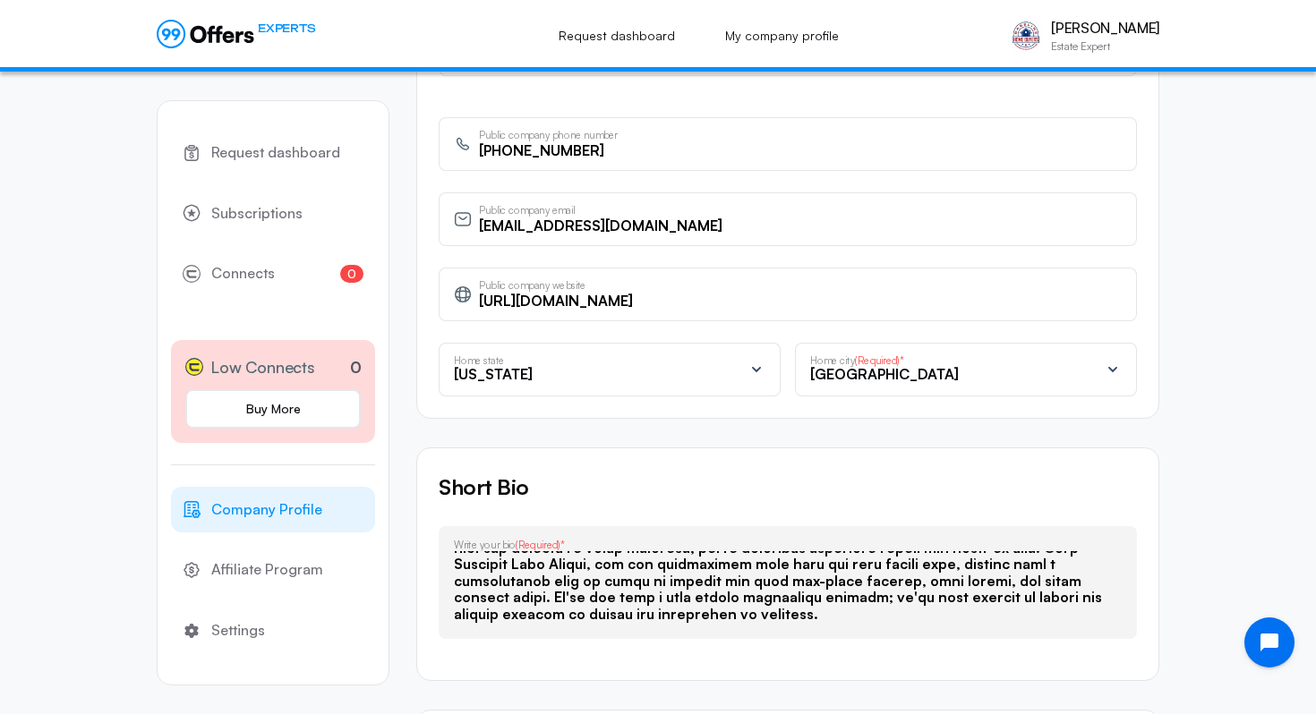
click at [990, 385] on div "[GEOGRAPHIC_DATA]" at bounding box center [954, 377] width 289 height 21
click at [918, 437] on div "[GEOGRAPHIC_DATA]" at bounding box center [955, 429] width 281 height 23
click at [553, 363] on div "Home state" at bounding box center [555, 361] width 202 height 13
click at [617, 435] on div "[US_STATE]" at bounding box center [598, 429] width 281 height 23
click at [741, 431] on form "Online status Show online status for sellers Hide online status Profile privacy…" at bounding box center [787, 557] width 743 height 2123
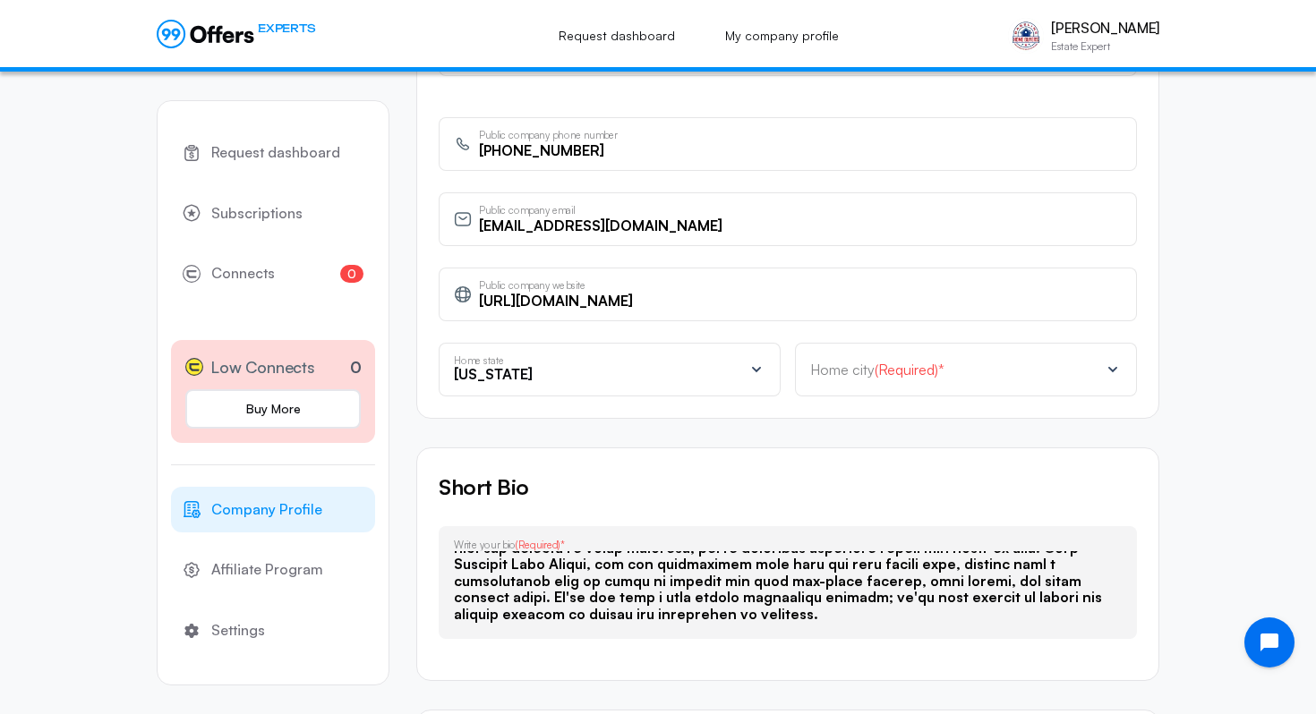
scroll to position [961, 0]
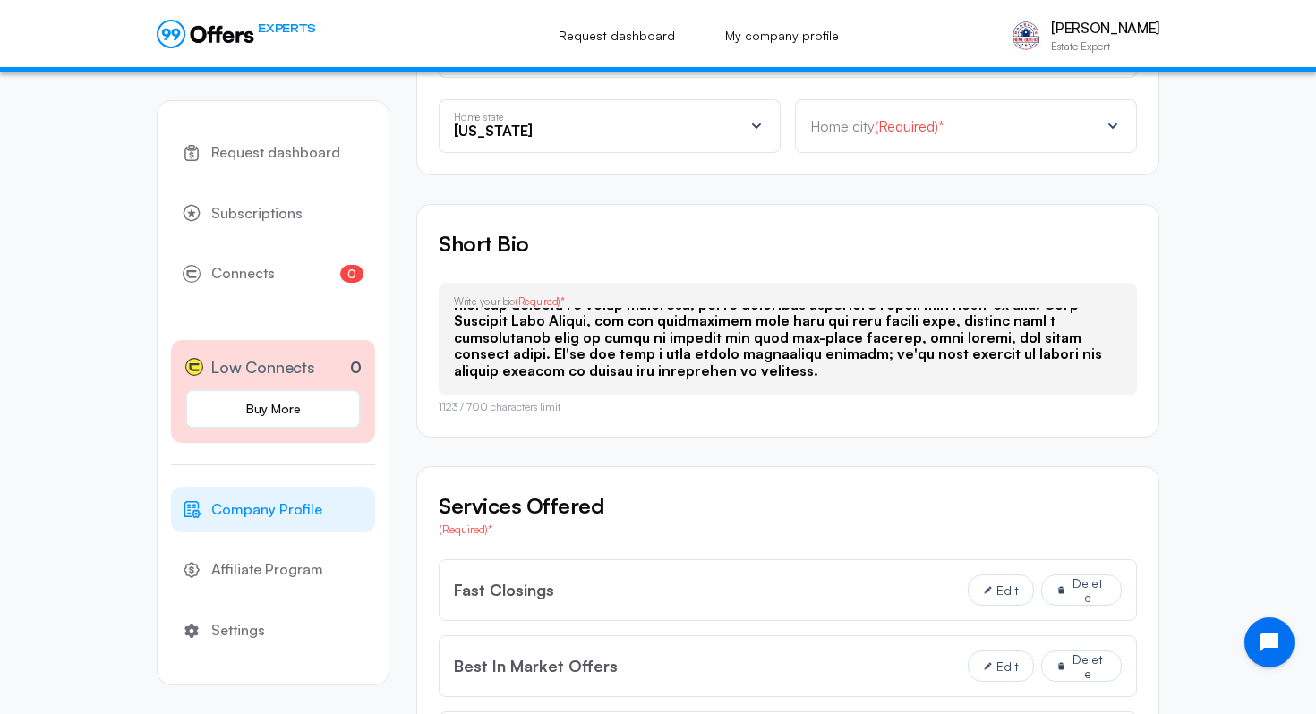
click at [543, 375] on textarea at bounding box center [788, 344] width 668 height 72
click at [1209, 490] on div "Request dashboard Subscriptions 0 Connects 0 Low Connects 0 Buy More Company Pr…" at bounding box center [658, 313] width 1316 height 2405
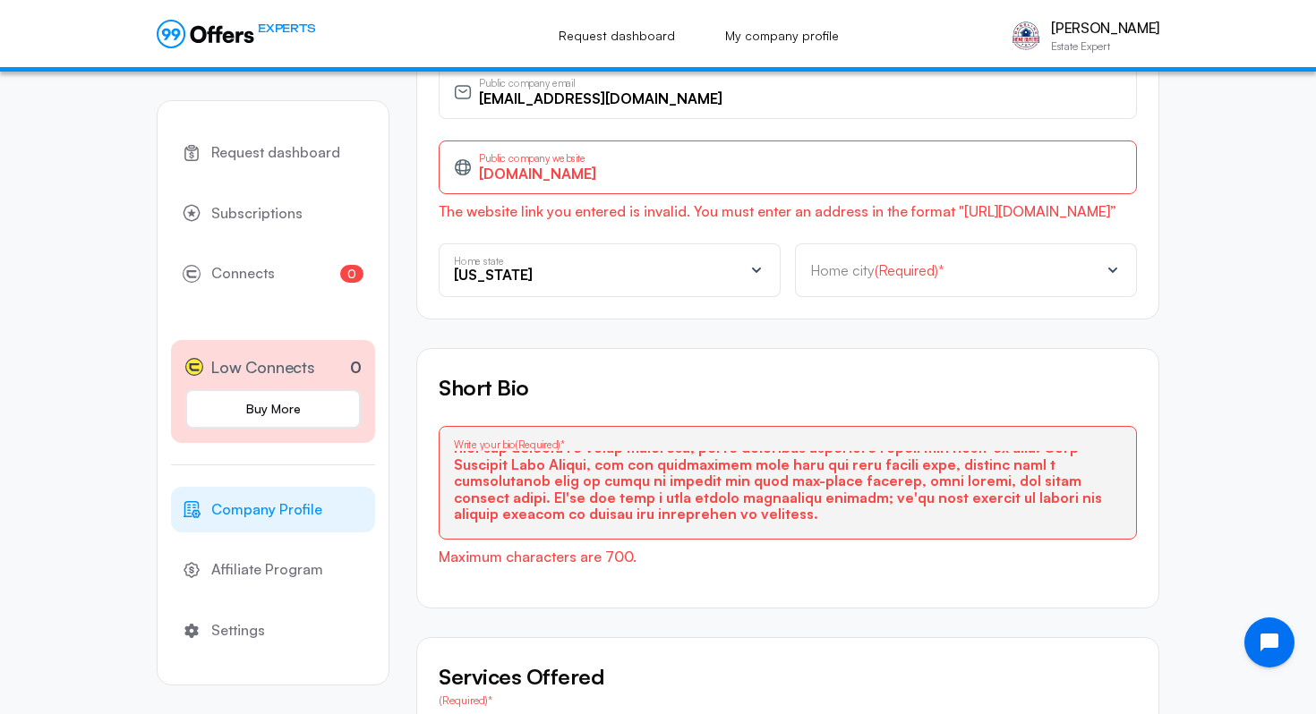
type input "[DOMAIN_NAME]"
click at [787, 324] on form "Online status Show online status for sellers Hide online status Profile privacy…" at bounding box center [787, 457] width 743 height 2177
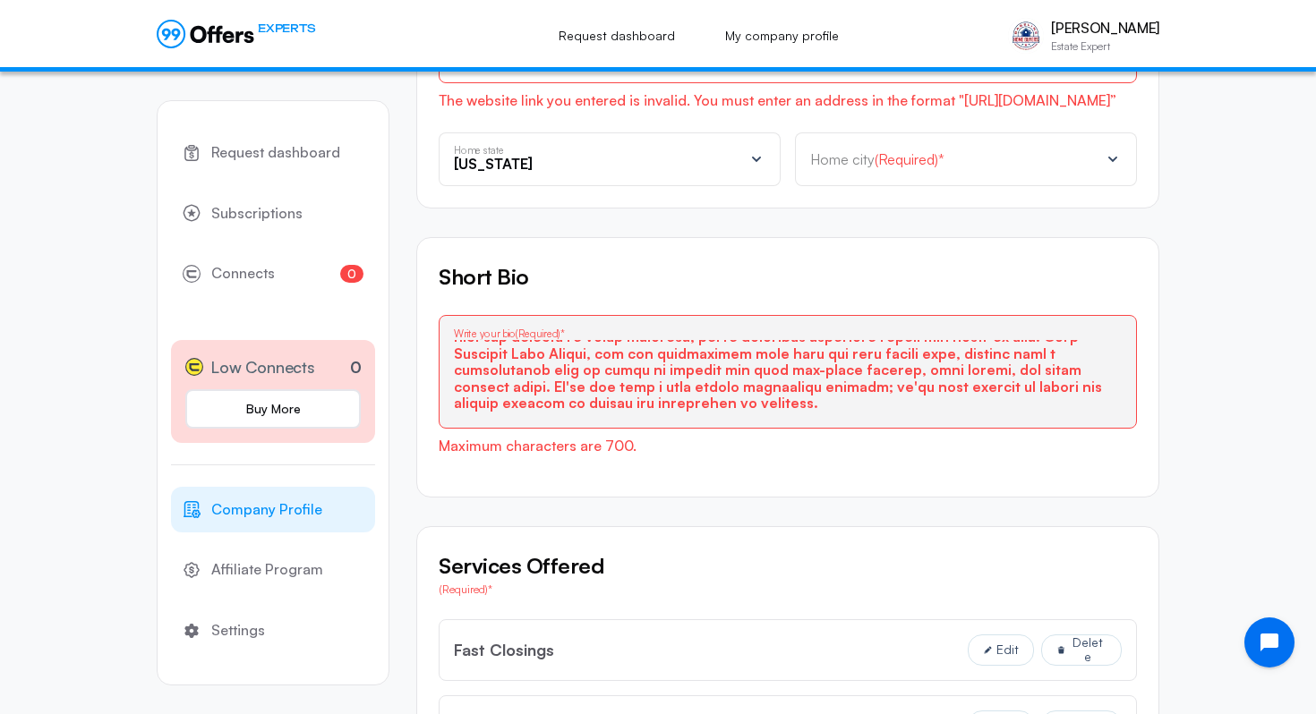
scroll to position [1097, 0]
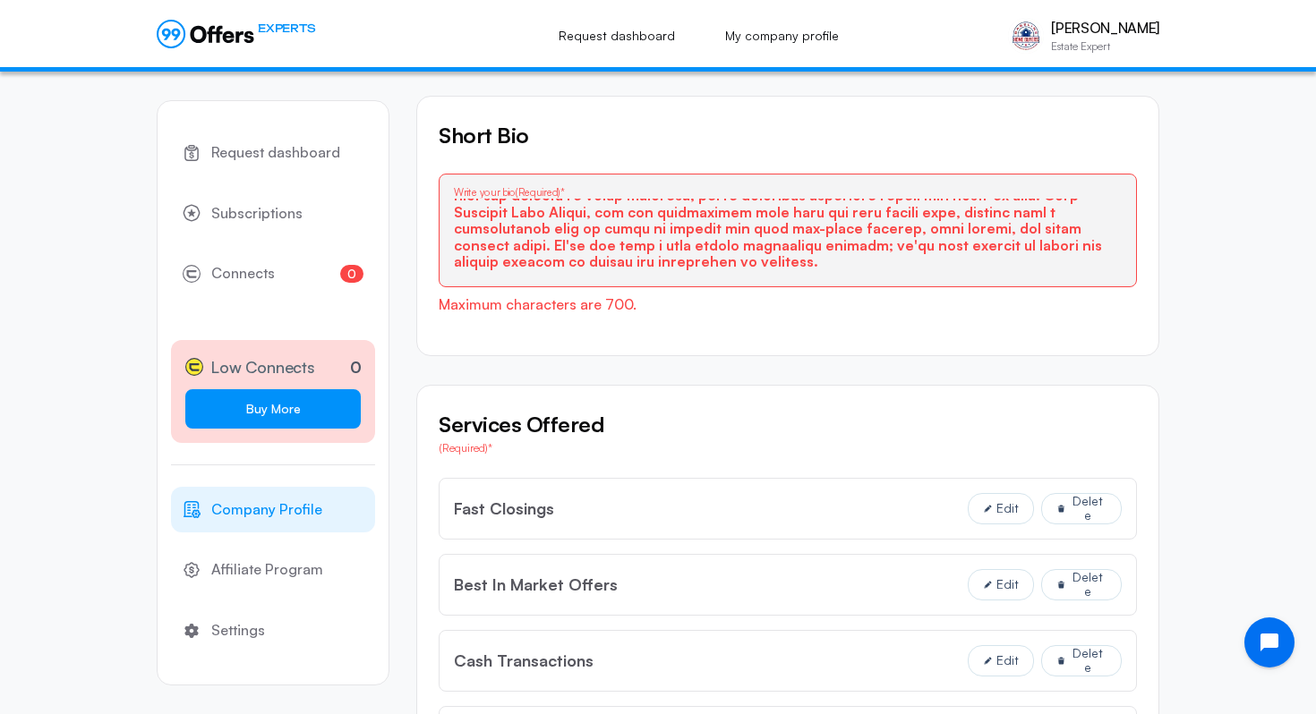
click at [286, 421] on link "Buy More" at bounding box center [272, 408] width 175 height 39
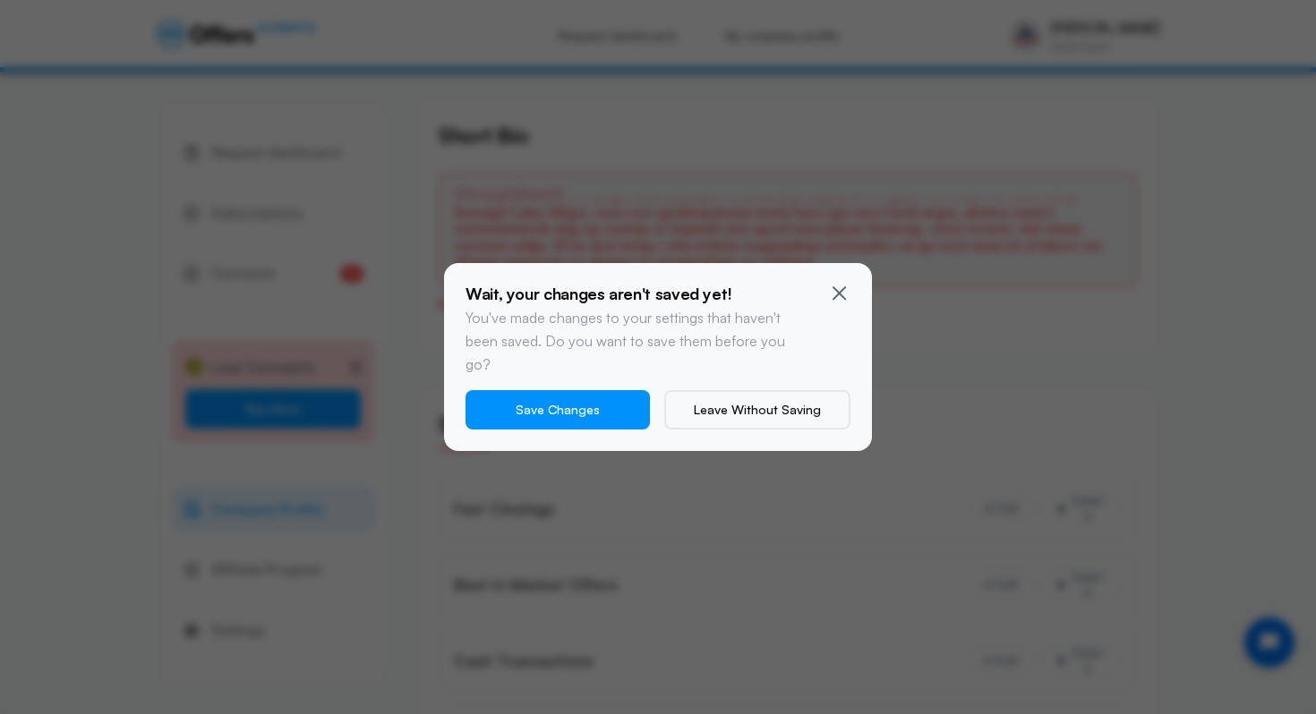
scroll to position [0, 0]
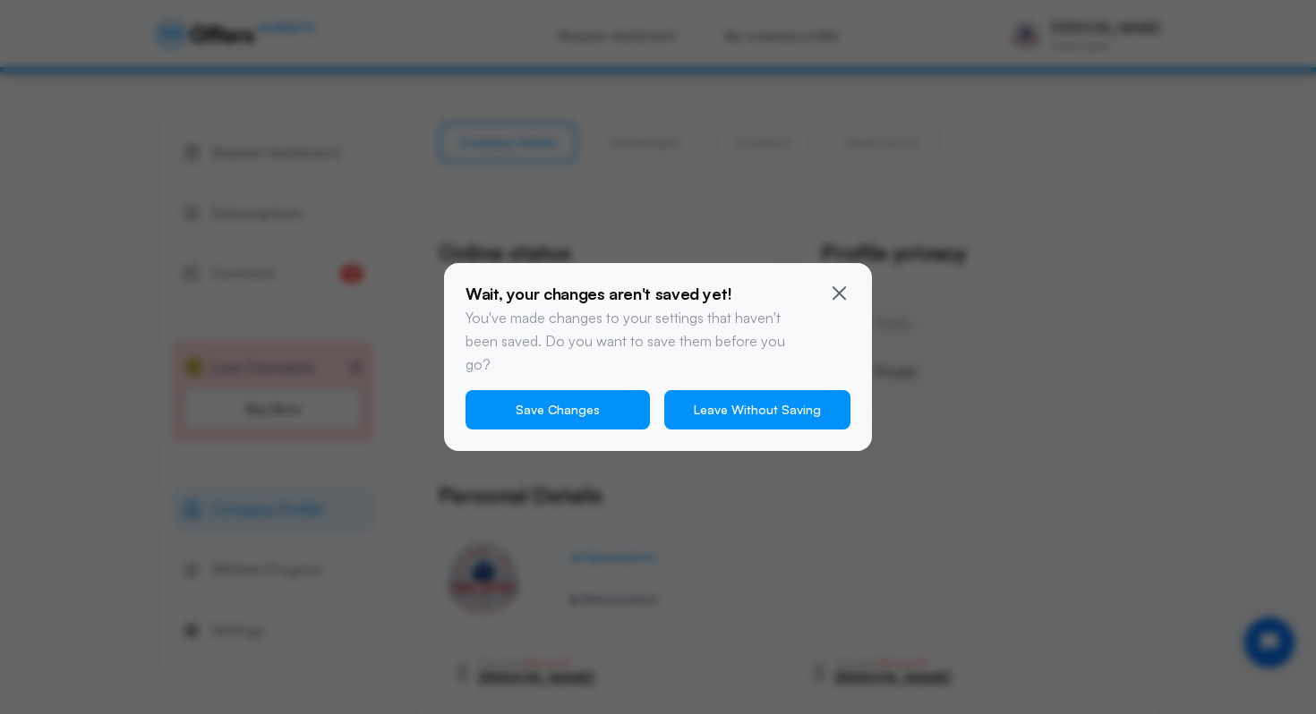
click at [776, 397] on button "Leave Without Saving" at bounding box center [757, 409] width 186 height 39
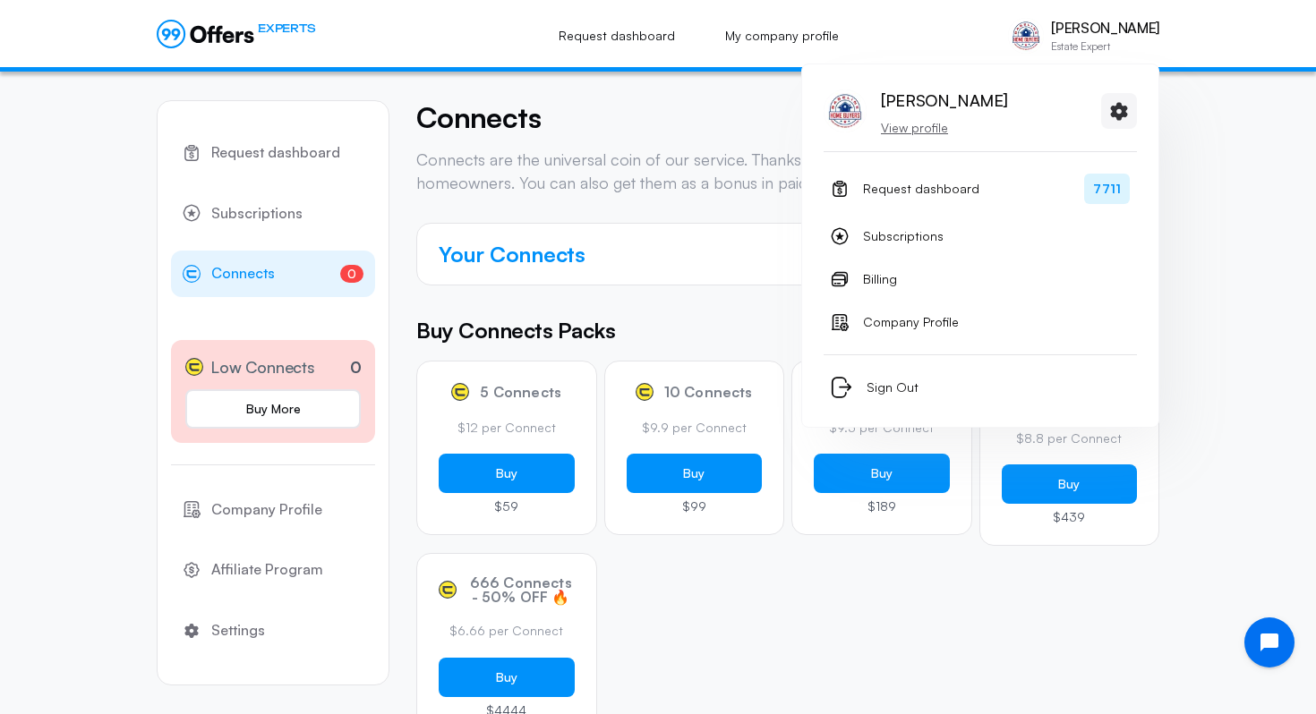
click at [914, 119] on p "View profile" at bounding box center [944, 128] width 126 height 18
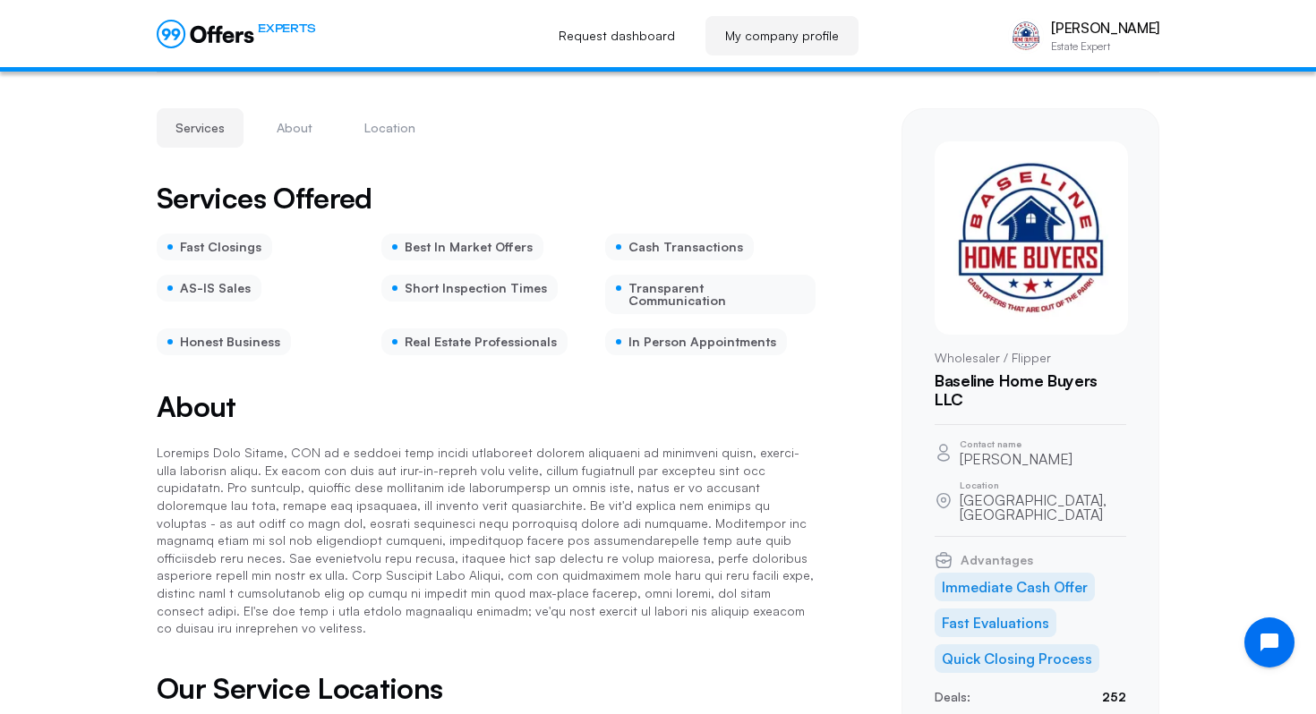
click at [644, 46] on link "Request dashboard" at bounding box center [617, 35] width 156 height 39
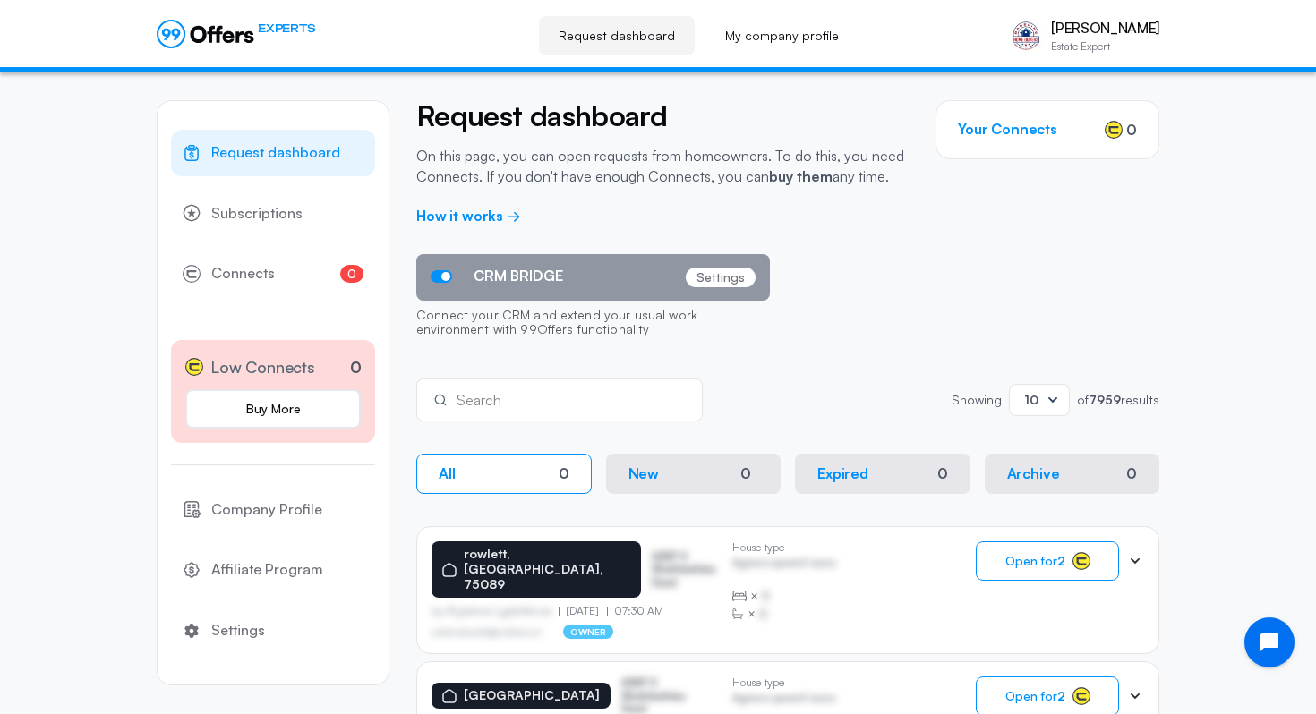
scroll to position [30, 0]
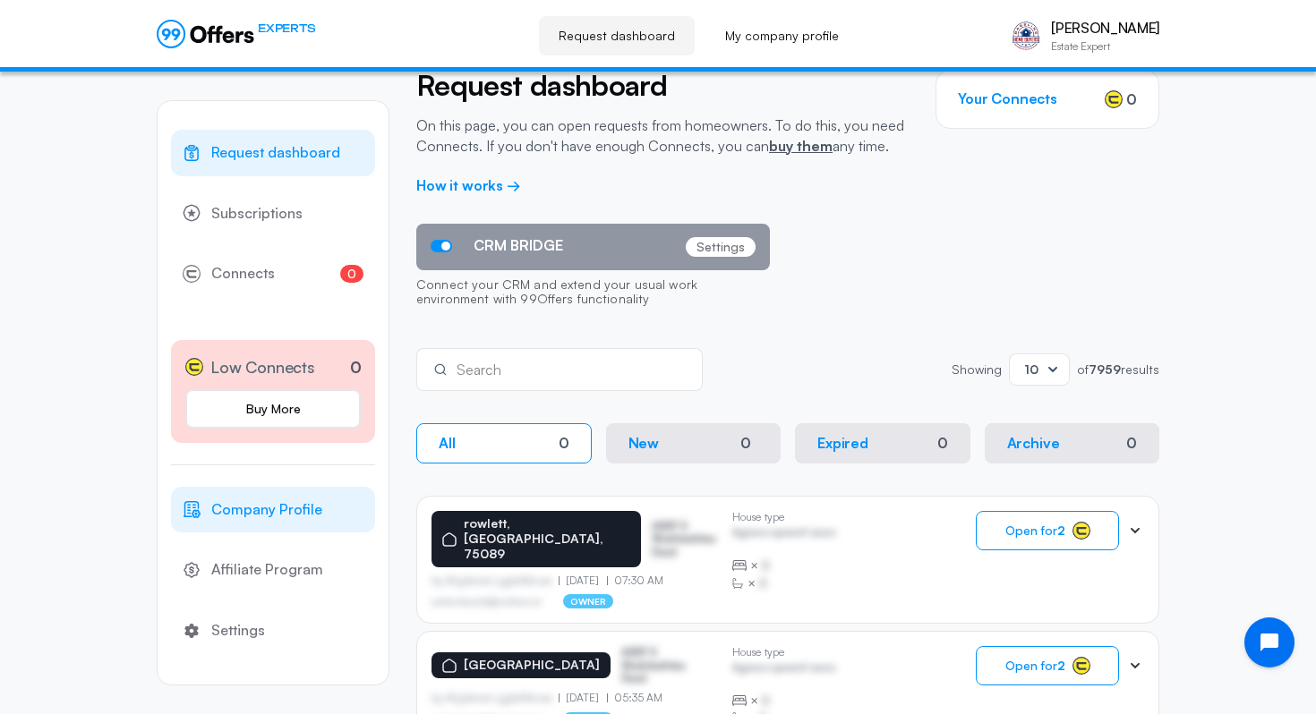
click at [300, 499] on span "Company Profile" at bounding box center [266, 510] width 111 height 23
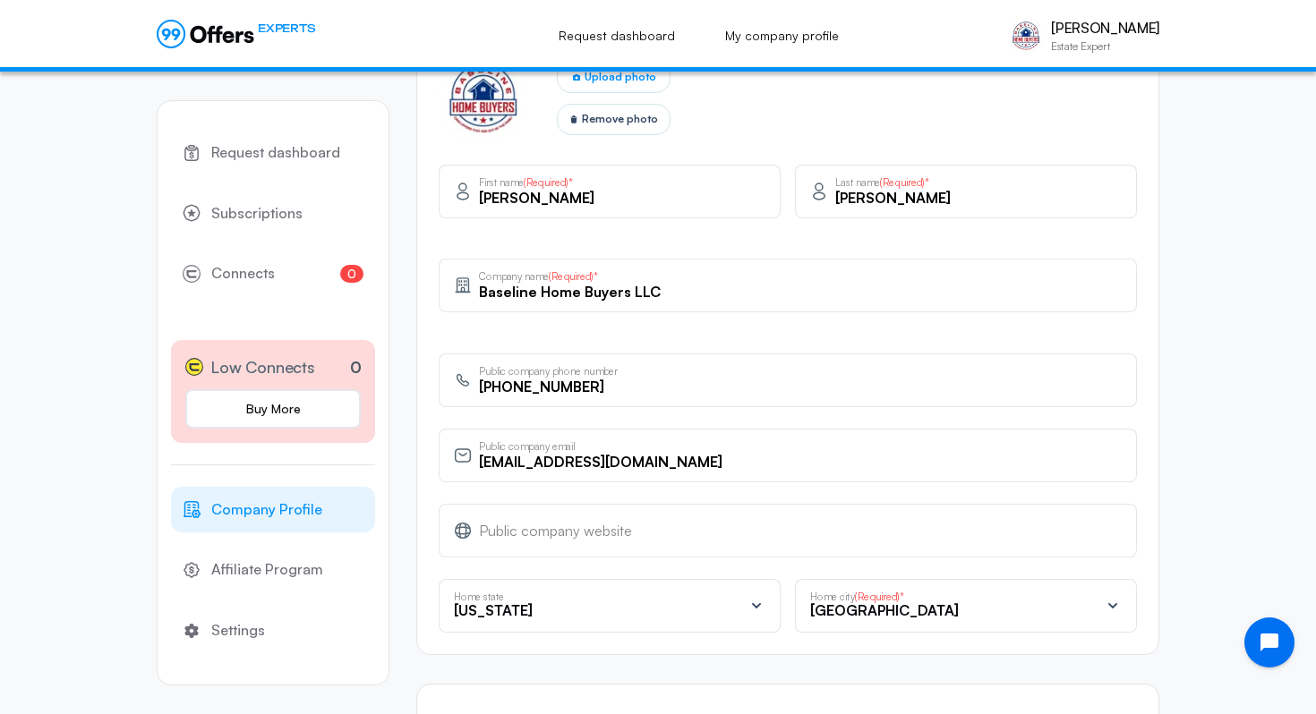
scroll to position [655, 0]
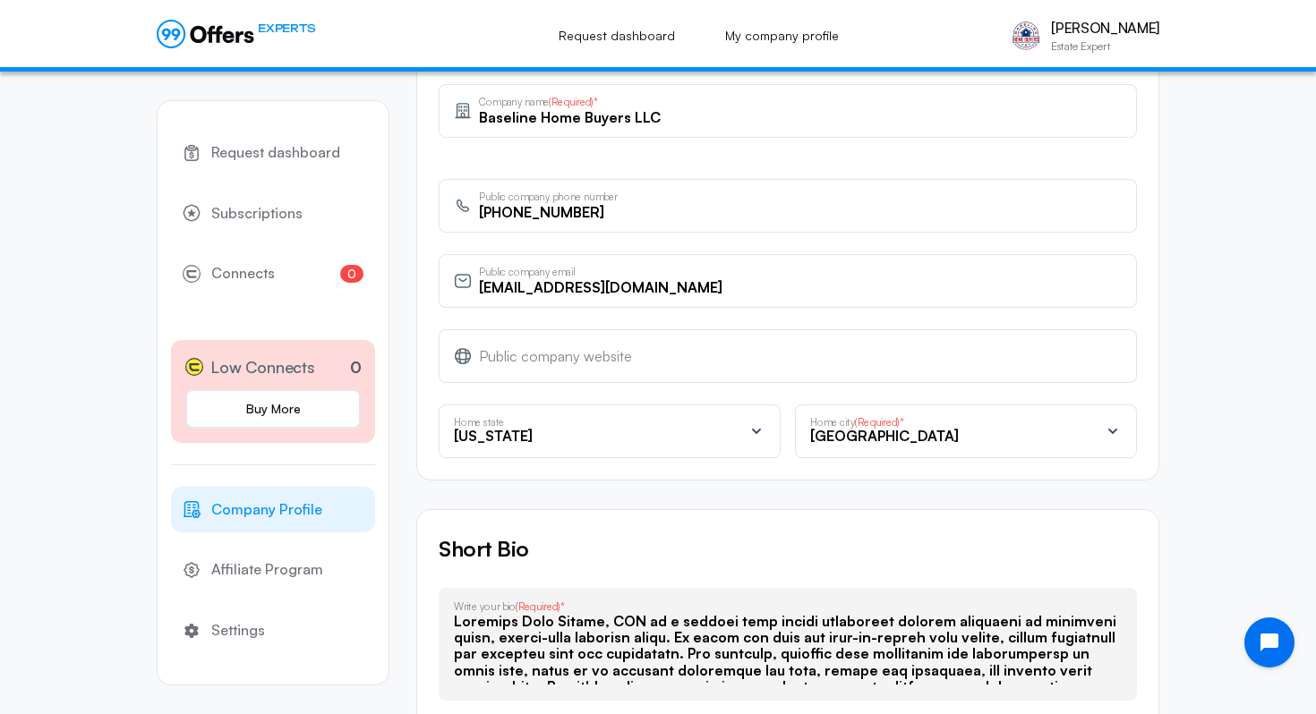
click at [885, 422] on span "(Required)*" at bounding box center [879, 422] width 49 height 13
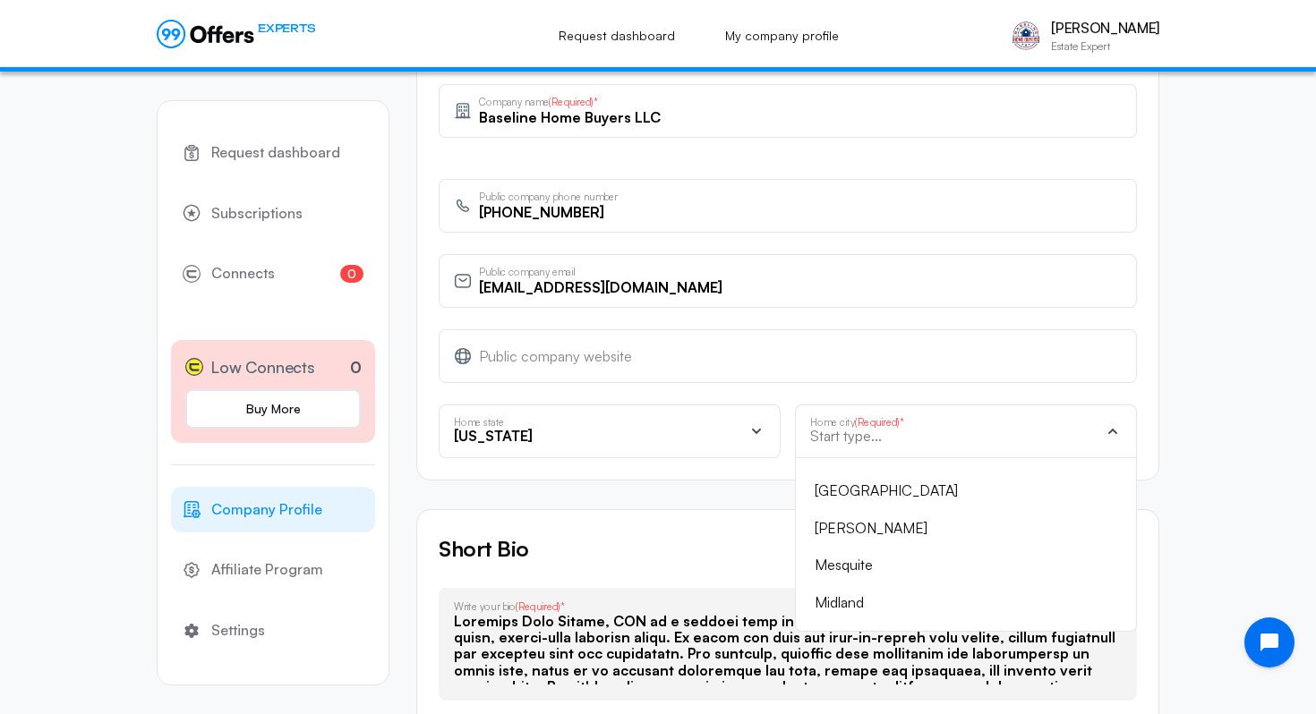
click at [674, 442] on div "[US_STATE]" at bounding box center [598, 439] width 289 height 21
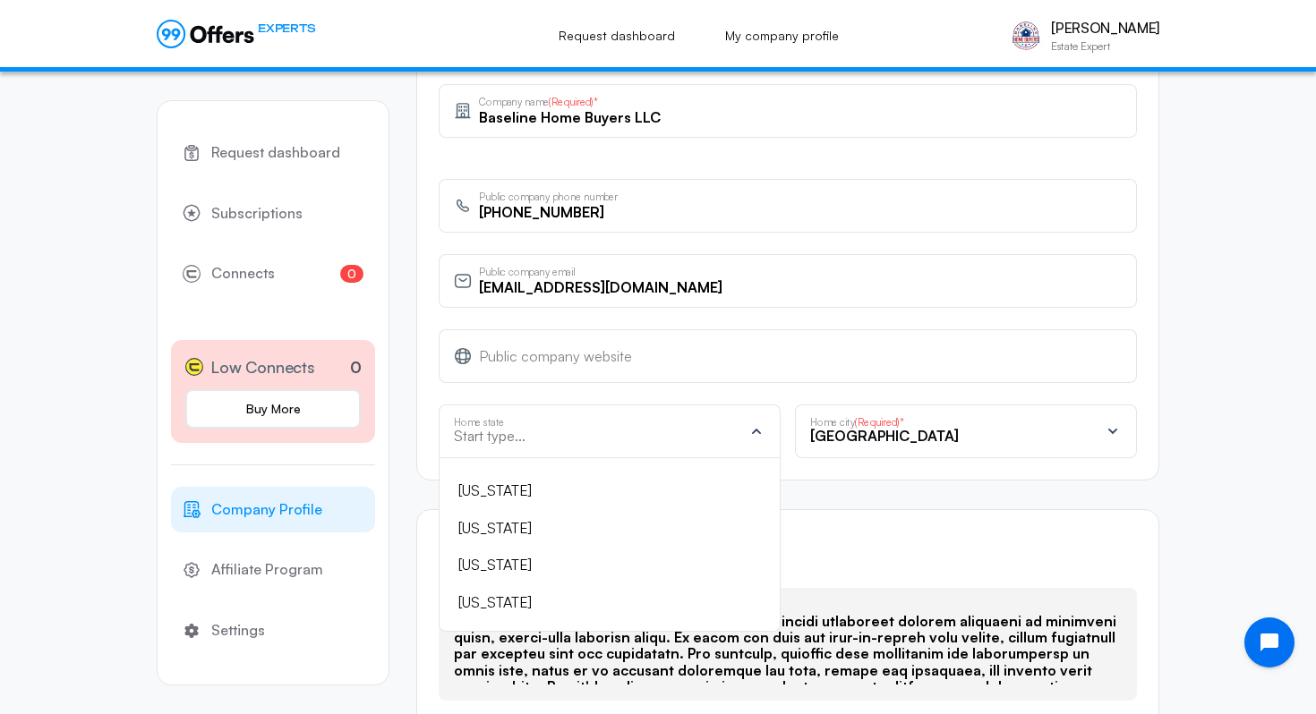
click at [586, 431] on input "text" at bounding box center [598, 436] width 289 height 16
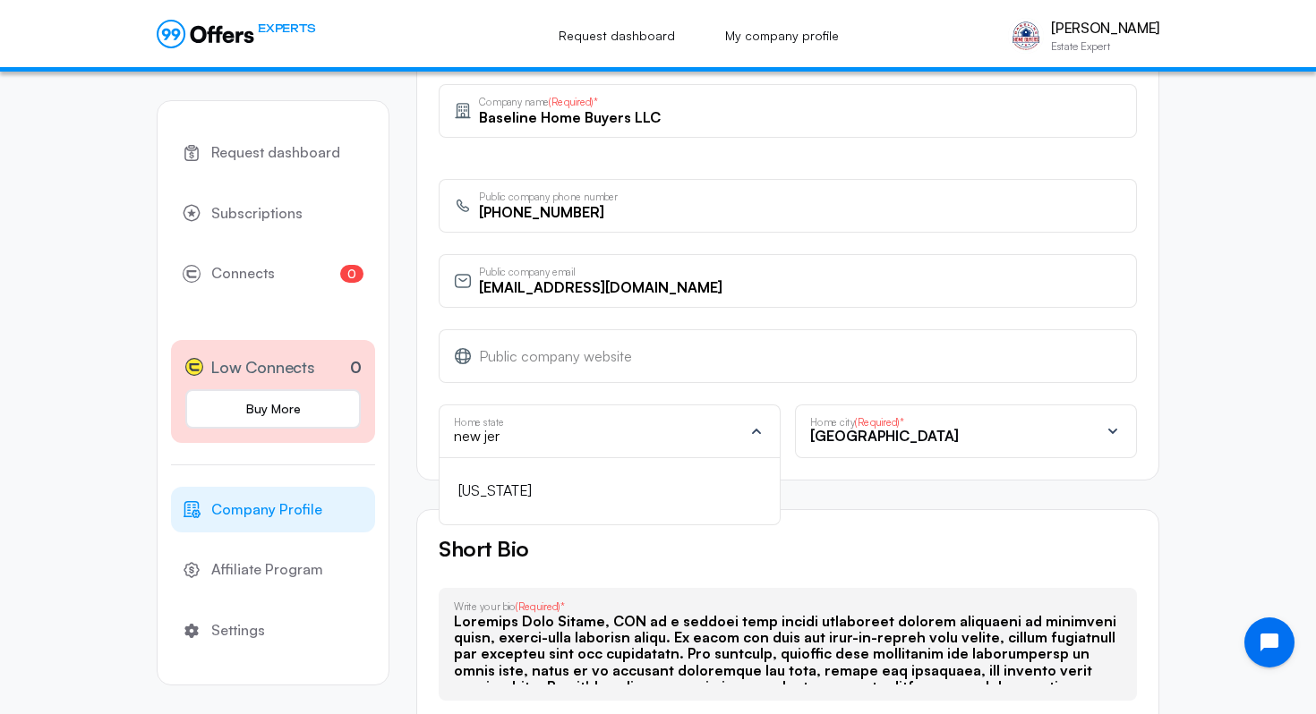
type input "new jer"
click at [591, 517] on div "[US_STATE]" at bounding box center [610, 491] width 342 height 67
click at [572, 498] on div "[US_STATE]" at bounding box center [598, 491] width 281 height 23
click at [909, 440] on span "(Required)*" at bounding box center [910, 432] width 70 height 18
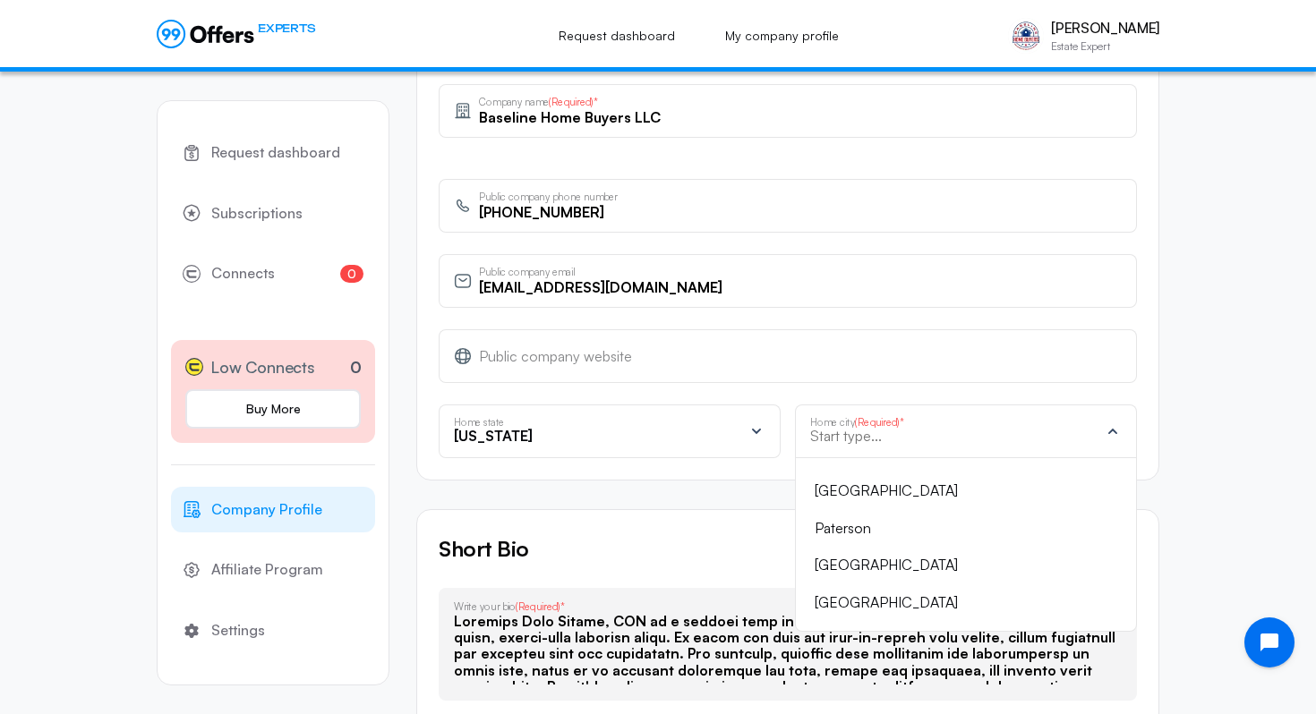
click at [894, 440] on input "text" at bounding box center [954, 436] width 289 height 16
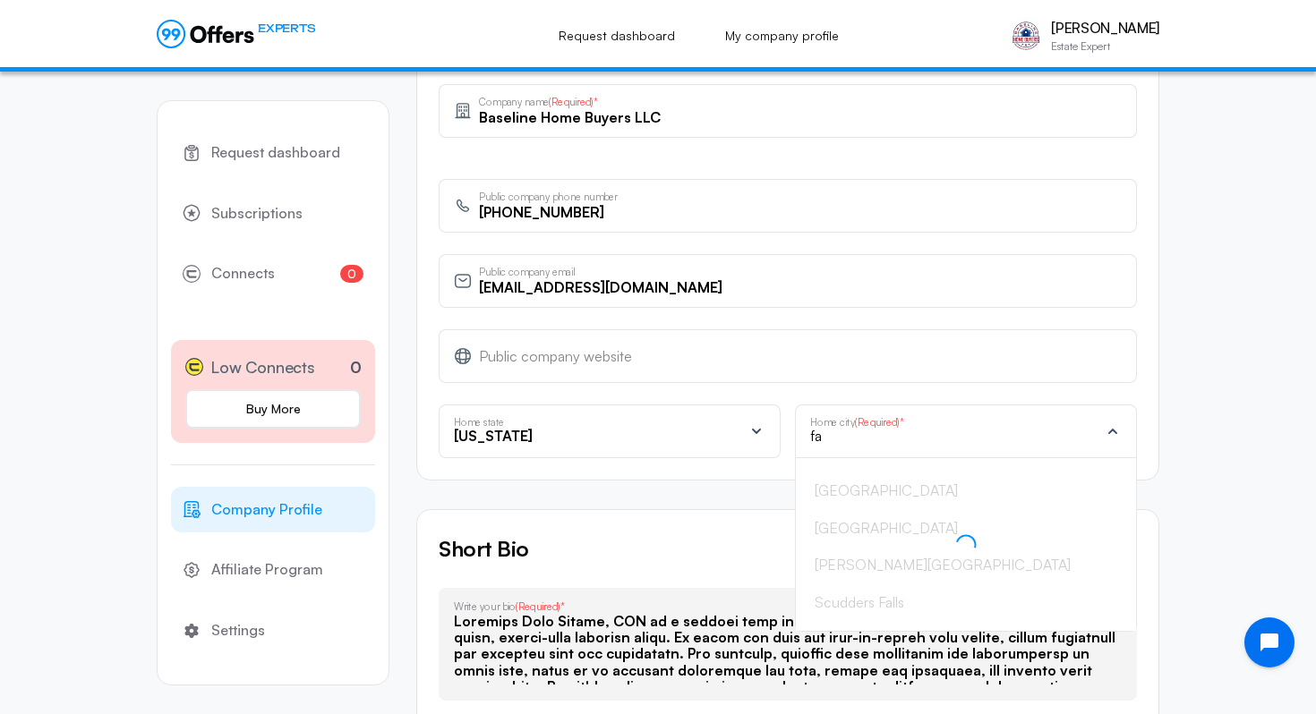
type input "f"
type input "d"
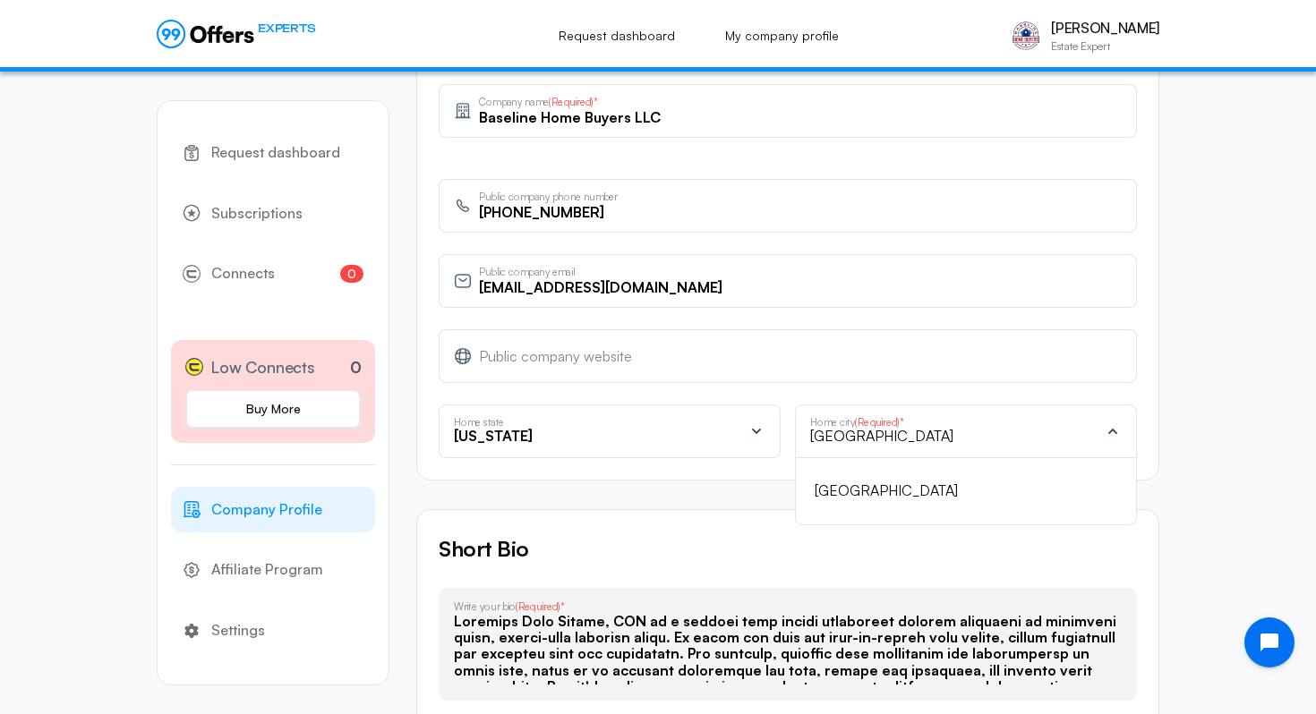
type input "[GEOGRAPHIC_DATA]"
click at [902, 511] on div "[GEOGRAPHIC_DATA]" at bounding box center [966, 491] width 342 height 67
click at [873, 489] on div "[GEOGRAPHIC_DATA]" at bounding box center [955, 491] width 281 height 23
click at [1192, 513] on div "Request dashboard Subscriptions 0 Connects 0 Low Connects 0 Buy More Company Pr…" at bounding box center [658, 618] width 1316 height 2405
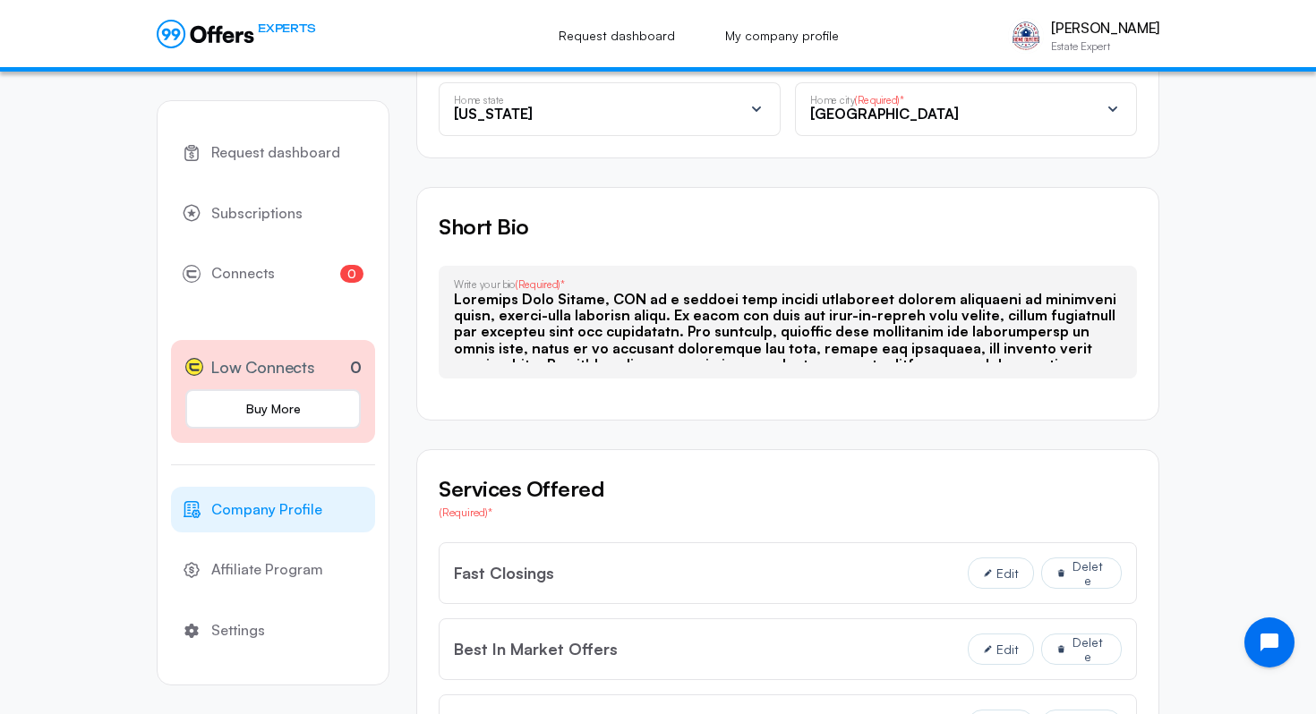
scroll to position [779, 0]
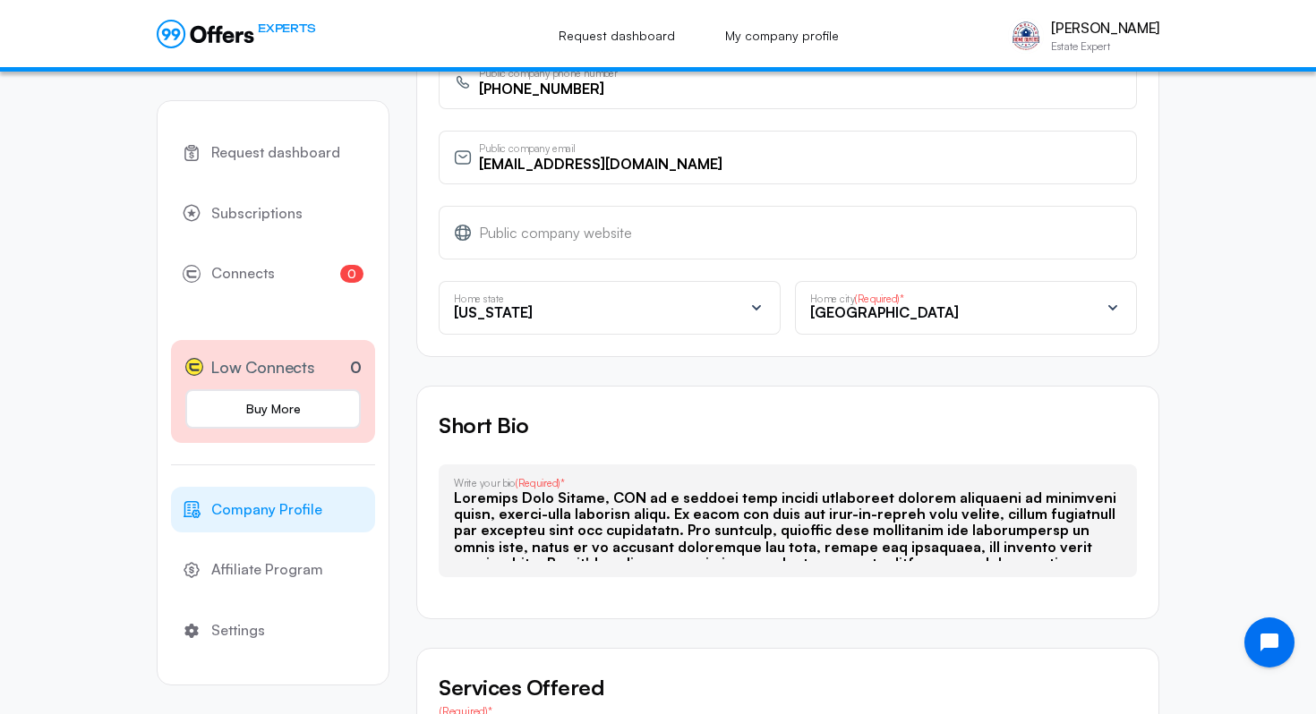
click at [918, 304] on div "Home city (Required)*" at bounding box center [911, 299] width 202 height 13
click at [920, 409] on h5 "Short Bio" at bounding box center [788, 425] width 698 height 34
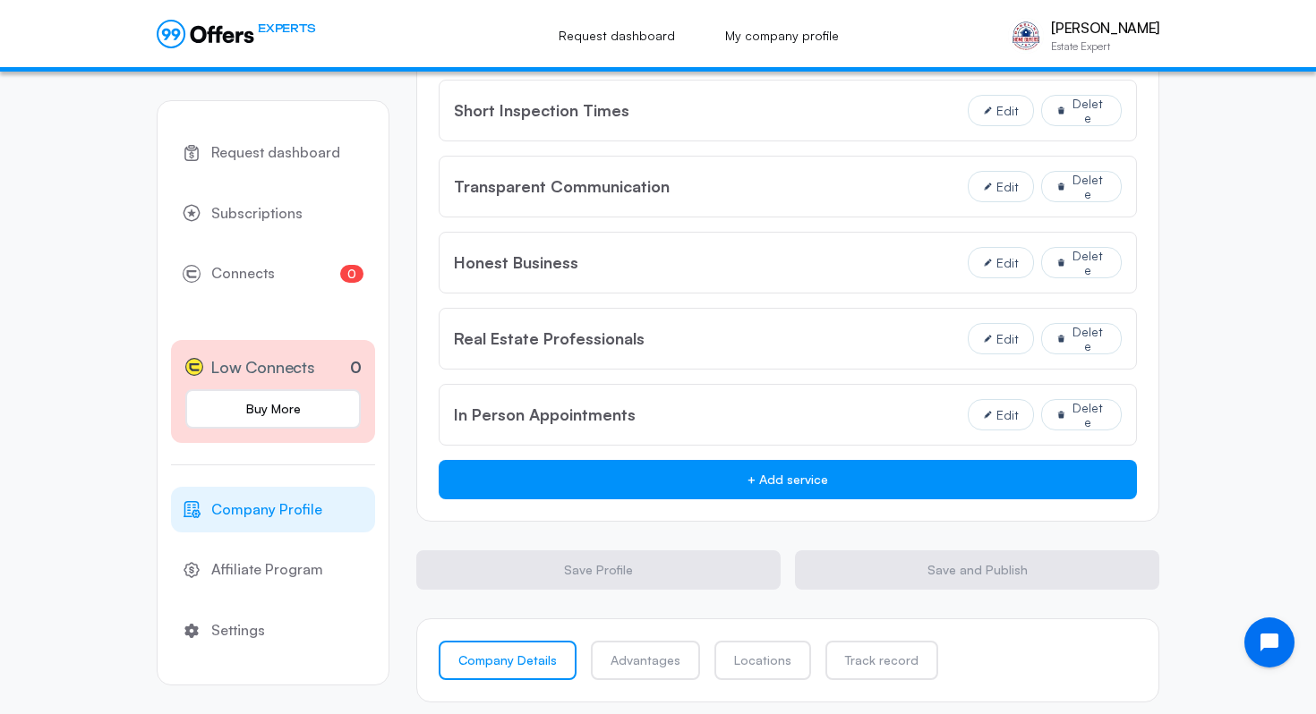
scroll to position [1762, 0]
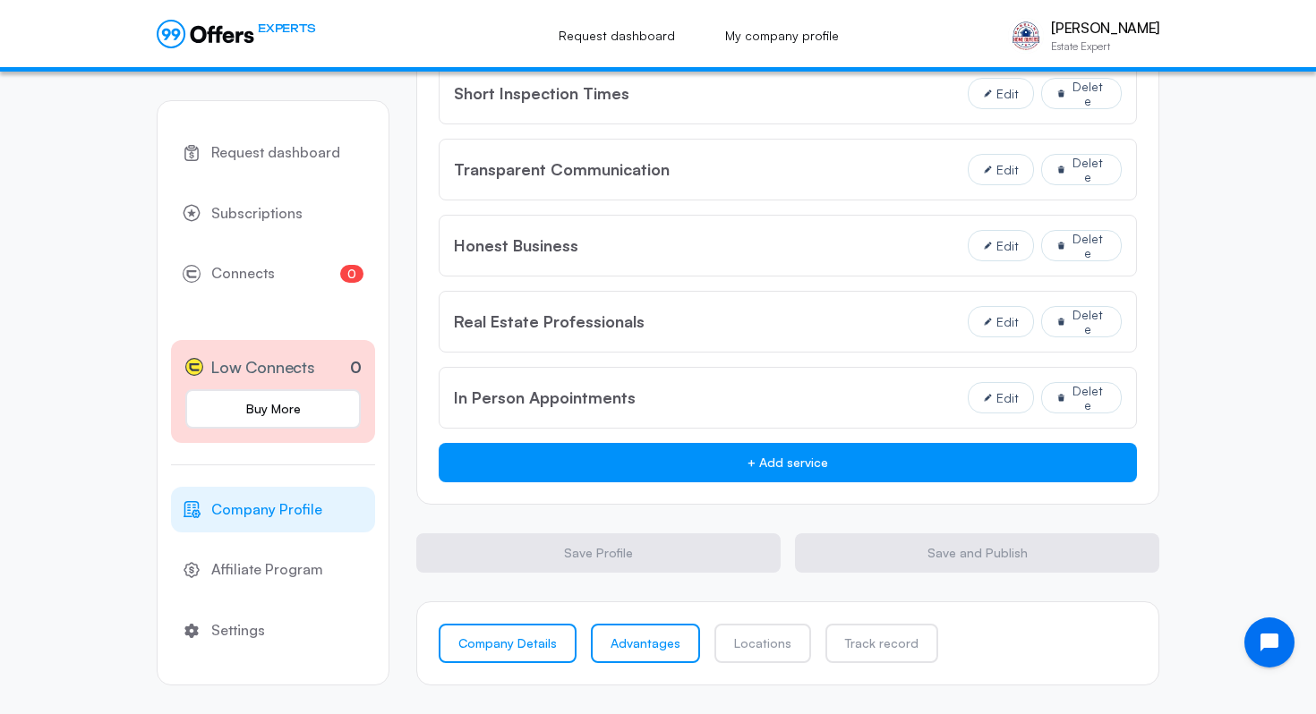
click at [651, 649] on link "Advantages" at bounding box center [645, 643] width 109 height 39
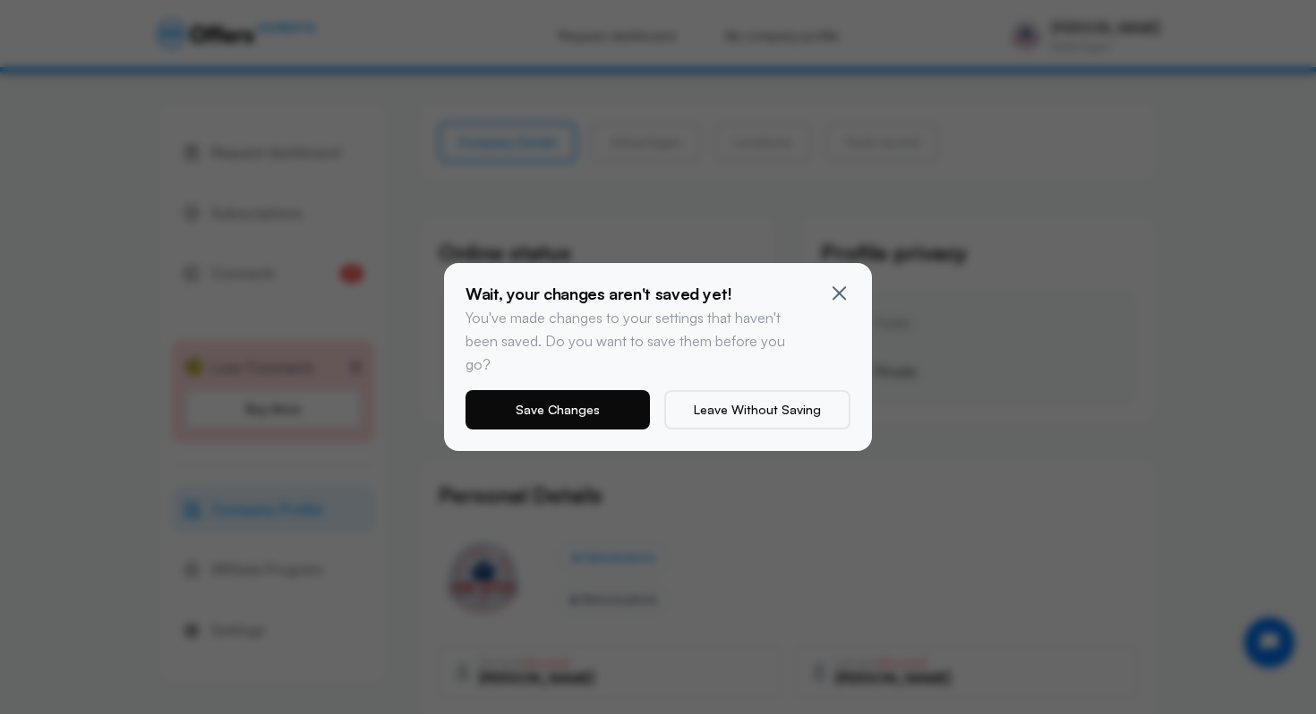
click at [571, 390] on button "Save Changes" at bounding box center [558, 409] width 184 height 39
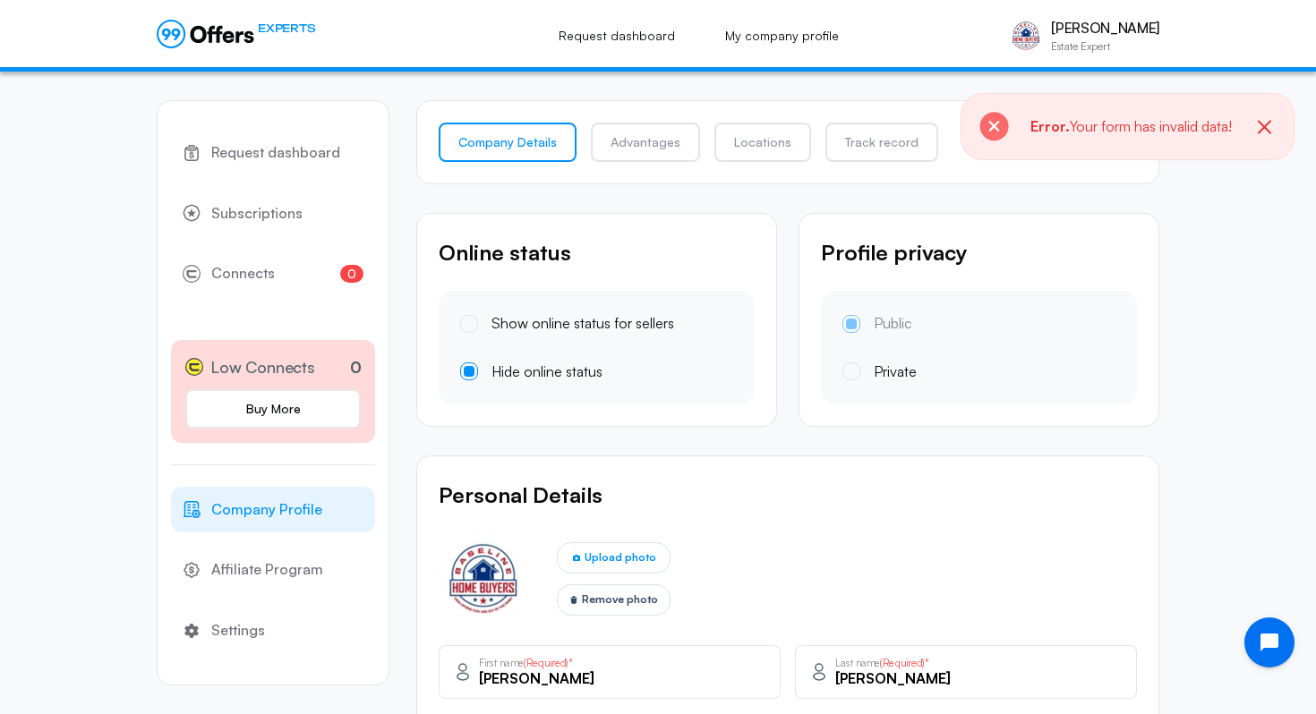
click at [1090, 124] on span "Your form has invalid data!" at bounding box center [1151, 126] width 162 height 18
